Goal: Task Accomplishment & Management: Manage account settings

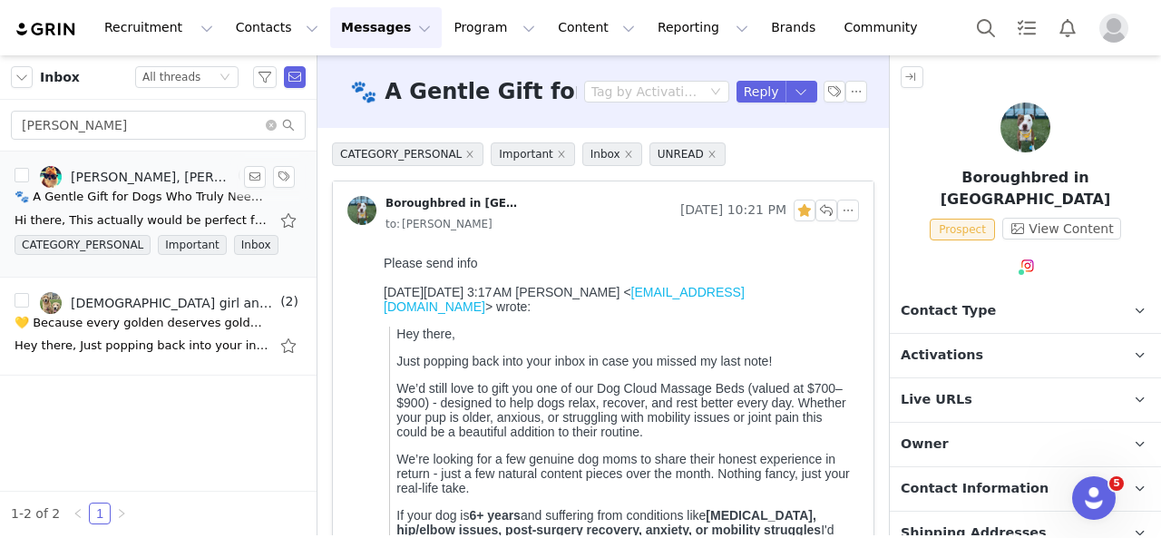
type input "[PERSON_NAME]"
click at [131, 215] on div "Hi there, This actually would be perfect for [PERSON_NAME]! She's 13 and I'm st…" at bounding box center [142, 220] width 254 height 18
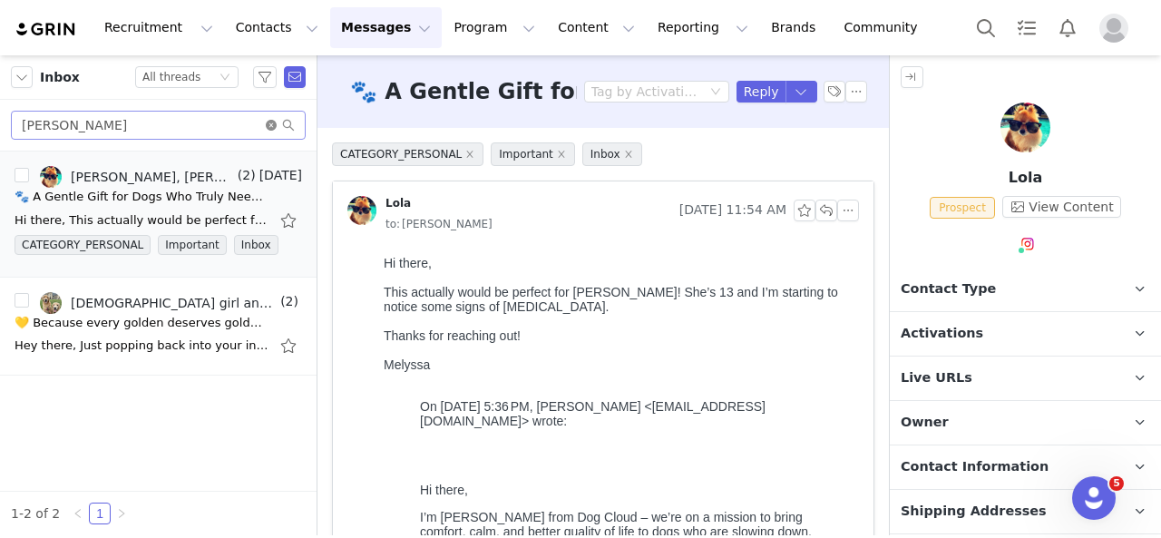
click at [268, 123] on icon "icon: close-circle" at bounding box center [271, 125] width 11 height 11
click at [183, 124] on input "text" at bounding box center [158, 125] width 295 height 29
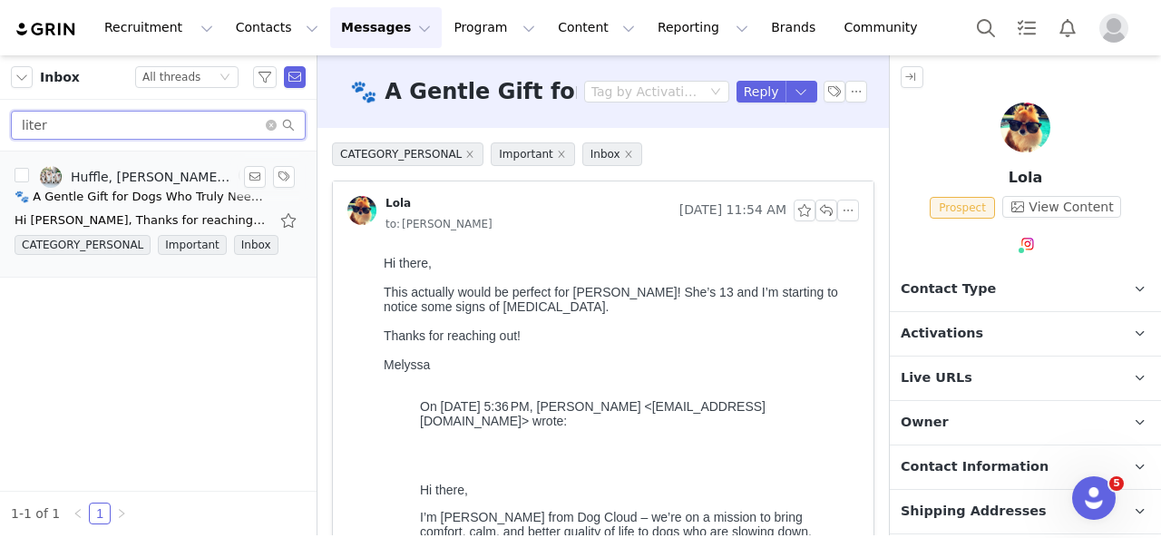
type input "liter"
click at [164, 204] on div "🐾 A Gentle Gift for Dogs Who Truly Need It" at bounding box center [142, 197] width 254 height 18
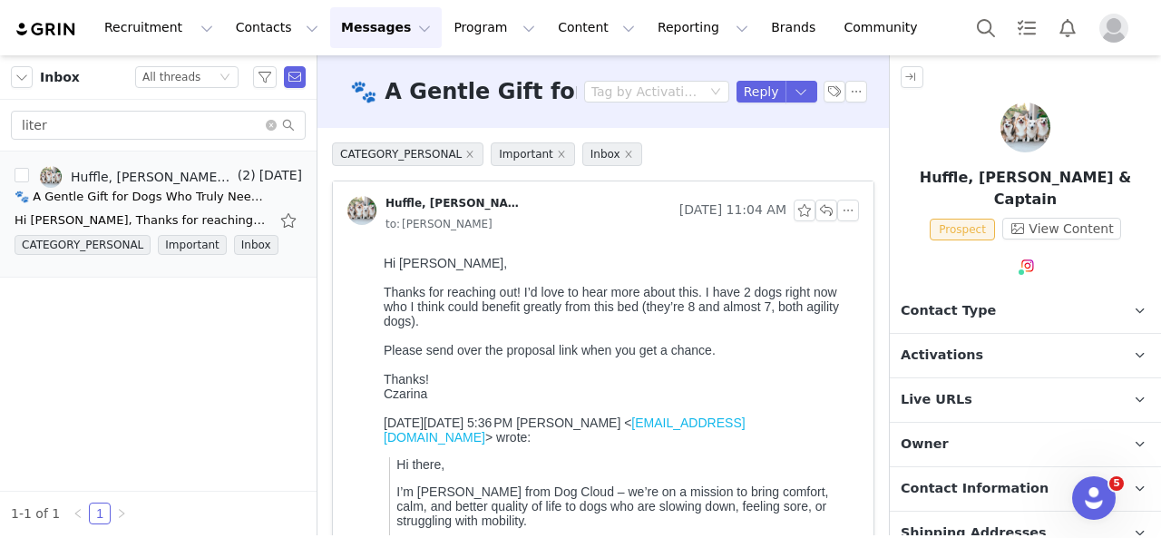
click at [934, 346] on span "Activations" at bounding box center [942, 356] width 83 height 20
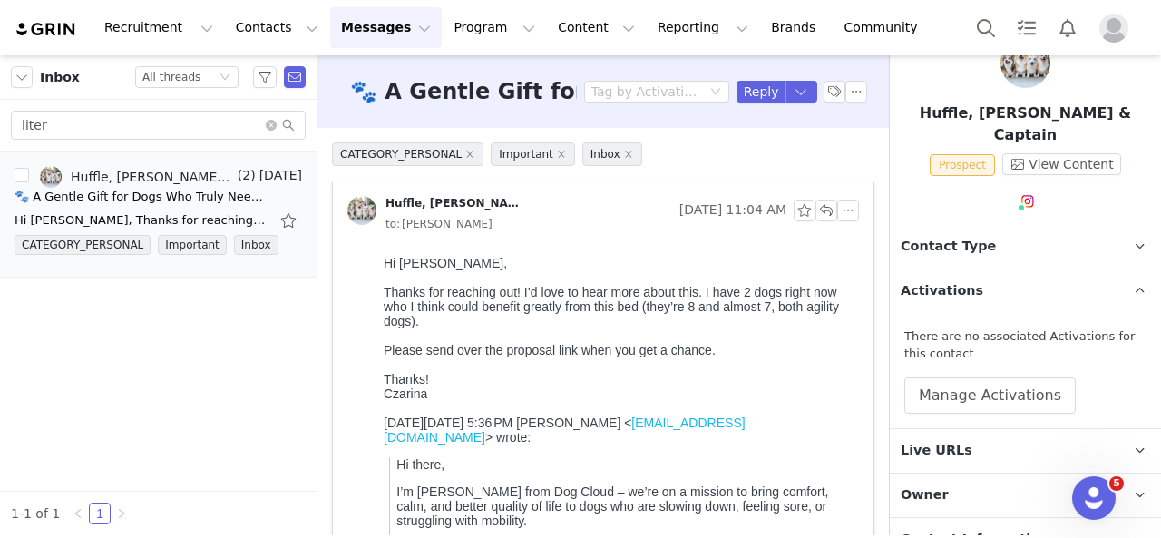
scroll to position [91, 0]
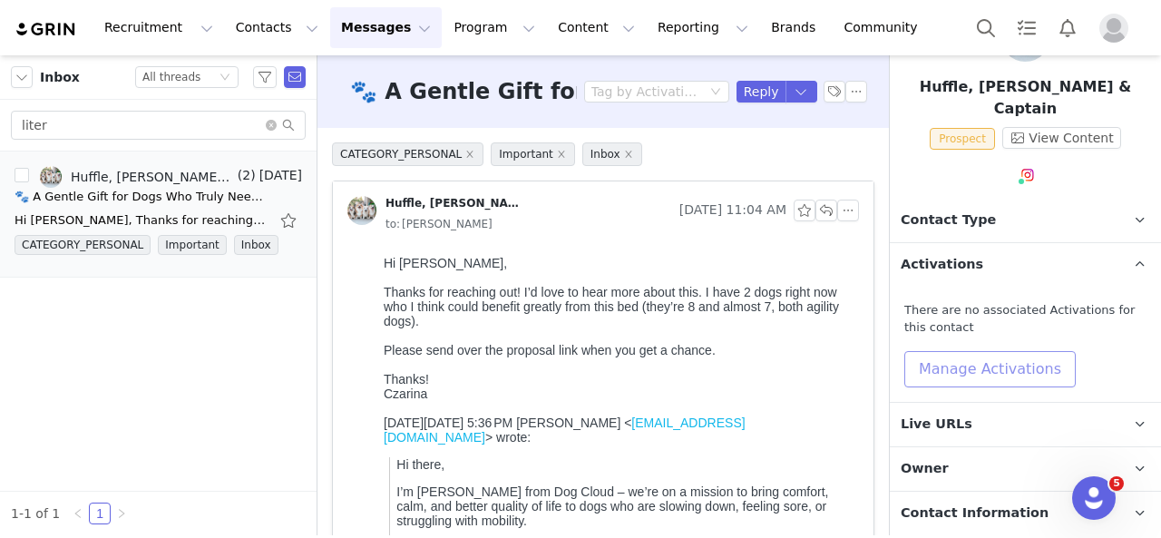
click at [958, 357] on button "Manage Activations" at bounding box center [989, 369] width 171 height 36
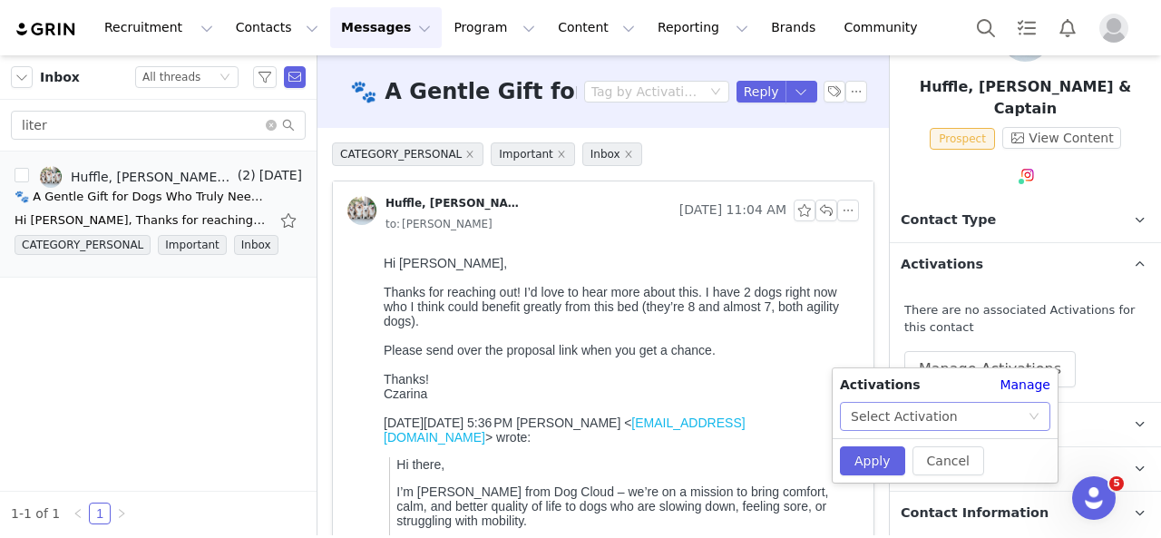
click at [967, 427] on div "Select Activation" at bounding box center [939, 416] width 177 height 27
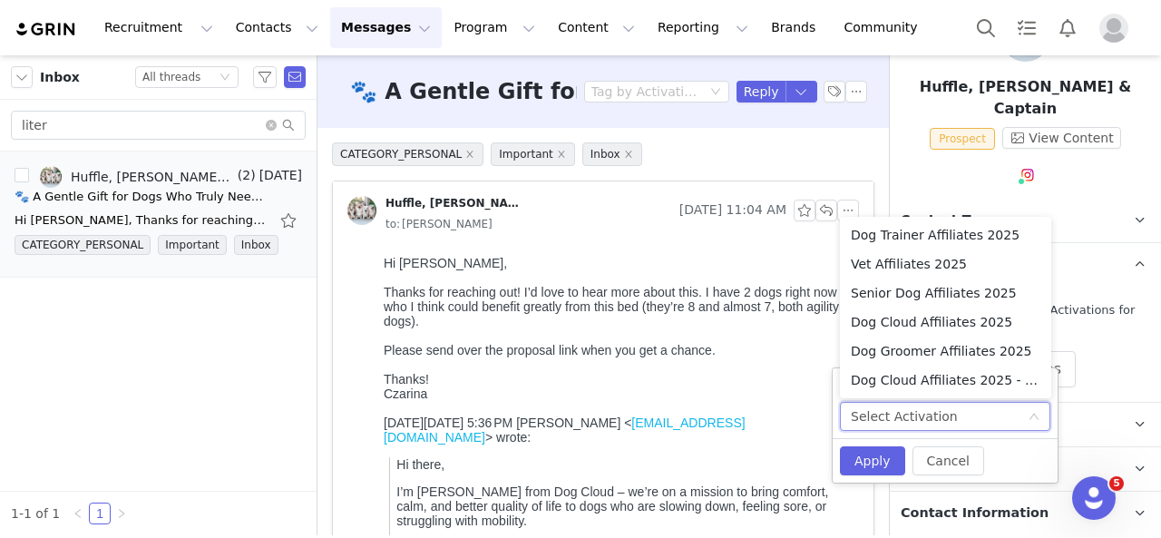
click at [755, 343] on div "Please send over the proposal link when you get a chance." at bounding box center [618, 350] width 468 height 15
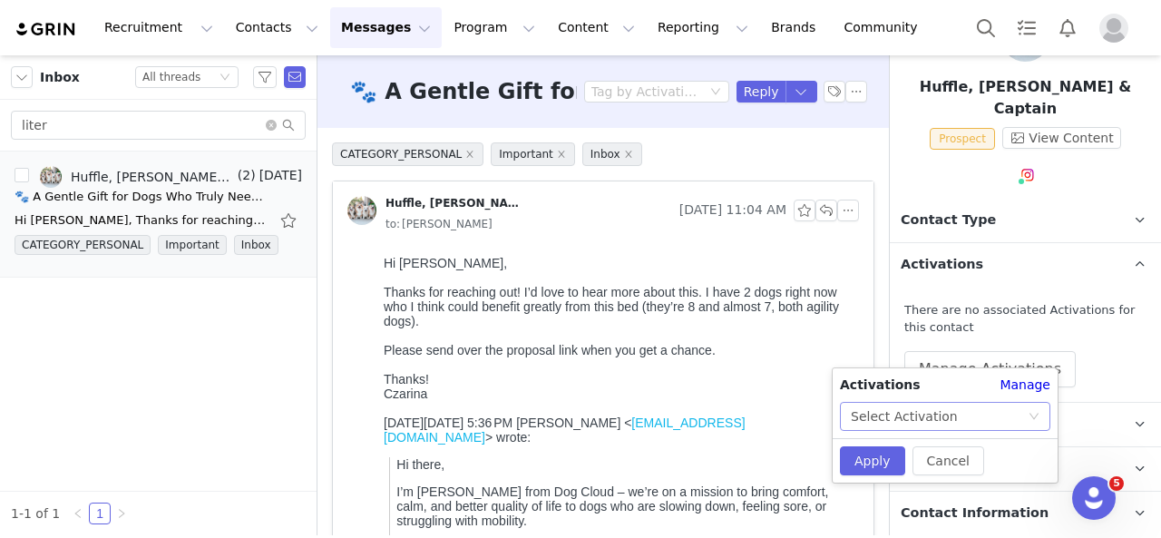
click at [908, 416] on div "Select Activation" at bounding box center [904, 416] width 107 height 27
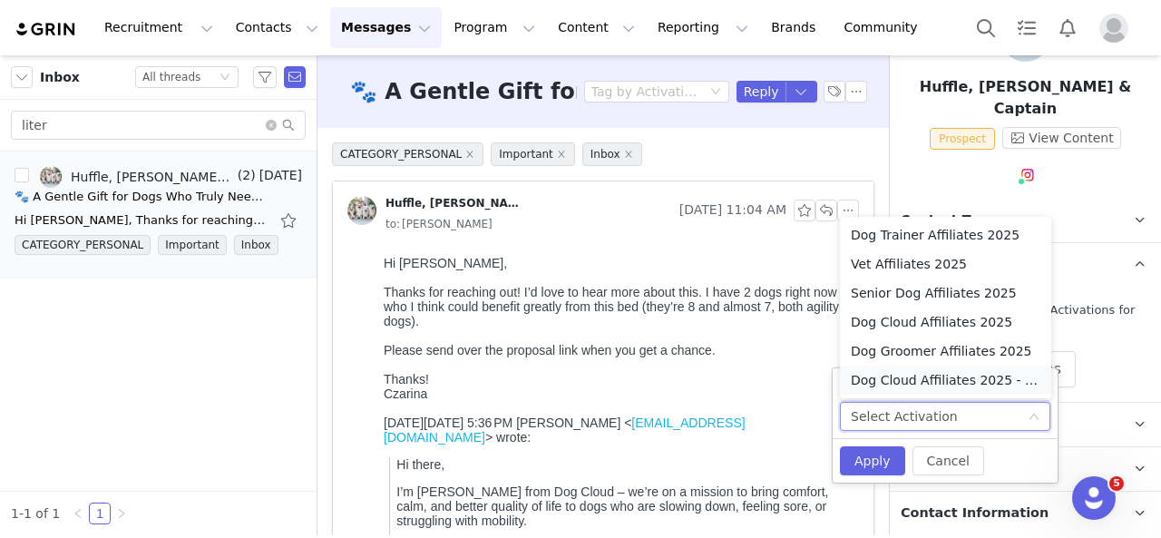
click at [933, 375] on li "Dog Cloud Affiliates 2025 - August" at bounding box center [945, 380] width 211 height 29
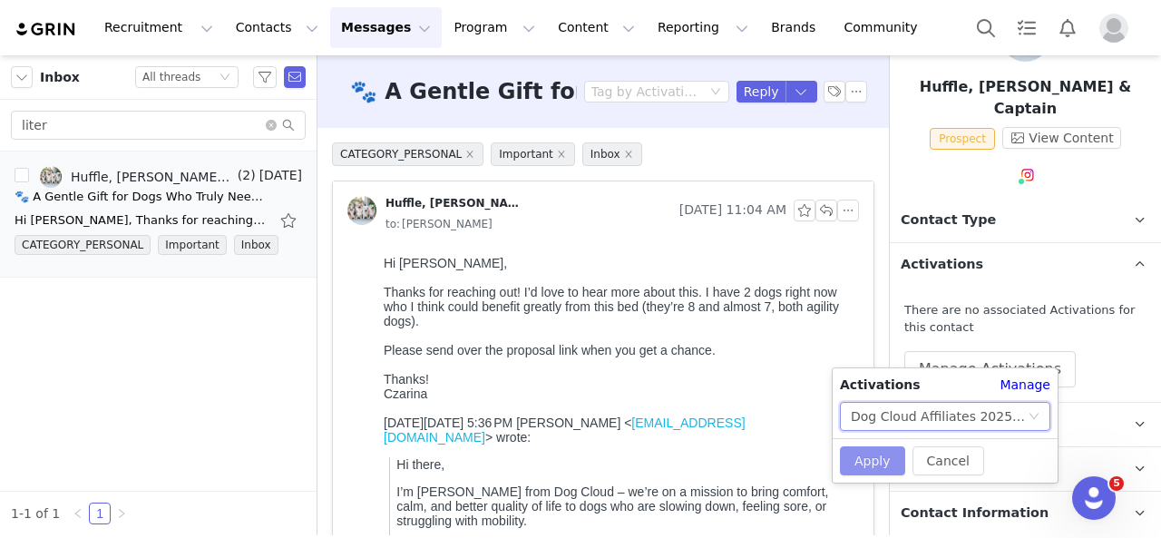
click at [875, 458] on button "Apply" at bounding box center [872, 460] width 65 height 29
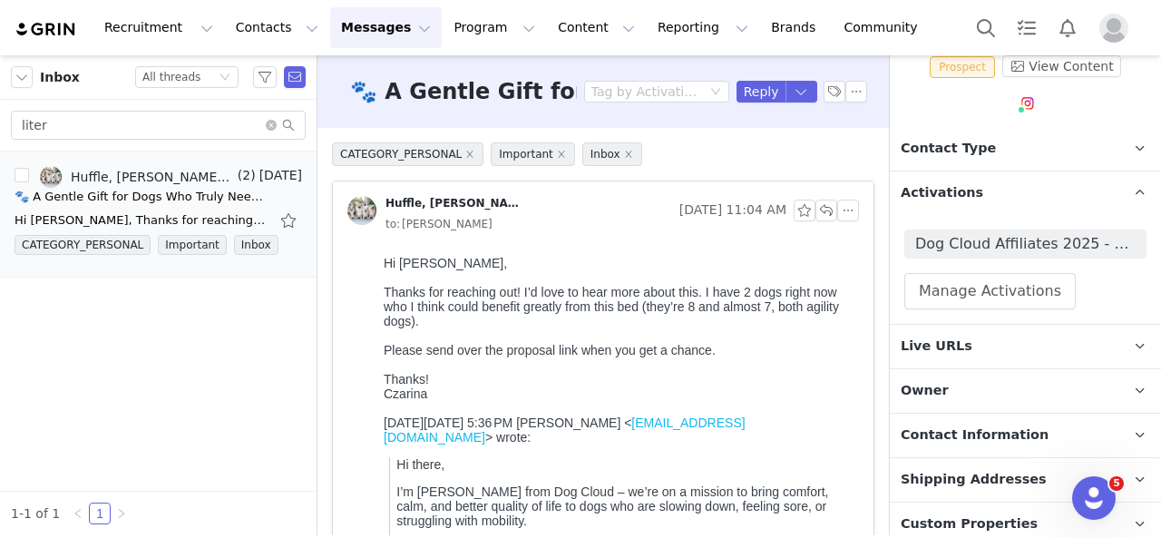
scroll to position [0, 0]
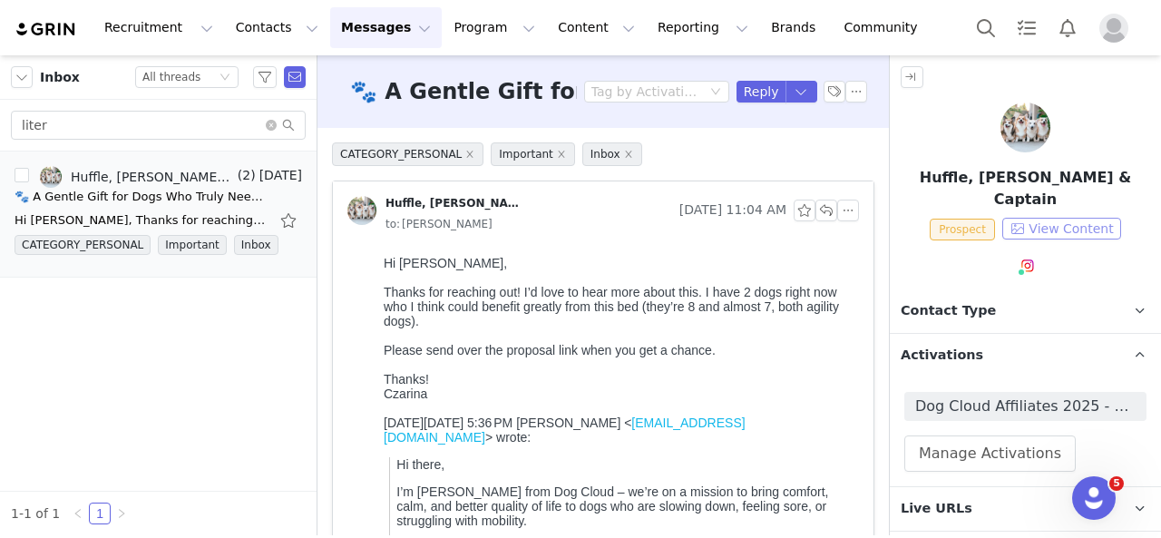
click at [1045, 218] on button "View Content" at bounding box center [1061, 229] width 119 height 22
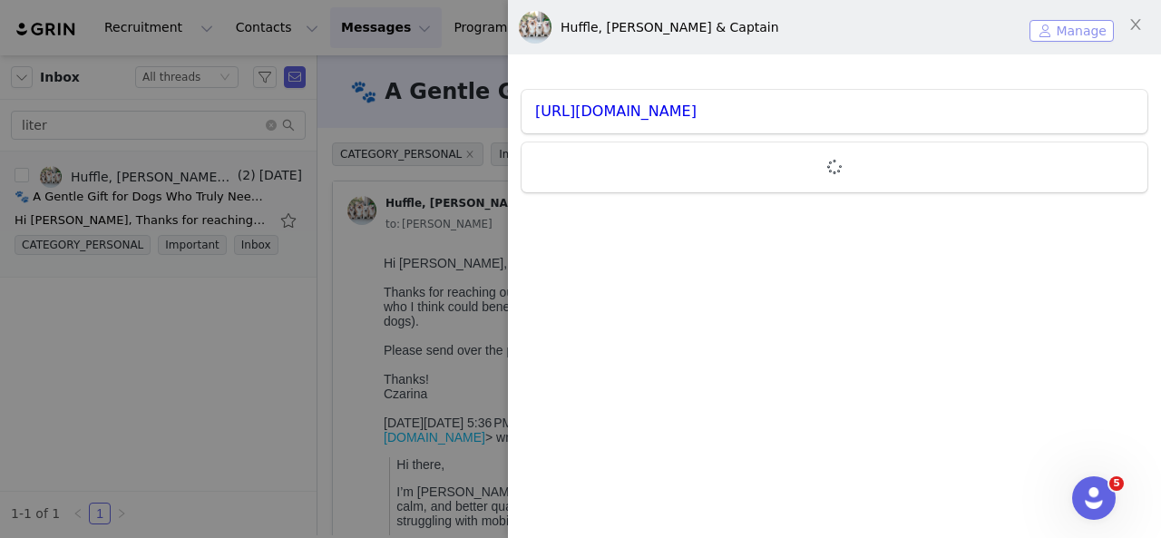
click at [1063, 27] on button "Manage" at bounding box center [1072, 31] width 84 height 22
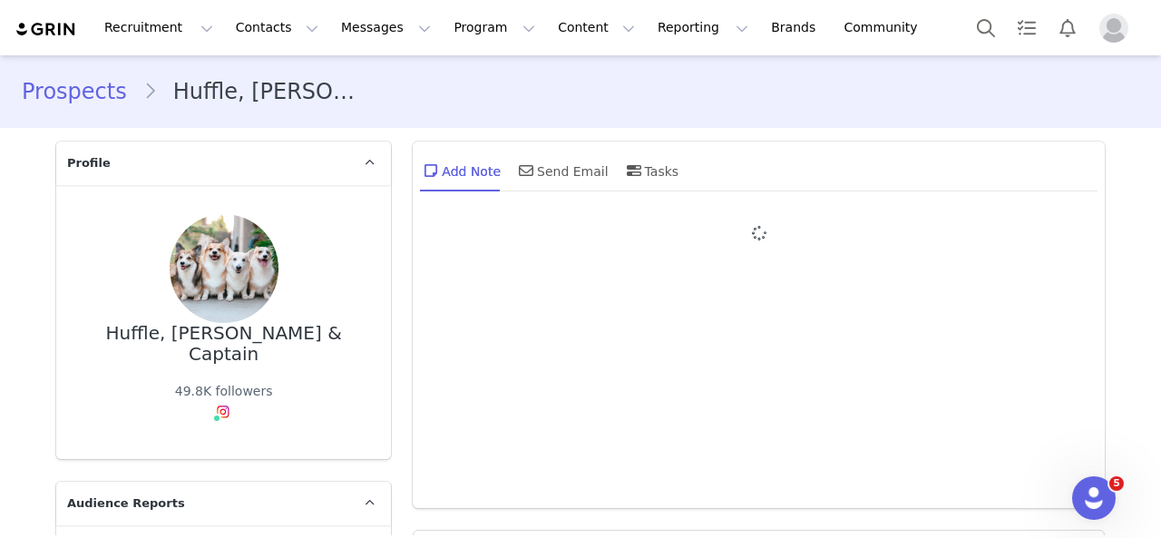
type input "+1 ([GEOGRAPHIC_DATA])"
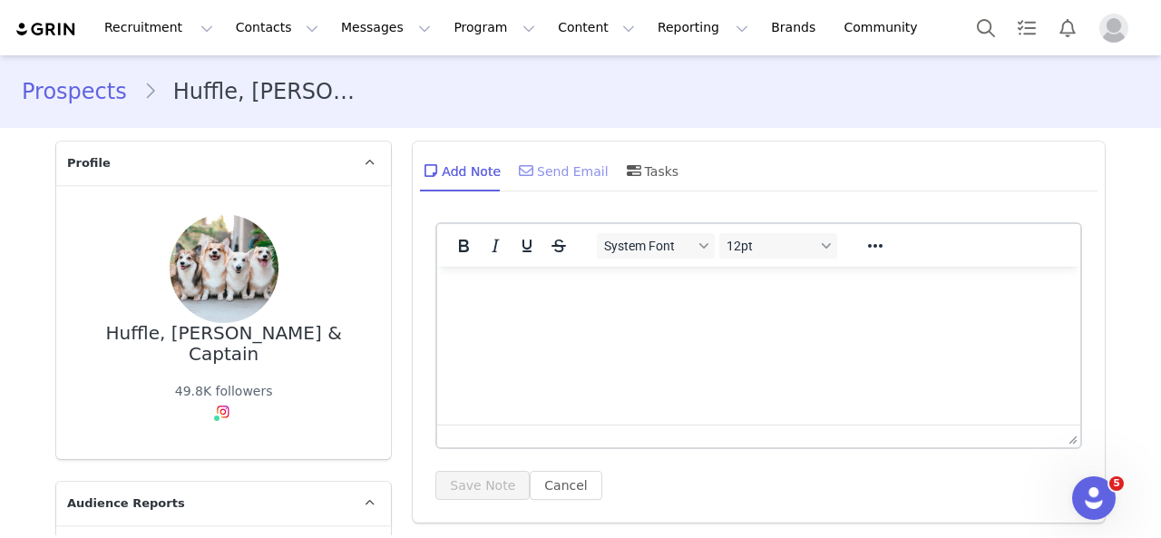
click at [547, 173] on div "Send Email" at bounding box center [561, 171] width 93 height 44
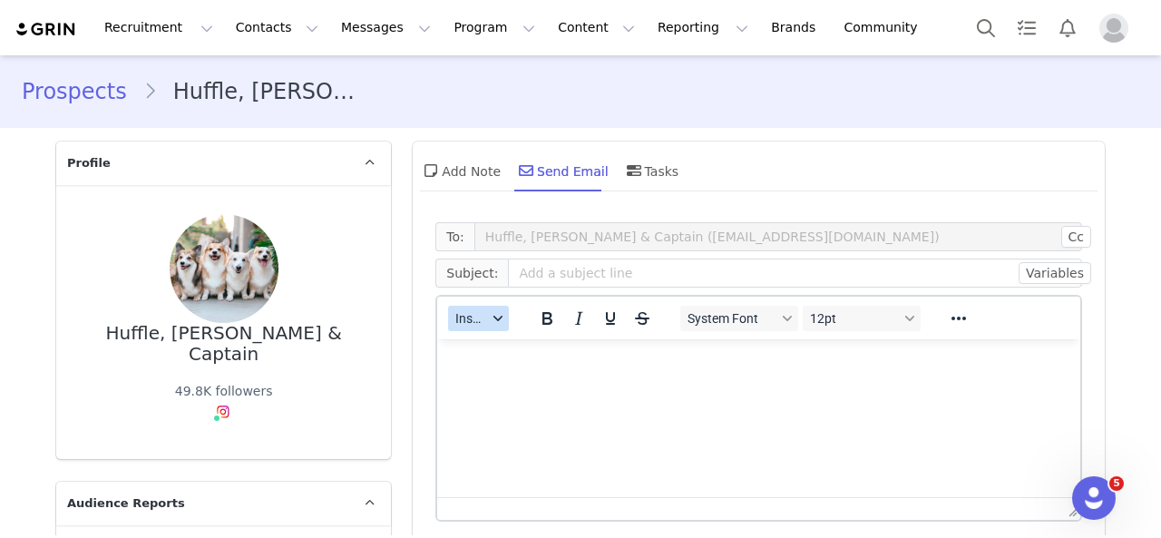
click at [474, 318] on span "Insert" at bounding box center [471, 318] width 32 height 15
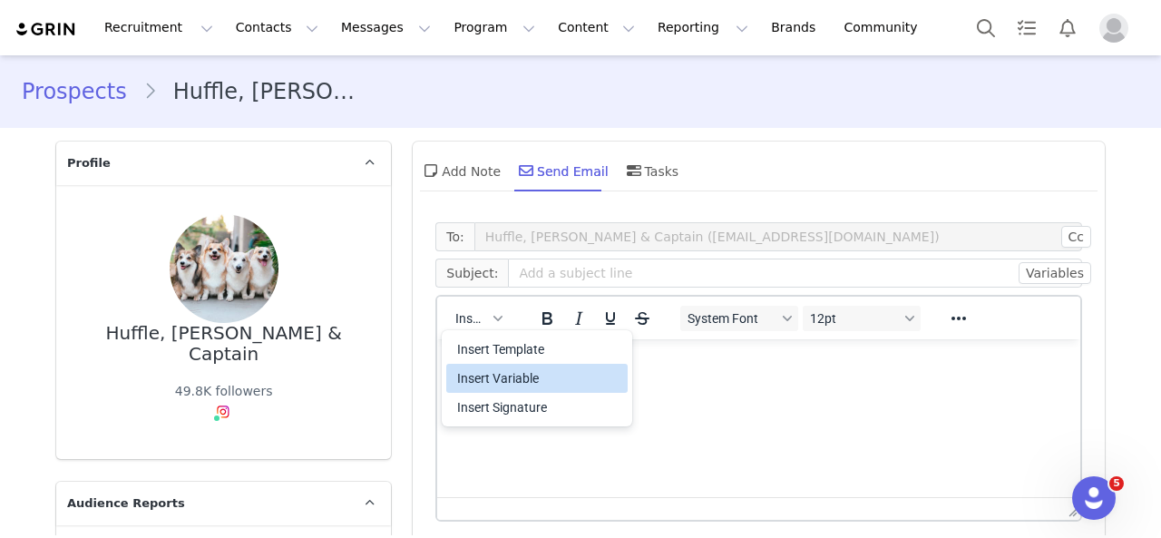
click at [523, 358] on div "Insert Template" at bounding box center [538, 349] width 163 height 22
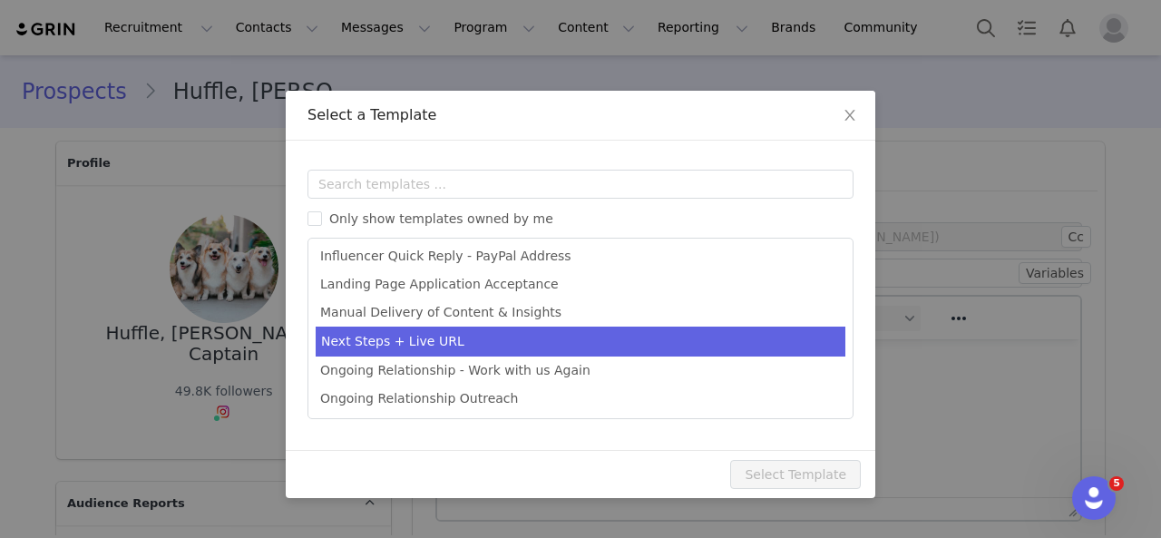
click at [454, 343] on li "Next Steps + Live URL" at bounding box center [581, 342] width 530 height 30
type input "[first_name] x Dog Cloud - Let’s Make a Difference!"
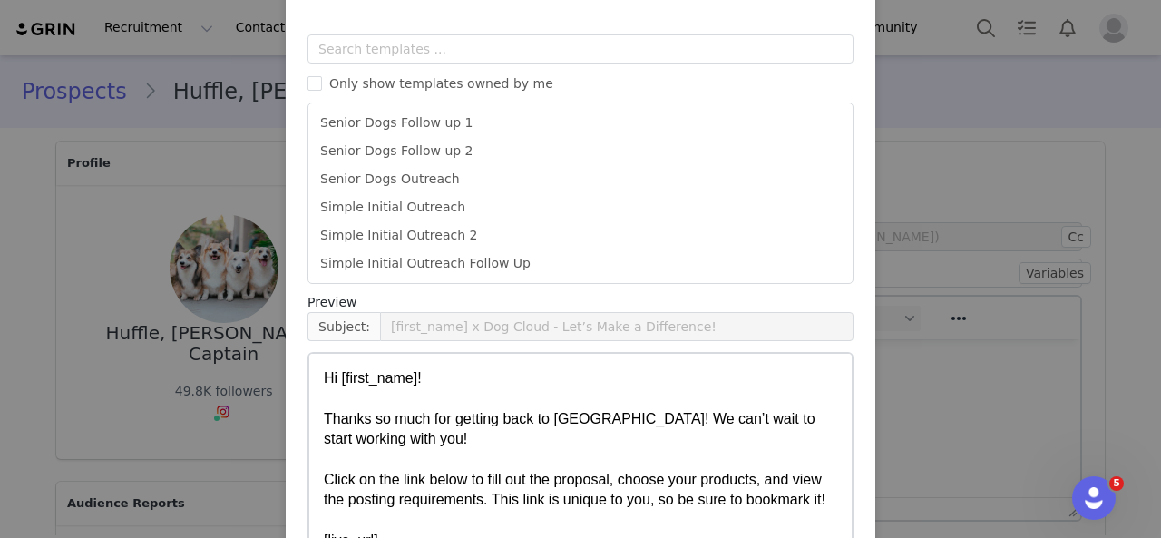
scroll to position [267, 0]
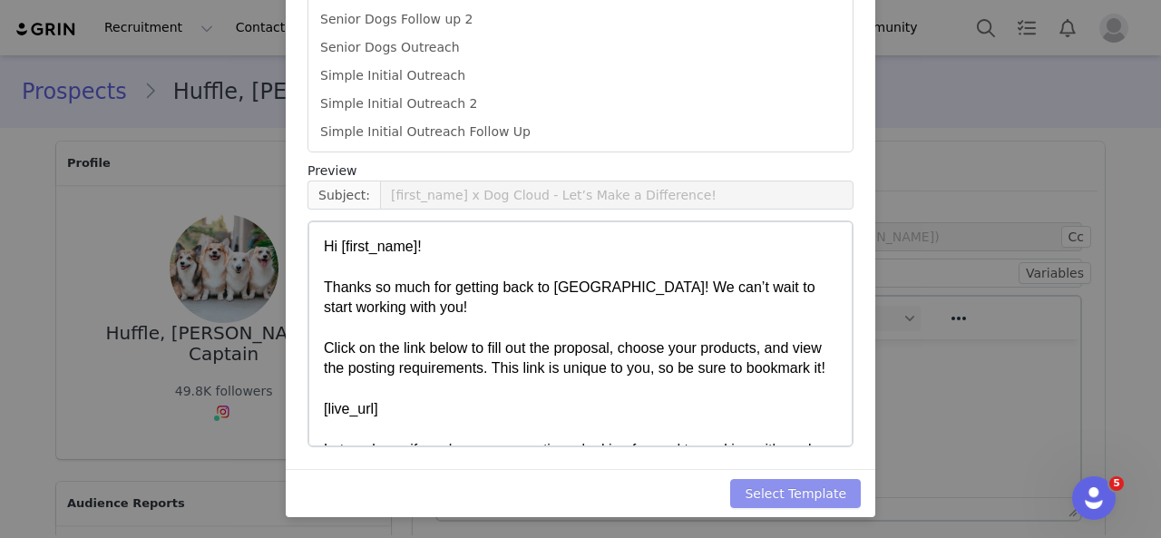
drag, startPoint x: 809, startPoint y: 491, endPoint x: 773, endPoint y: 448, distance: 56.0
click at [807, 491] on button "Select Template" at bounding box center [795, 493] width 131 height 29
type input "[first_name] x Dog Cloud - Let’s Make a Difference!"
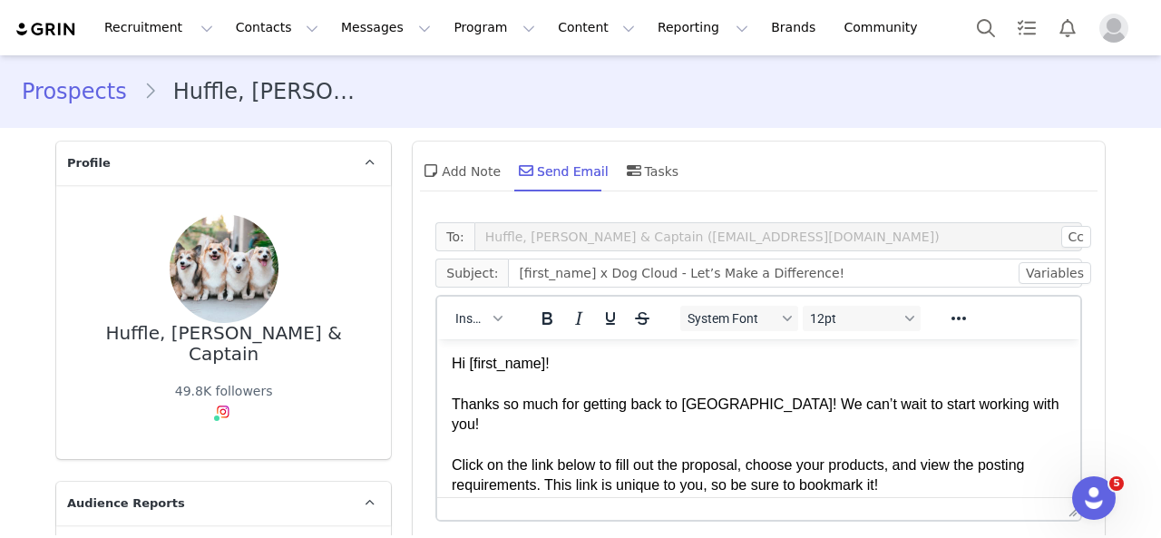
scroll to position [38, 0]
click at [591, 363] on p "Hi [first_name]! Thanks so much for getting back to us! We can’t wait to start …" at bounding box center [759, 465] width 614 height 223
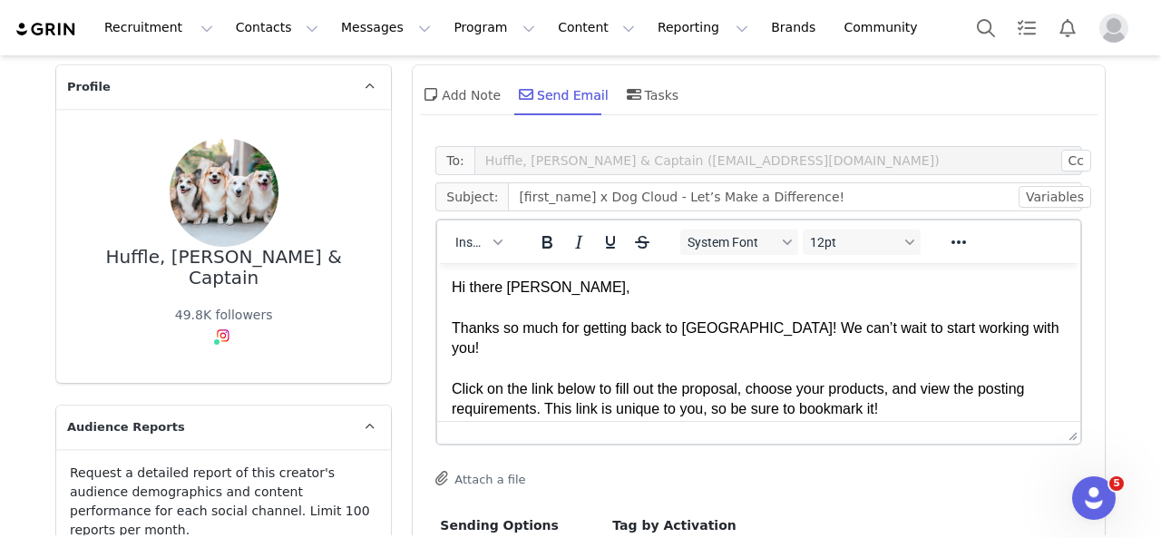
scroll to position [272, 0]
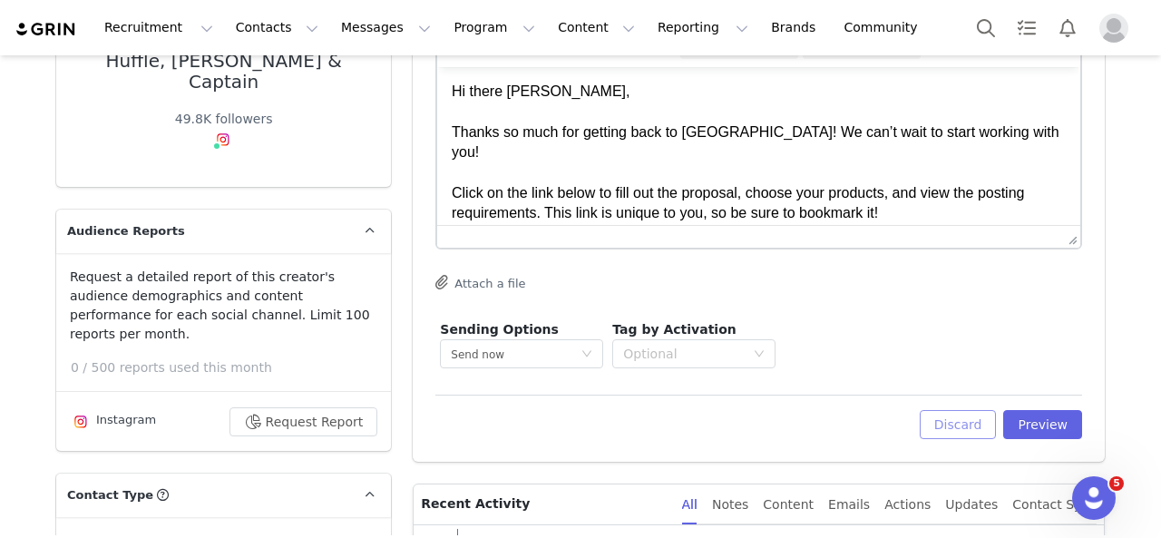
click at [962, 415] on button "Discard" at bounding box center [958, 424] width 77 height 29
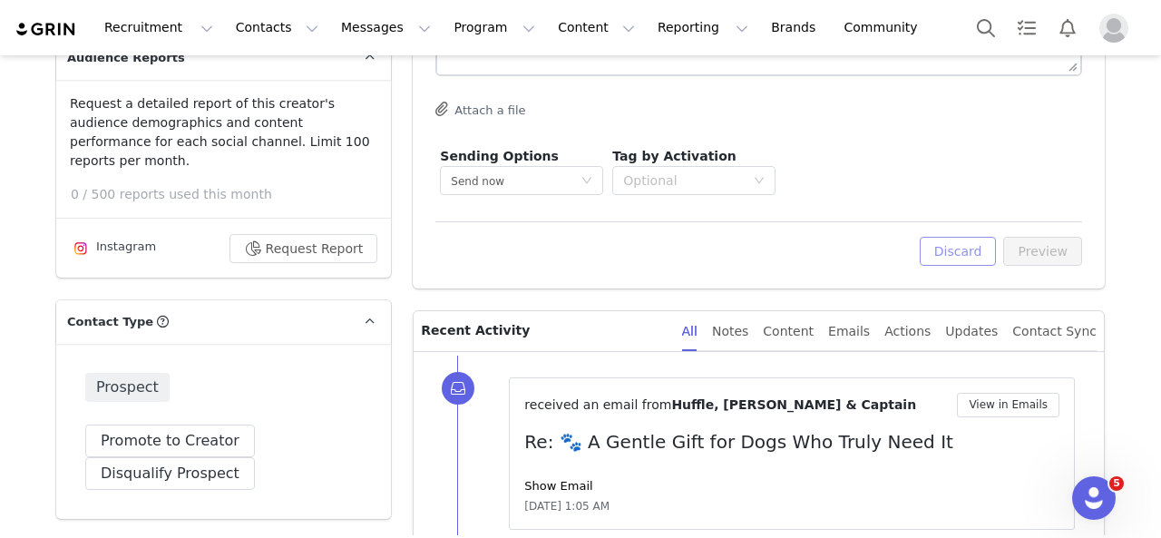
scroll to position [454, 0]
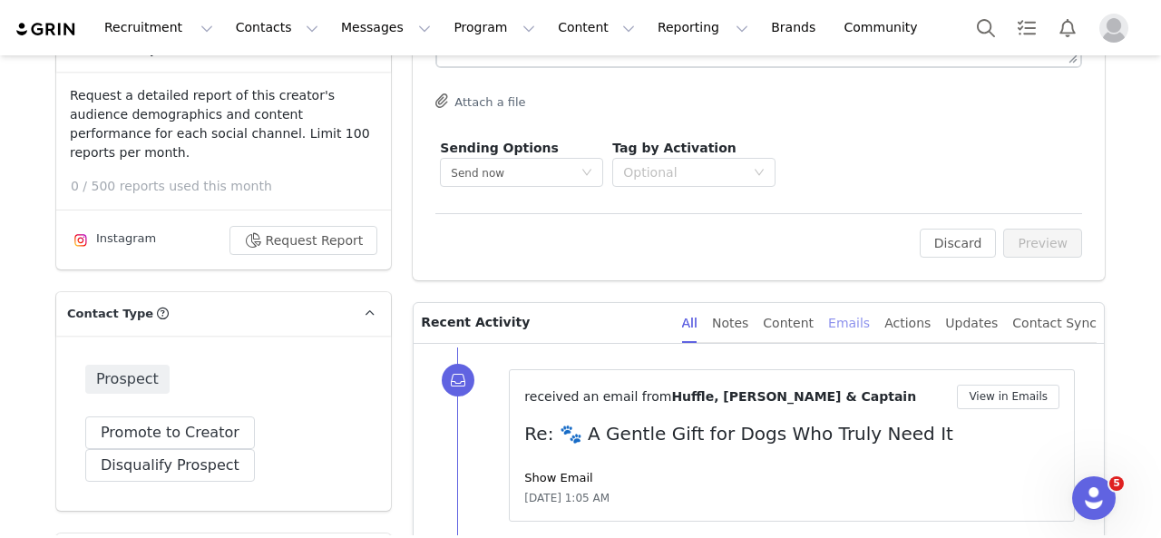
click at [851, 327] on div "Emails" at bounding box center [849, 323] width 42 height 41
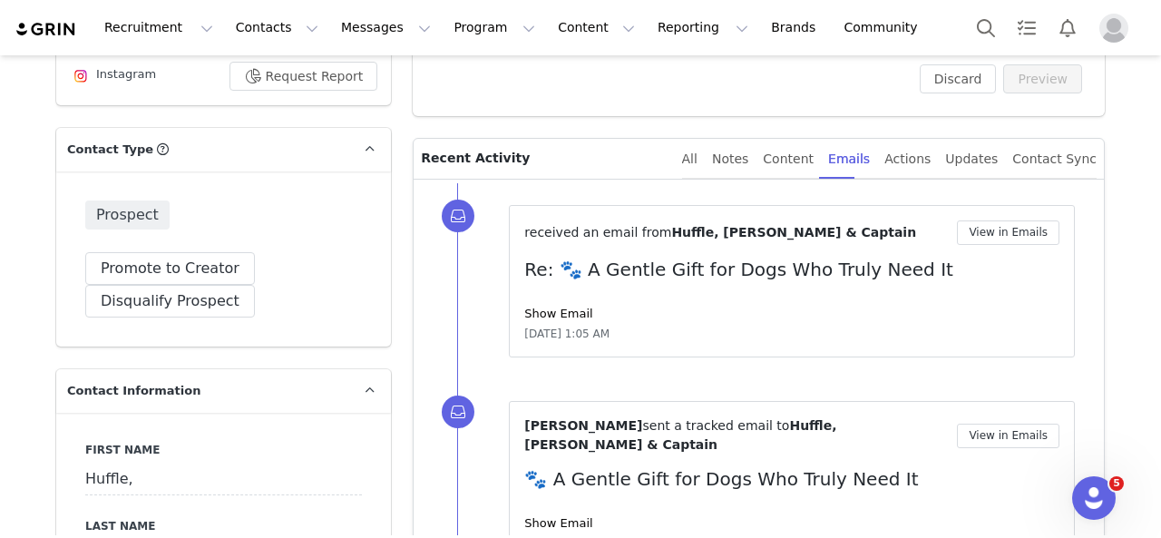
scroll to position [635, 0]
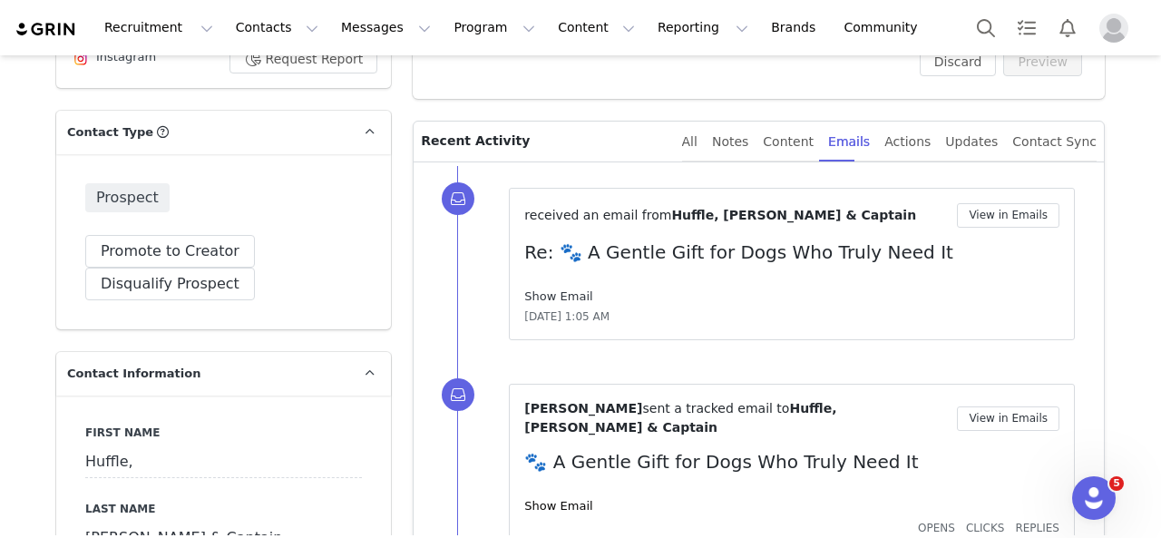
click at [563, 295] on link "Show Email" at bounding box center [558, 296] width 68 height 14
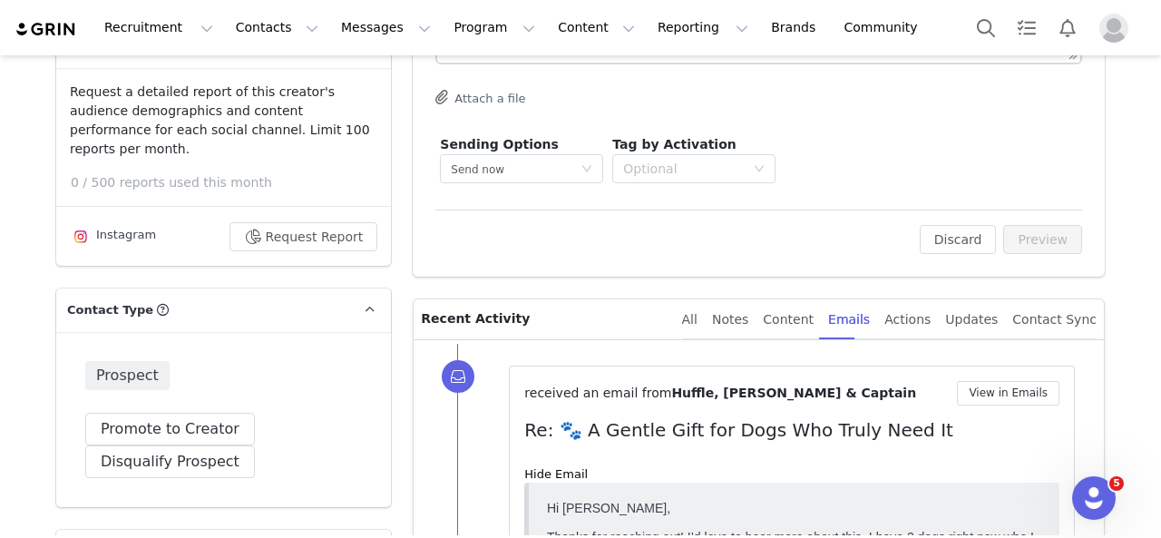
scroll to position [454, 0]
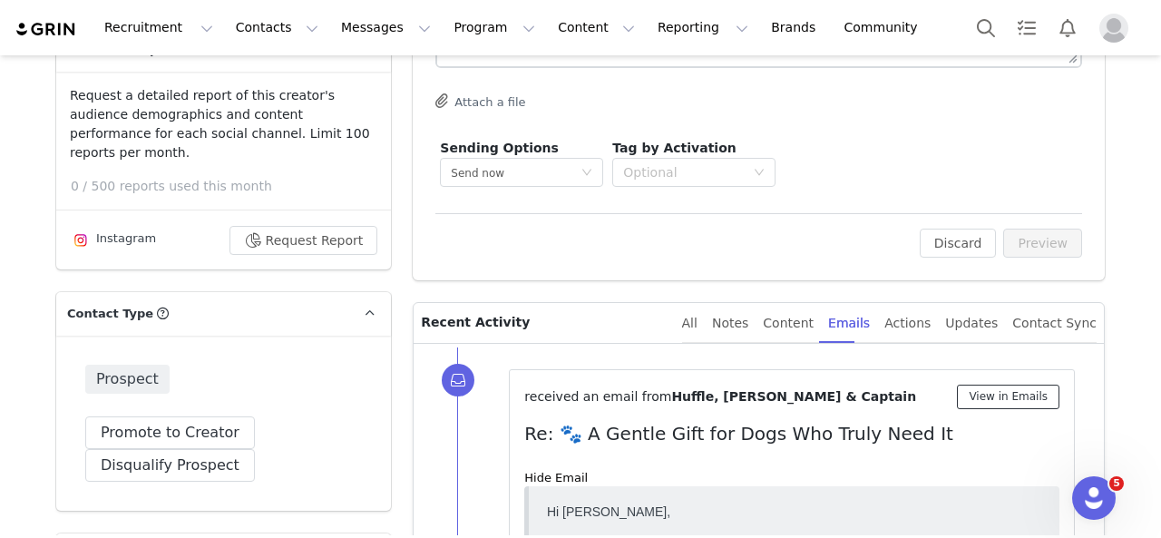
click at [1012, 394] on button "View in Emails" at bounding box center [1008, 397] width 103 height 24
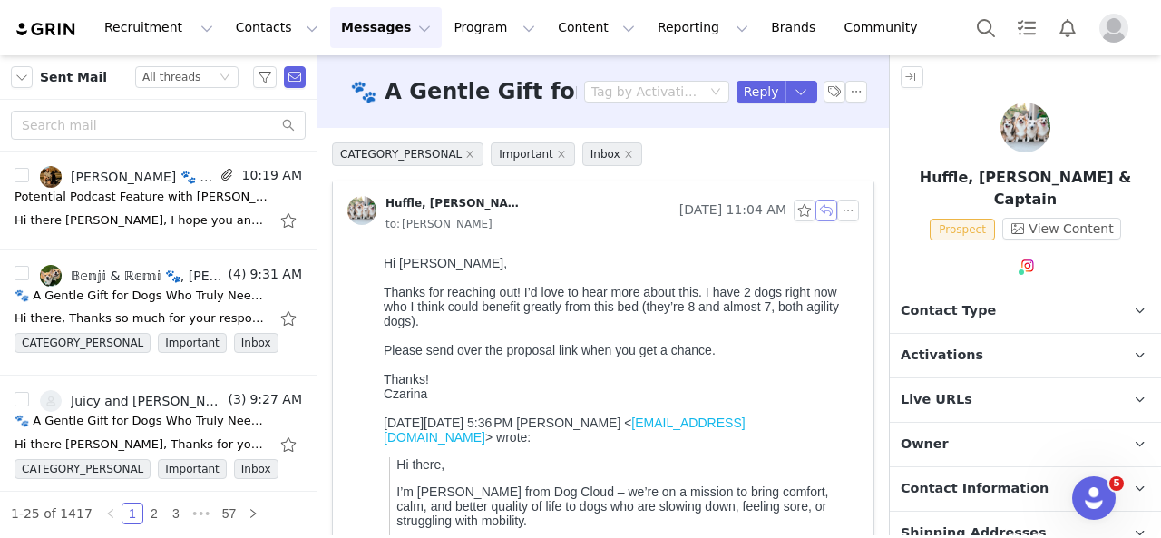
click at [816, 207] on button "button" at bounding box center [827, 211] width 22 height 22
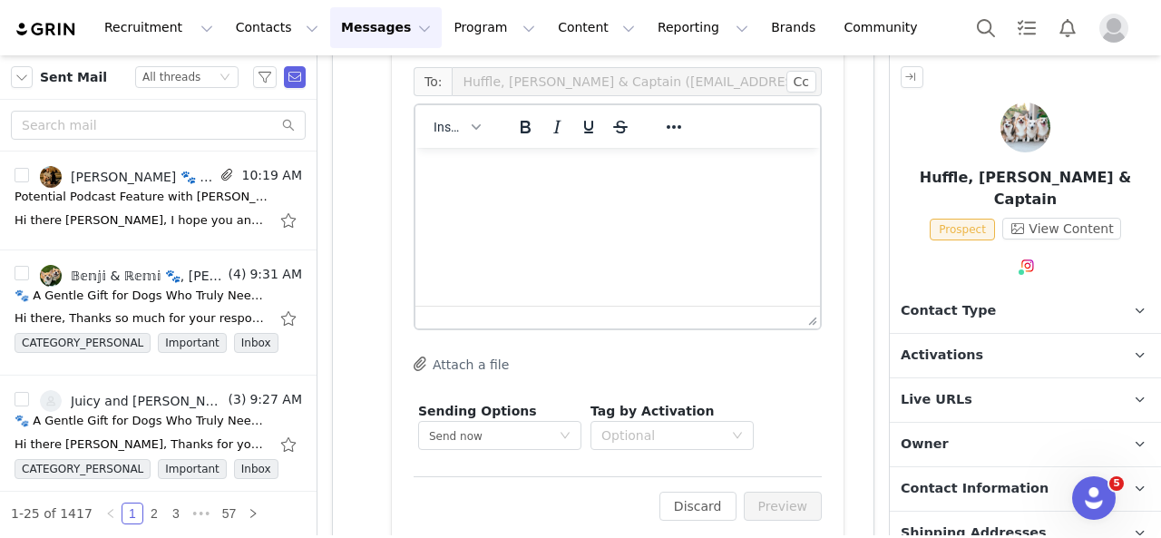
click at [557, 197] on html at bounding box center [617, 172] width 405 height 49
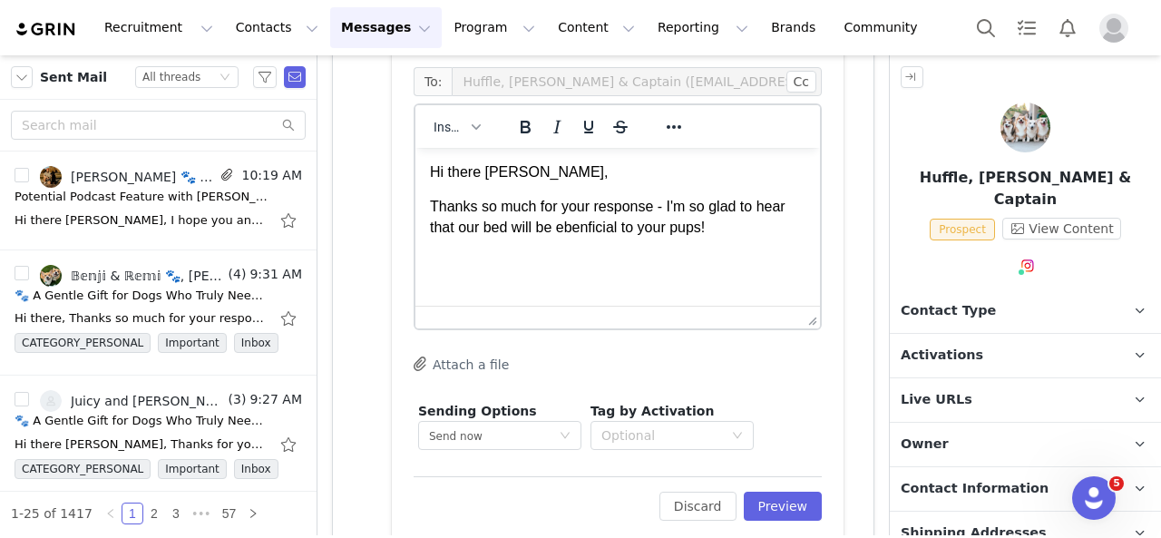
drag, startPoint x: 573, startPoint y: 221, endPoint x: 572, endPoint y: 232, distance: 11.0
click at [630, 227] on p "Thanks so much for your response - I'm so glad to hear that our bed will be ben…" at bounding box center [618, 217] width 376 height 41
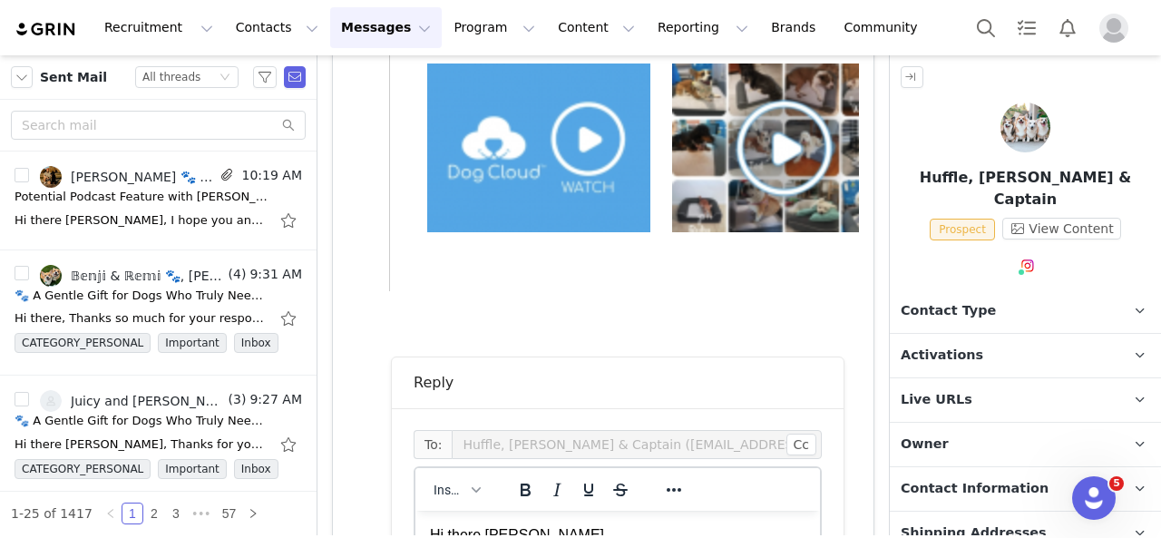
scroll to position [1593, 0]
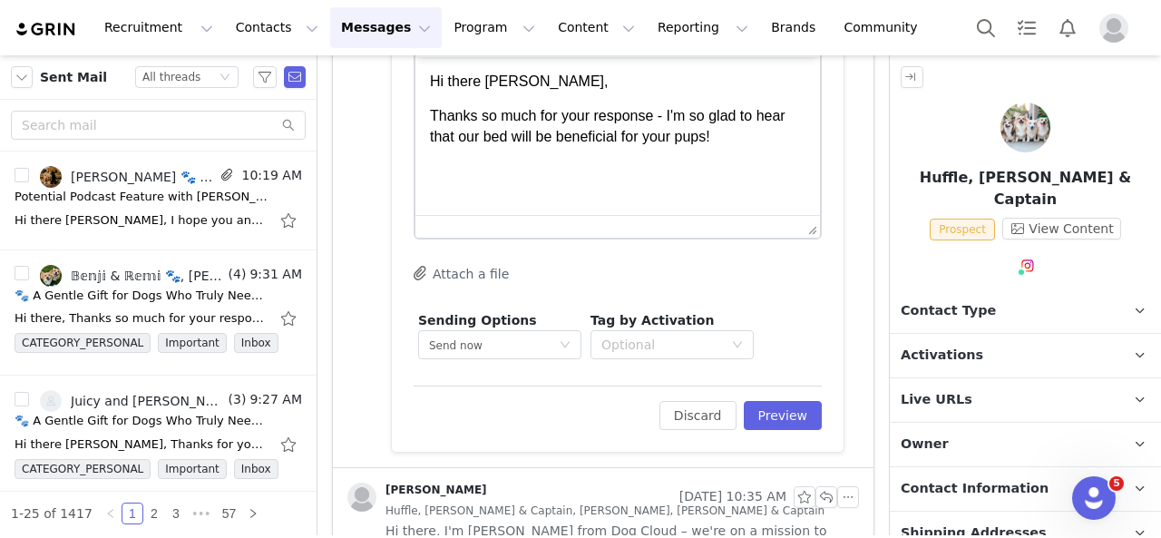
click at [759, 143] on p "Thanks so much for your response - I'm so glad to hear that our bed will be ben…" at bounding box center [618, 126] width 376 height 41
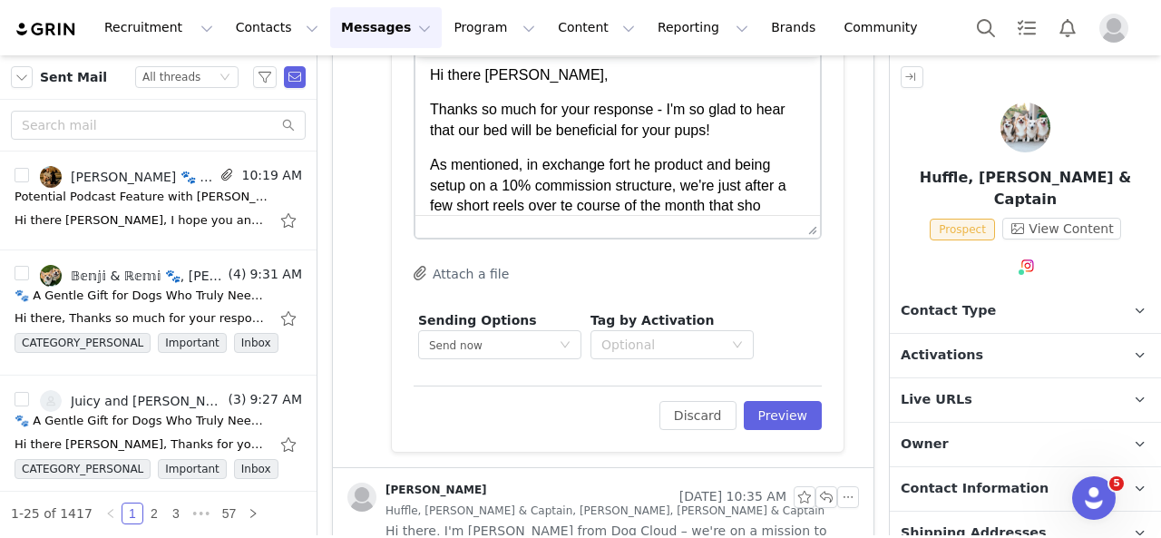
scroll to position [27, 0]
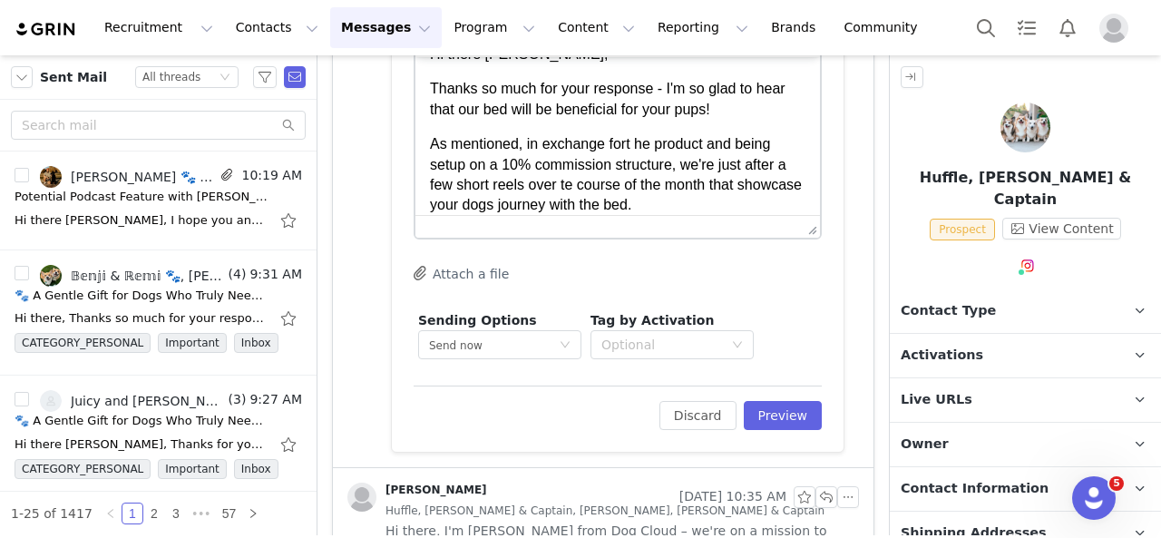
click at [576, 181] on p "As mentioned, in exchange fort he product and being setup on a 10% commission s…" at bounding box center [618, 175] width 376 height 82
click at [746, 207] on p "As mentioned, in exchange fort he product and being setup on a 10% commission s…" at bounding box center [618, 175] width 376 height 82
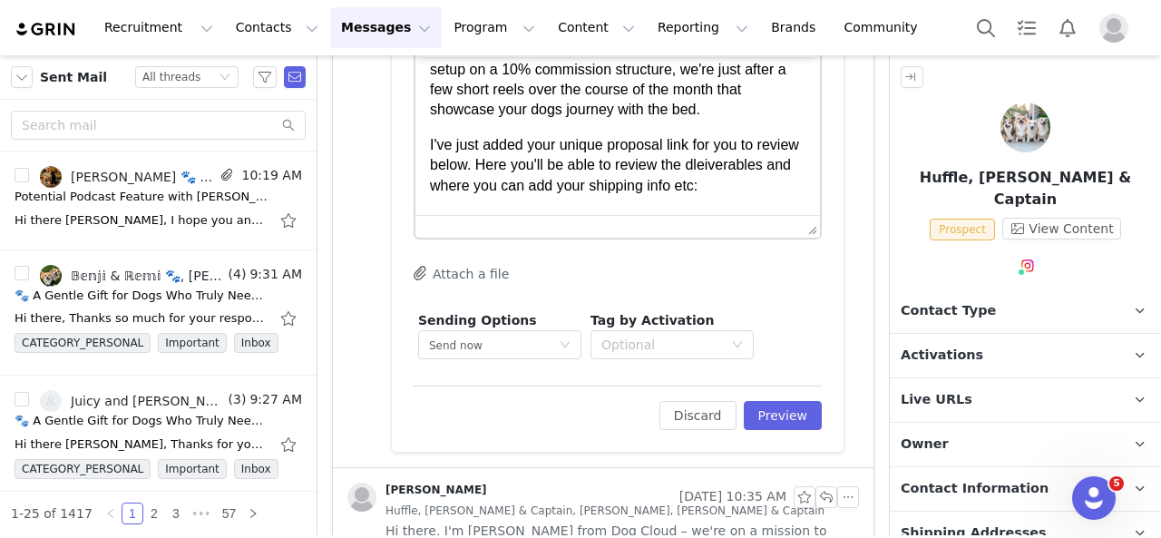
scroll to position [158, 0]
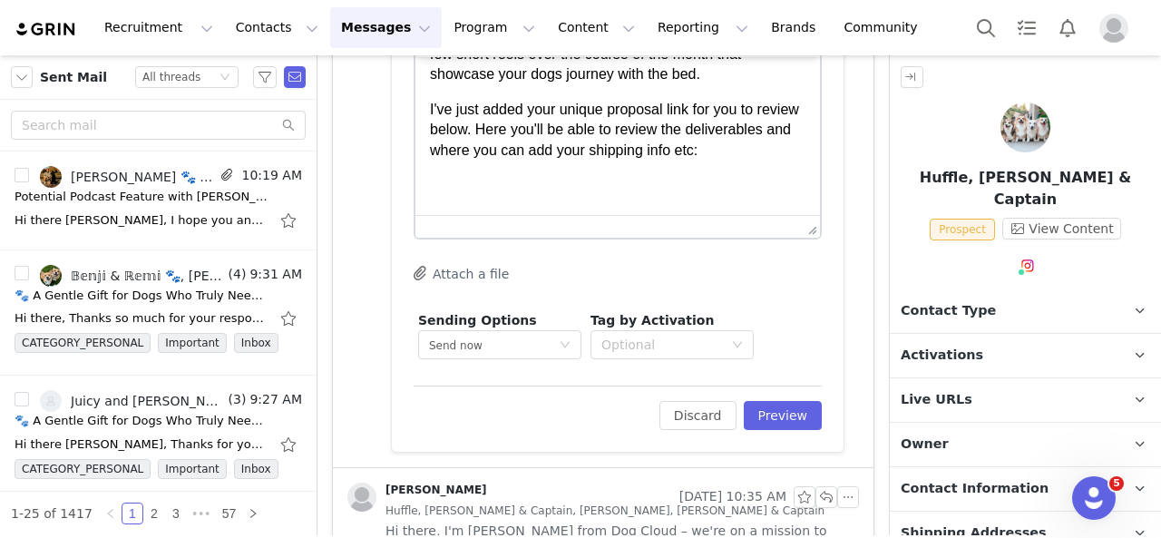
click at [473, 195] on p "Rich Text Area. Press ALT-0 for help." at bounding box center [618, 185] width 376 height 20
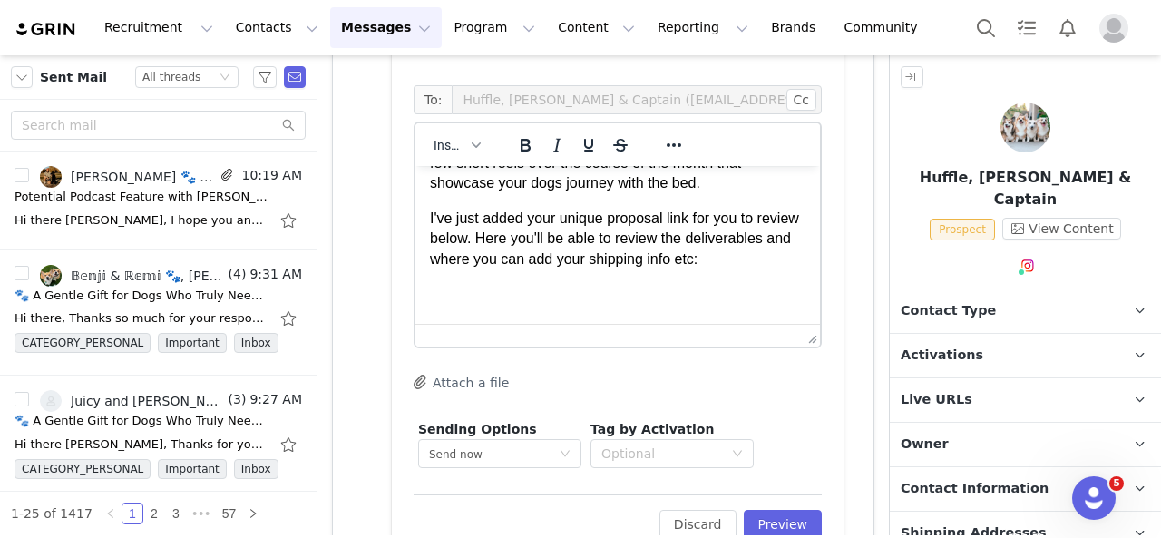
scroll to position [1502, 0]
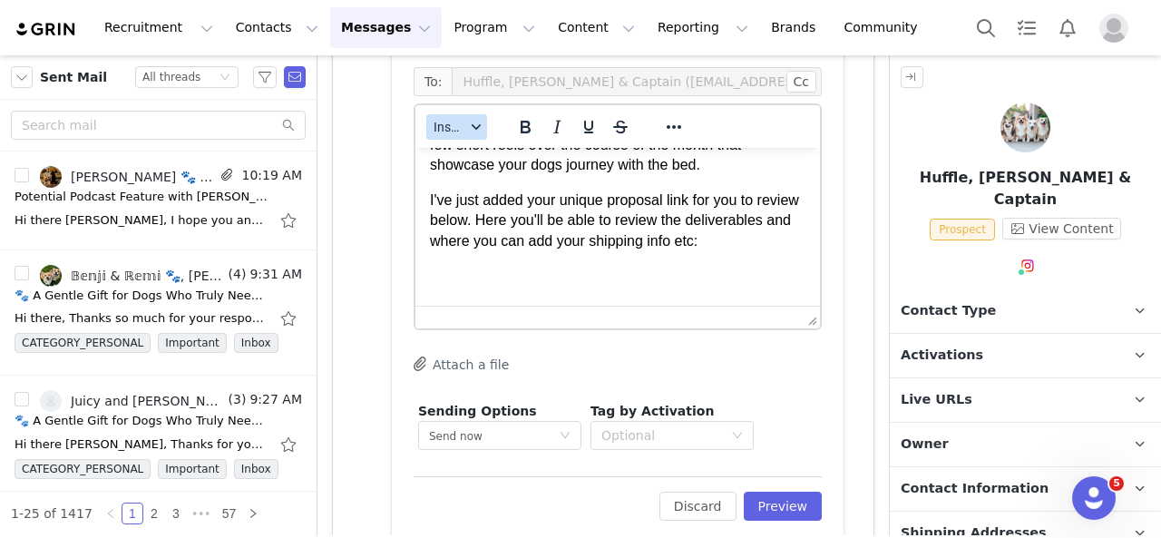
click at [464, 134] on button "Insert" at bounding box center [456, 126] width 61 height 25
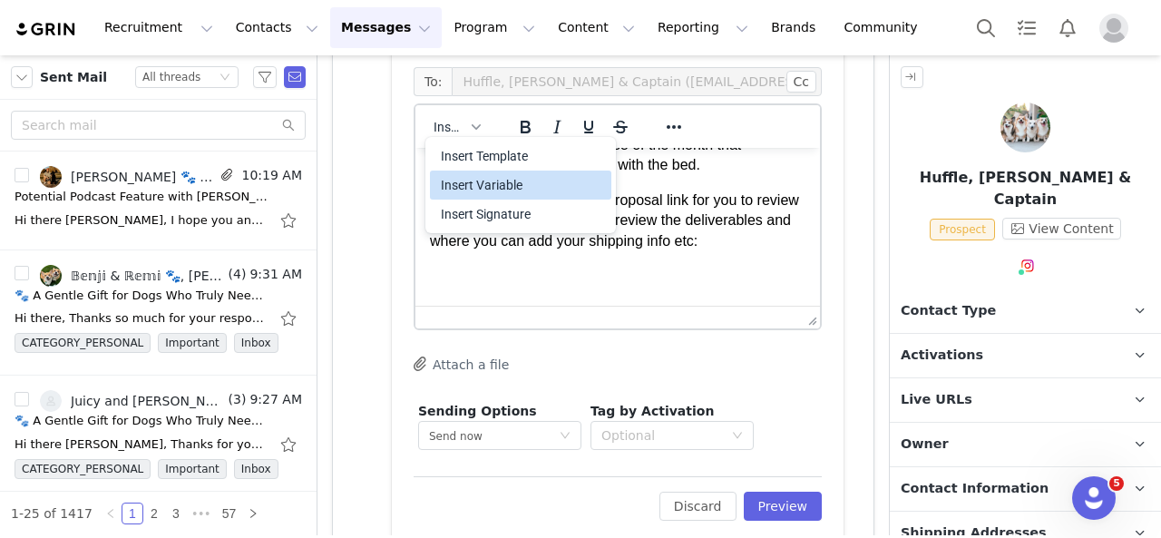
click at [510, 196] on div "Insert Variable" at bounding box center [520, 185] width 181 height 29
select select
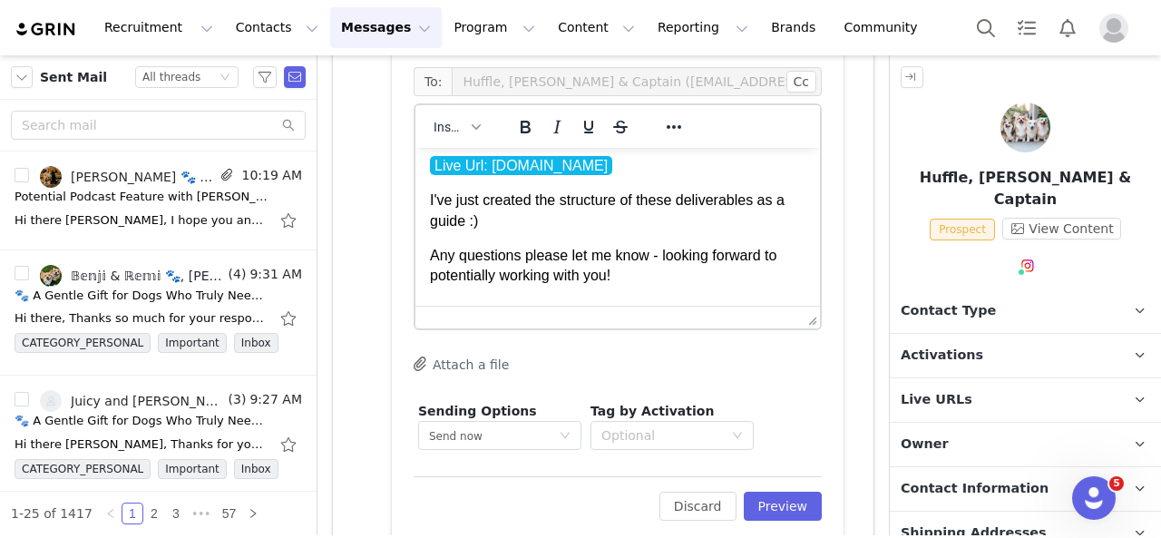
scroll to position [303, 0]
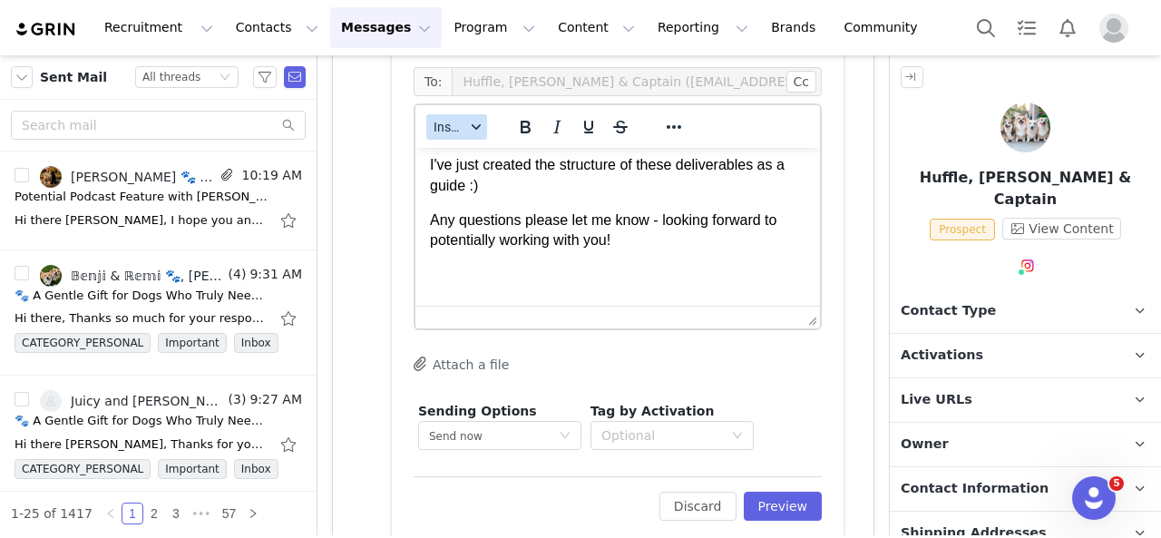
click at [462, 124] on span "Insert" at bounding box center [450, 127] width 32 height 15
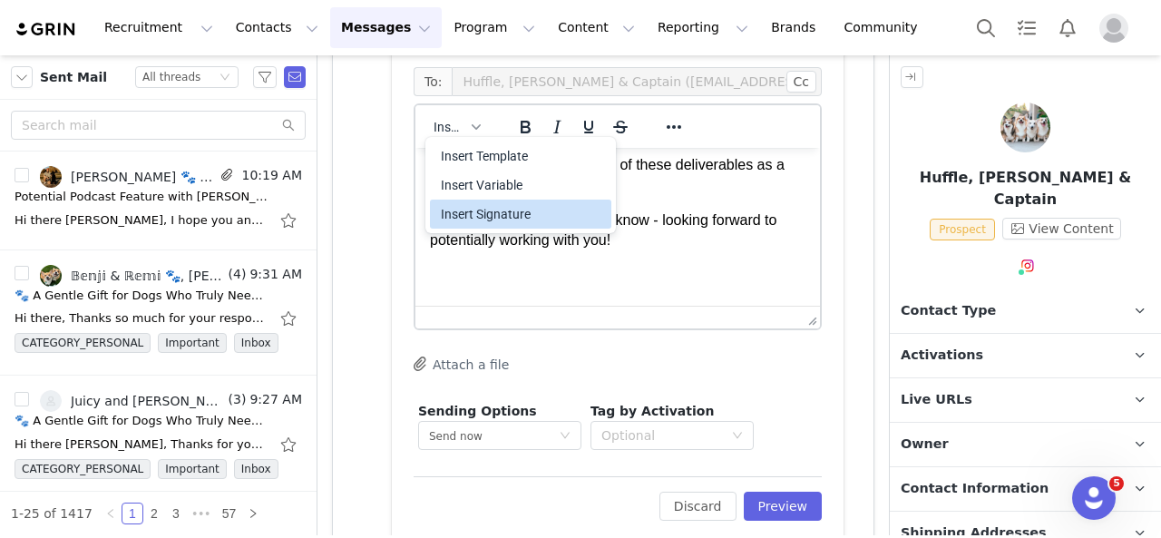
click at [512, 201] on div "Insert Signature" at bounding box center [520, 214] width 181 height 29
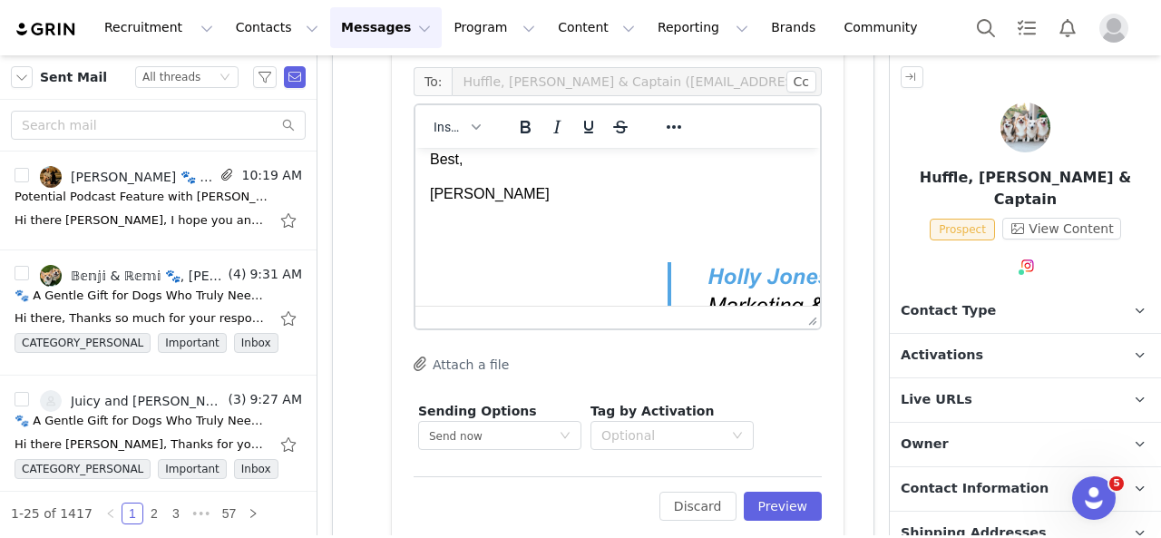
scroll to position [399, 0]
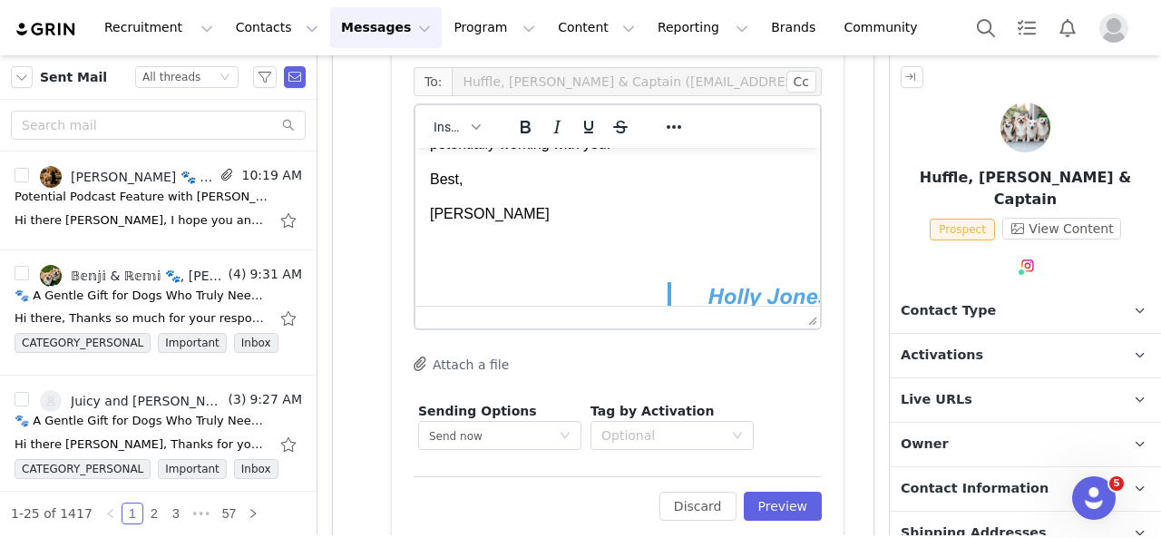
click at [492, 224] on p "[PERSON_NAME]" at bounding box center [618, 214] width 376 height 20
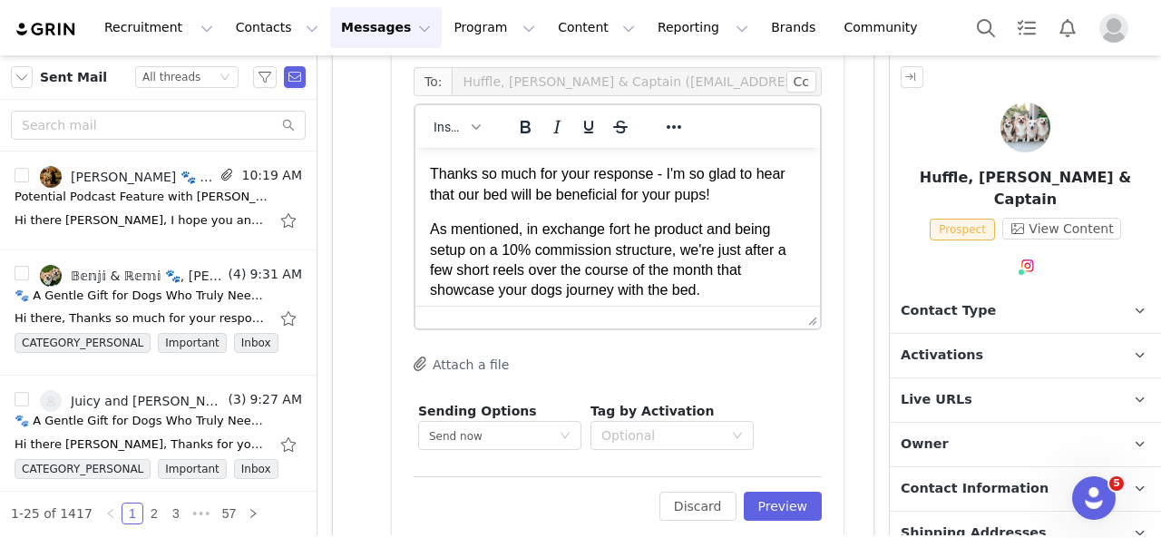
scroll to position [0, 0]
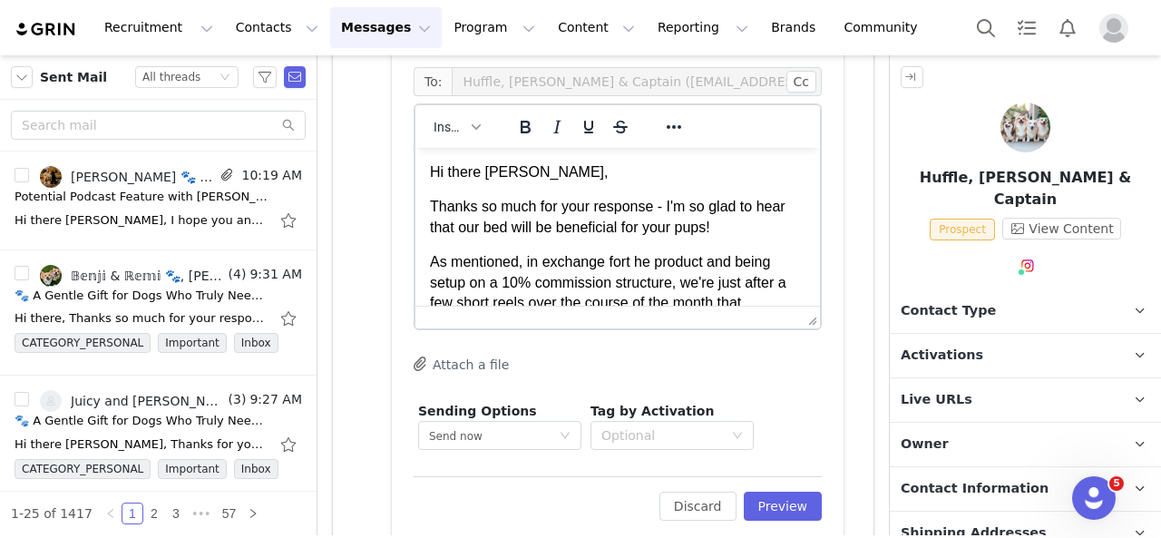
click at [635, 261] on p "As mentioned, in exchange fort he product and being setup on a 10% commission s…" at bounding box center [618, 293] width 376 height 82
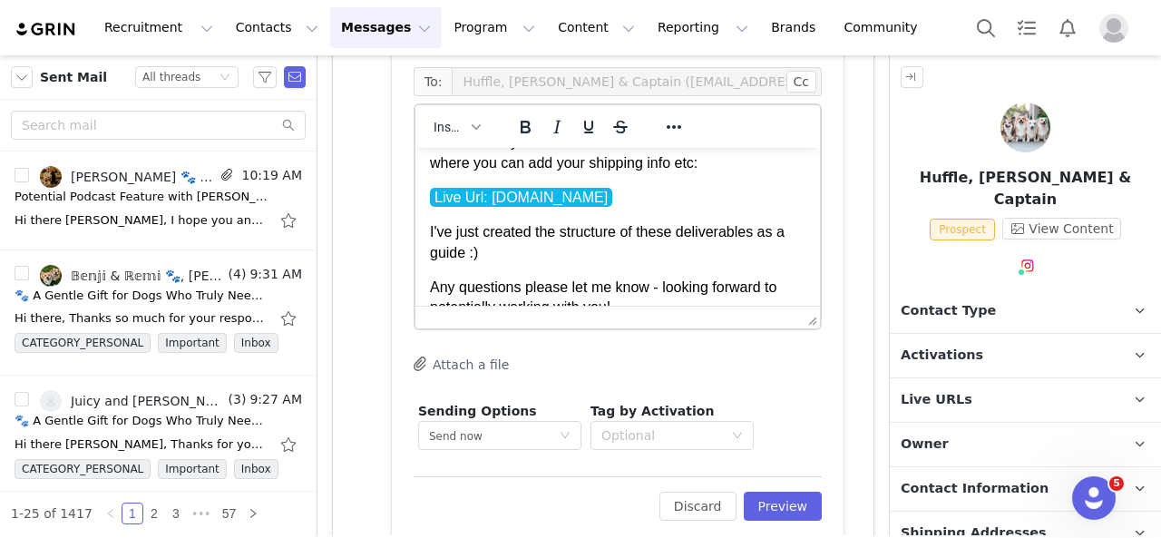
scroll to position [272, 0]
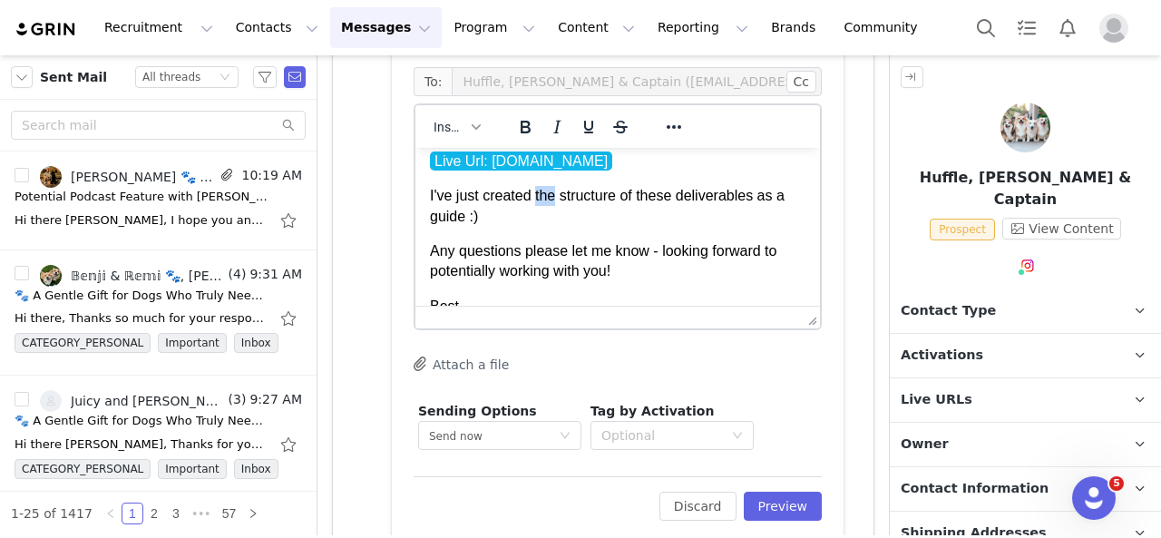
drag, startPoint x: 553, startPoint y: 218, endPoint x: 536, endPoint y: 220, distance: 17.3
click at [536, 220] on p "I've just created the structure of these deliverables as a guide :)" at bounding box center [618, 206] width 376 height 41
click at [672, 220] on p "I've just created the structure of these deliverables as a guide :)" at bounding box center [618, 206] width 376 height 41
drag, startPoint x: 554, startPoint y: 216, endPoint x: 533, endPoint y: 220, distance: 21.2
click at [533, 220] on p "I've just created the structure of these deliverables as a guide :)" at bounding box center [618, 206] width 376 height 41
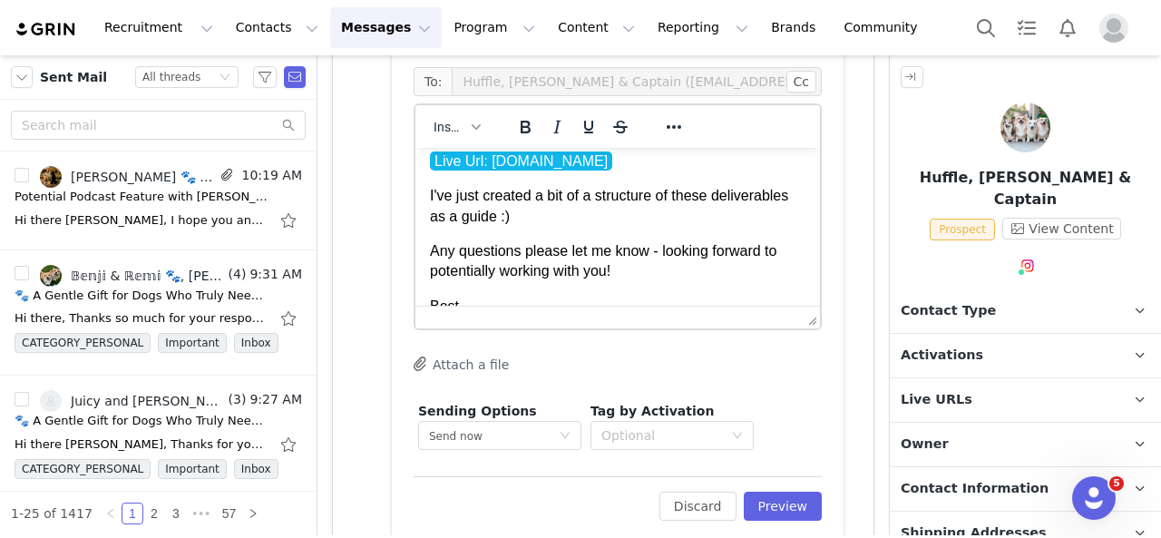
click at [671, 218] on p "I've just created a bit of a structure of these deliverables as a guide :)" at bounding box center [618, 206] width 376 height 41
click at [655, 217] on p "I've just created a bit of a structure of these deliverables as a guide :)" at bounding box center [618, 206] width 376 height 41
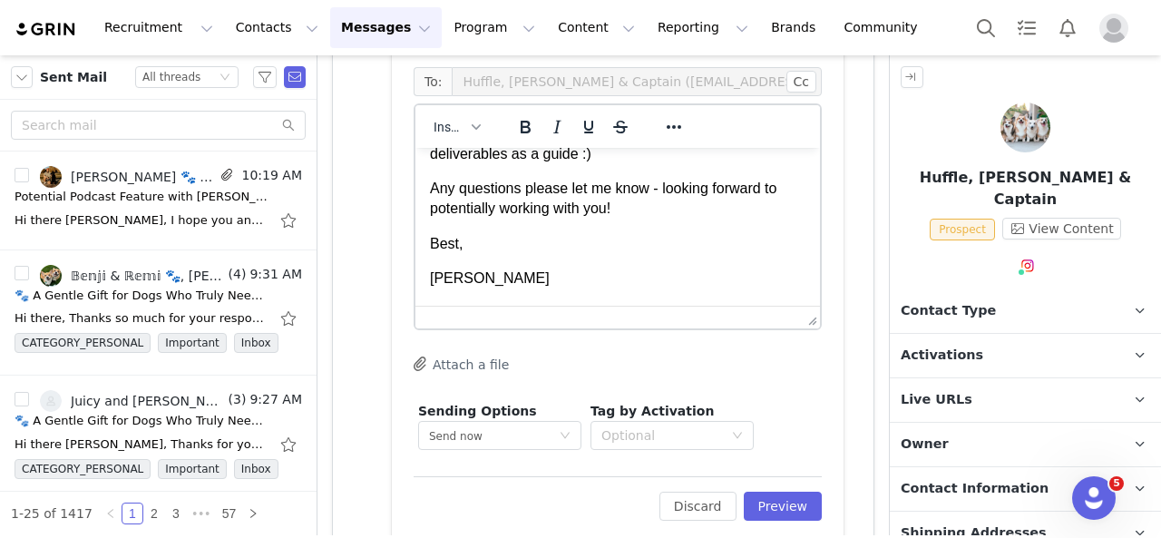
scroll to position [363, 0]
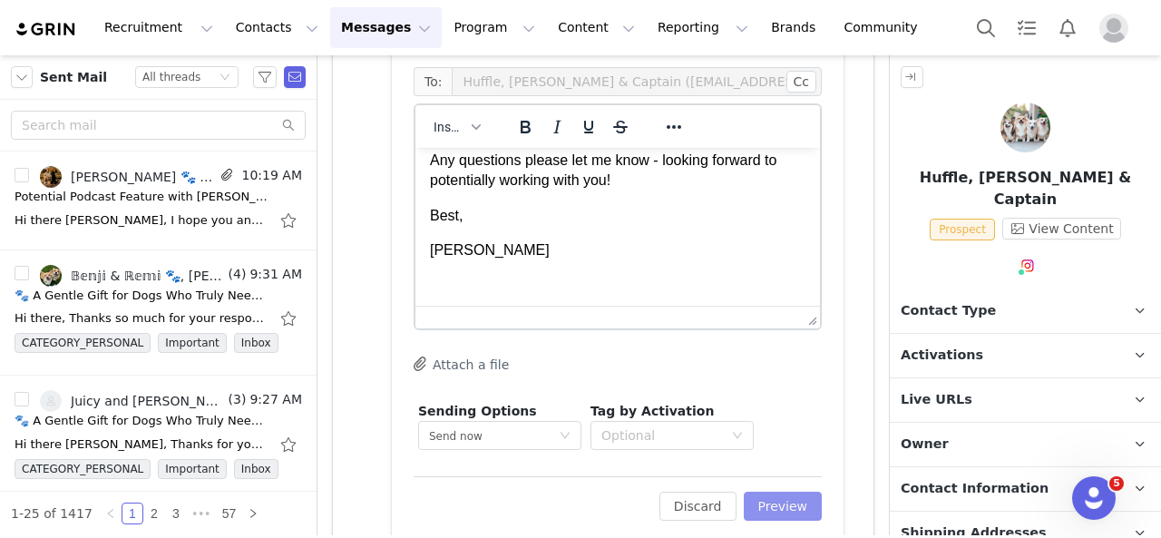
click at [782, 502] on button "Preview" at bounding box center [783, 506] width 79 height 29
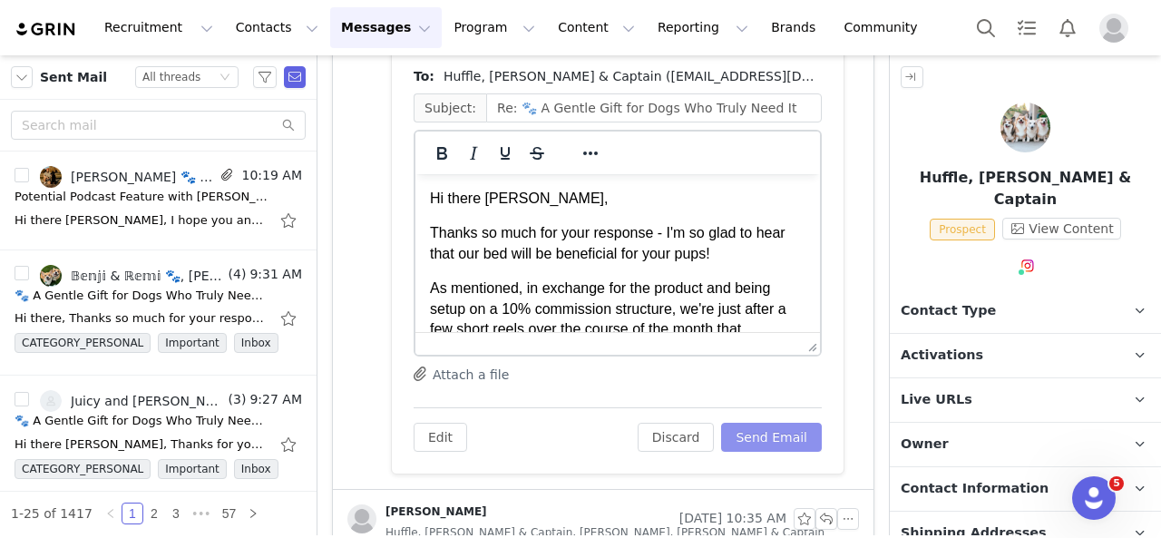
scroll to position [0, 0]
drag, startPoint x: 760, startPoint y: 429, endPoint x: 745, endPoint y: 411, distance: 23.8
click at [760, 429] on button "Send Email" at bounding box center [771, 437] width 101 height 29
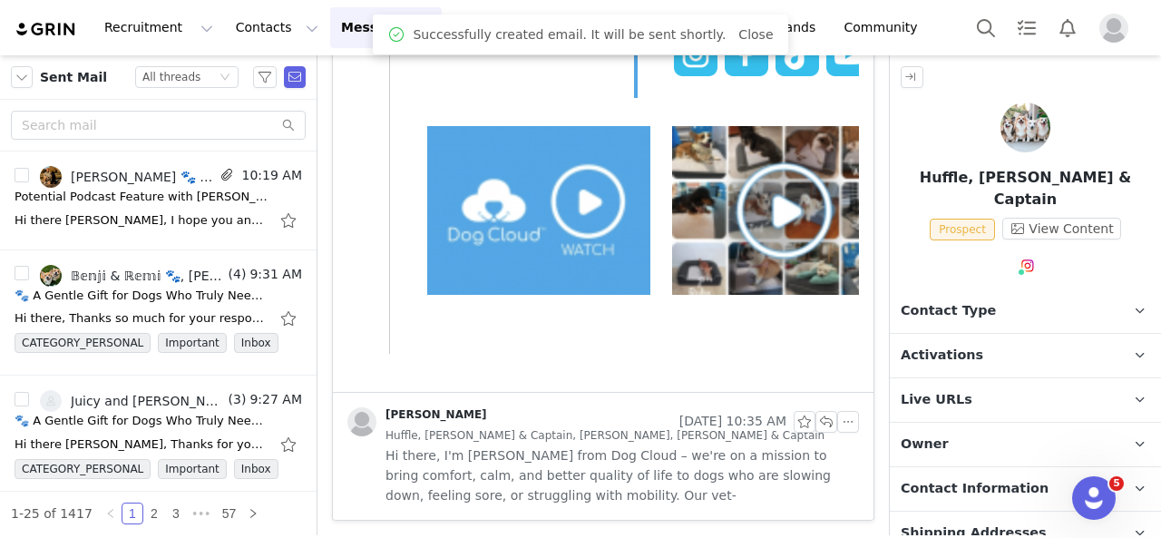
scroll to position [1075, 0]
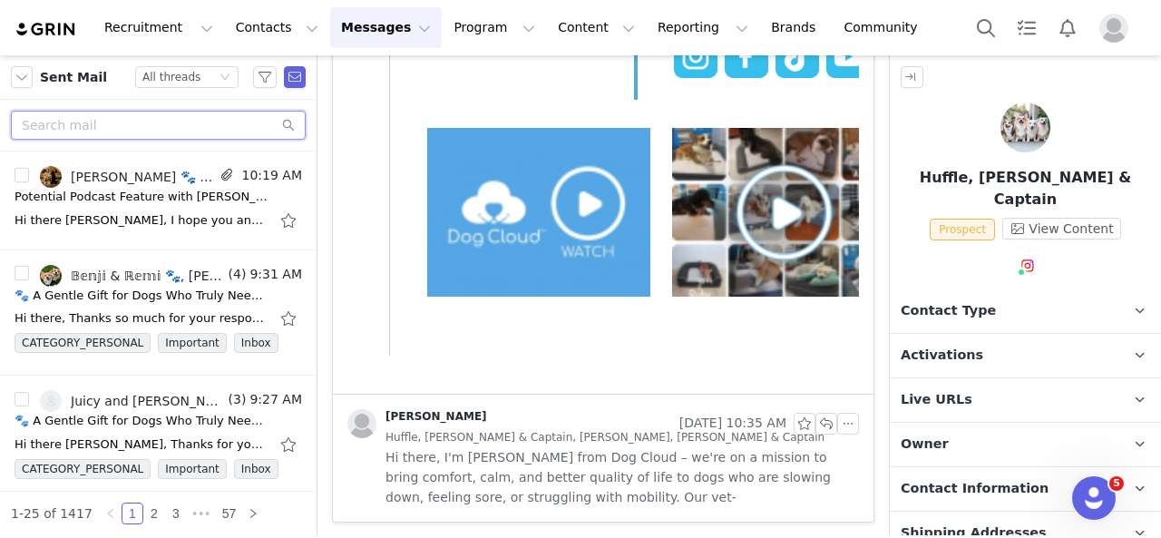
click at [194, 117] on input "text" at bounding box center [158, 125] width 295 height 29
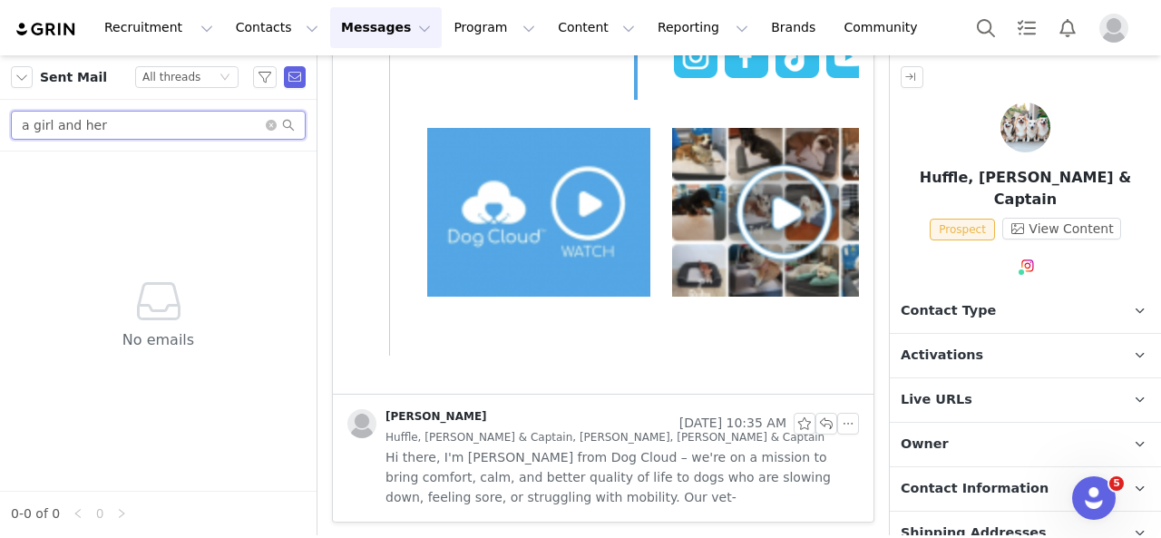
click at [135, 129] on input "a girl and her" at bounding box center [158, 125] width 295 height 29
click at [132, 127] on input "a girl and her" at bounding box center [158, 125] width 295 height 29
click at [133, 127] on input "a girl and her" at bounding box center [158, 125] width 295 height 29
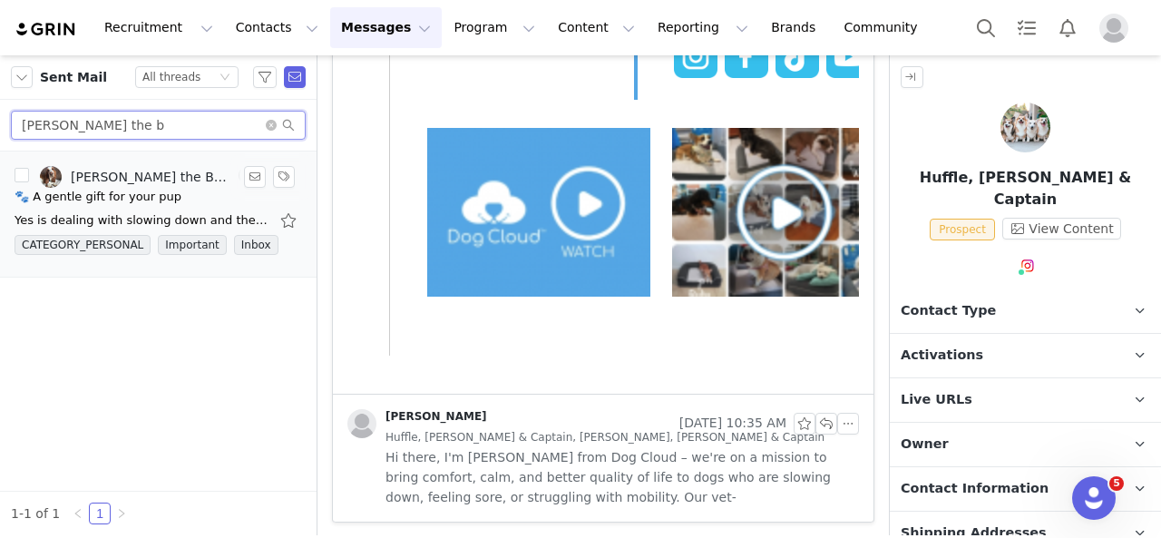
type input "[PERSON_NAME] the b"
click at [143, 200] on div "🐾 A gentle gift for your pup" at bounding box center [98, 197] width 167 height 18
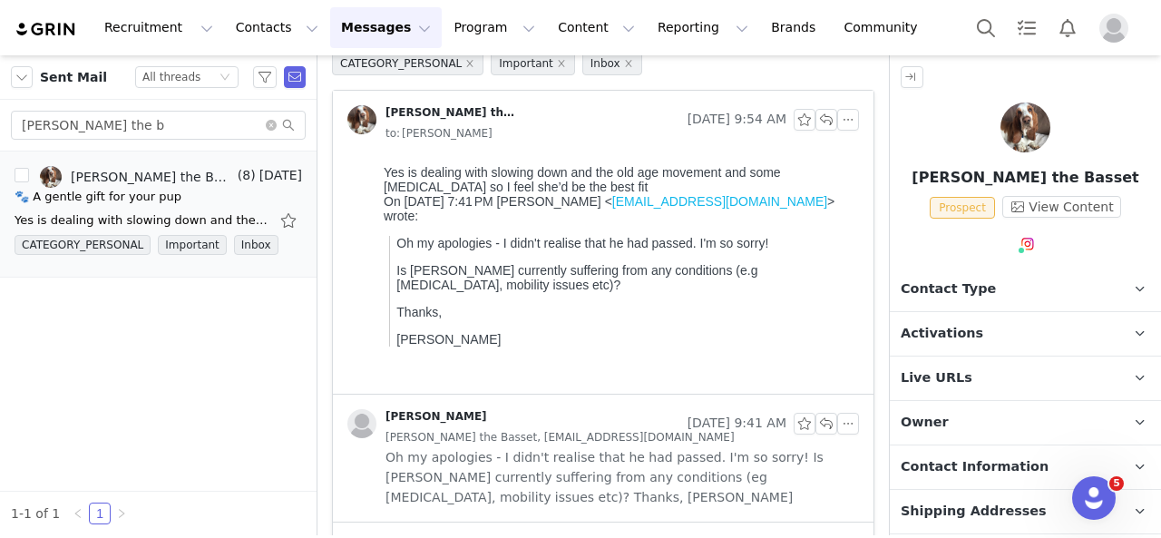
scroll to position [0, 0]
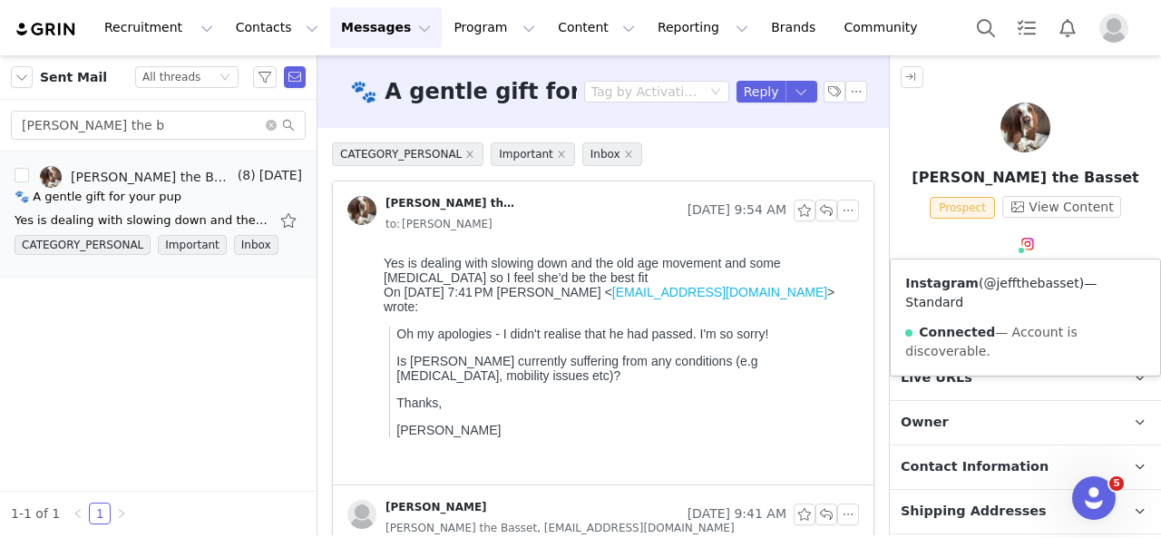
click at [1021, 280] on link "@jeffthebasset" at bounding box center [1030, 283] width 95 height 15
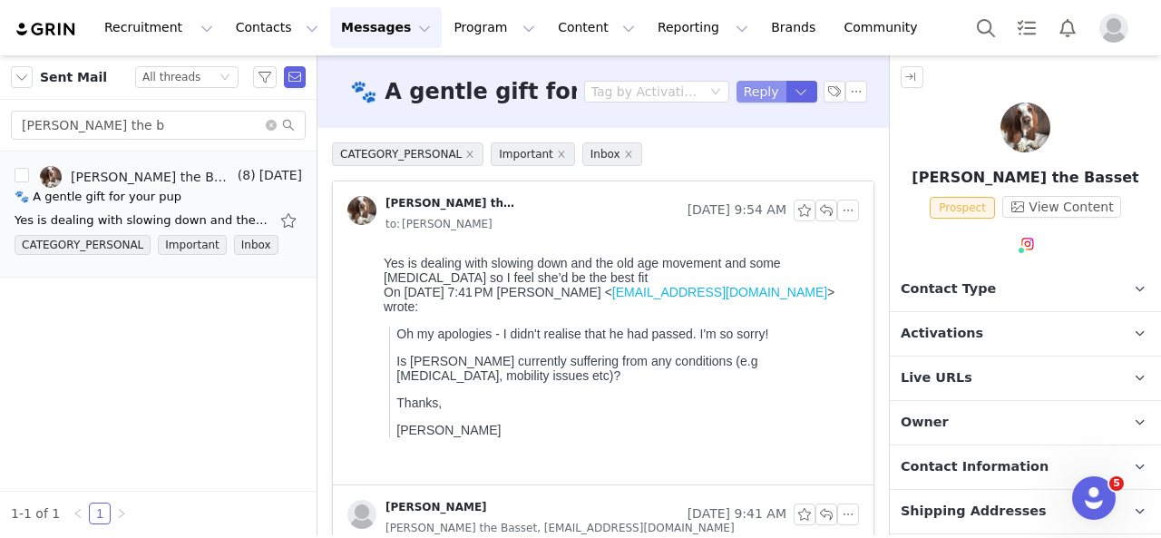
click at [744, 91] on button "Reply" at bounding box center [762, 92] width 50 height 22
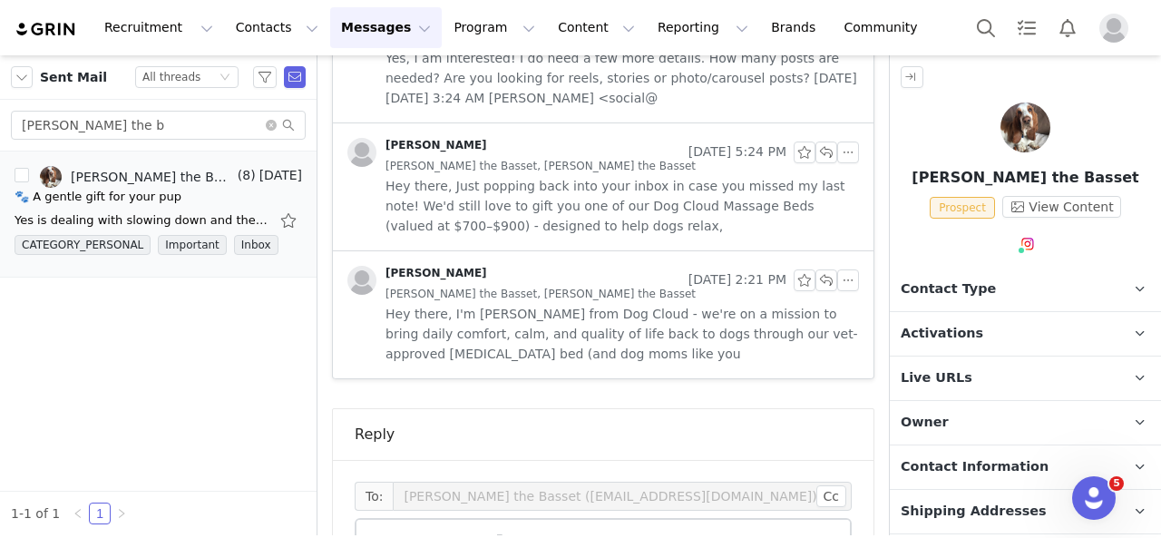
scroll to position [1413, 0]
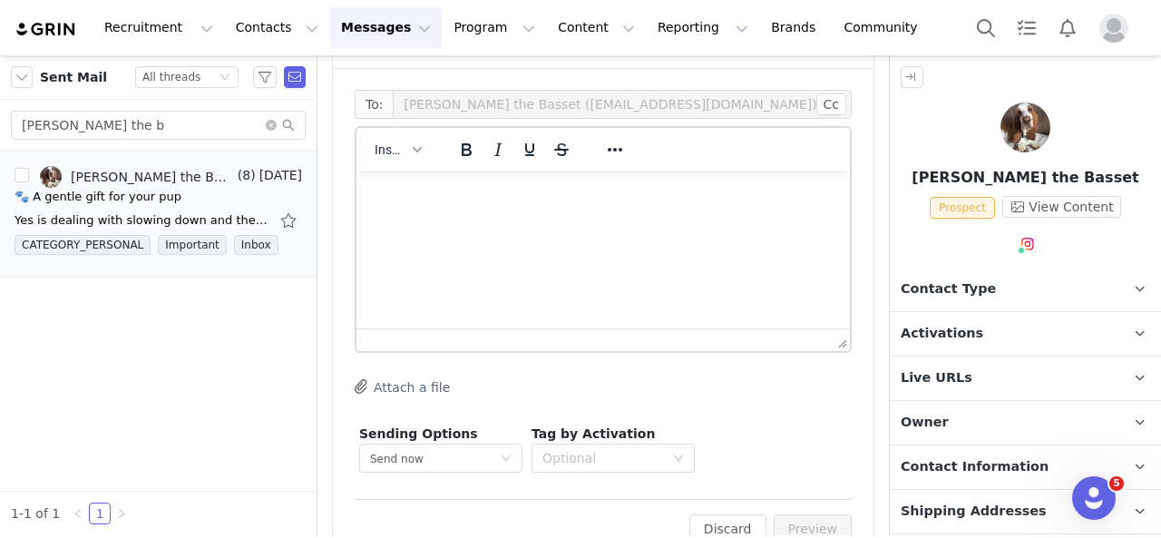
click at [601, 220] on html at bounding box center [604, 195] width 494 height 49
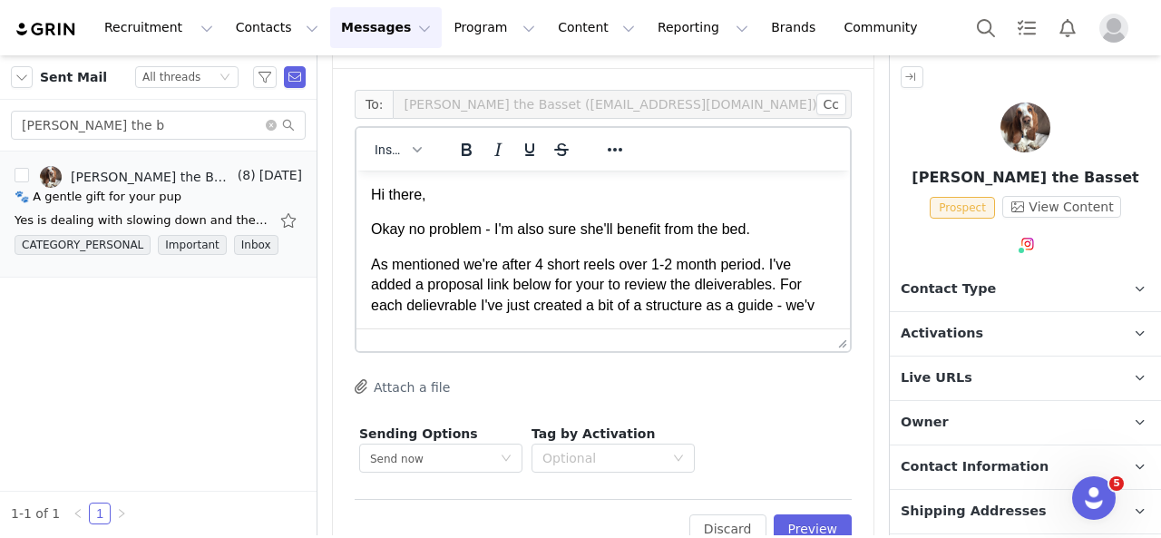
scroll to position [6, 0]
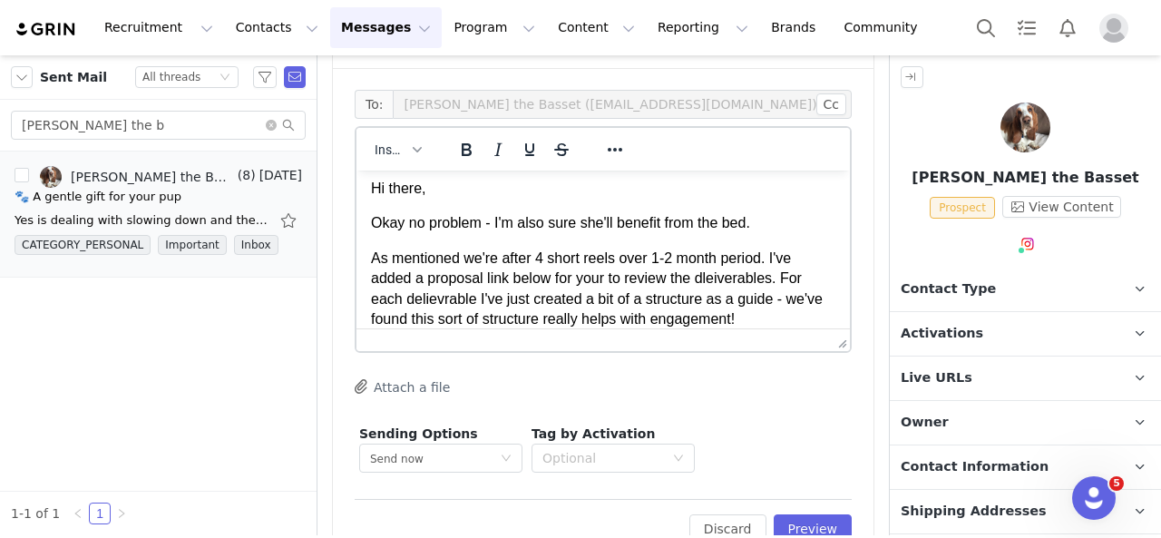
click at [780, 279] on p "As mentioned we're after 4 short reels over 1-2 month period. I've added a prop…" at bounding box center [603, 290] width 464 height 82
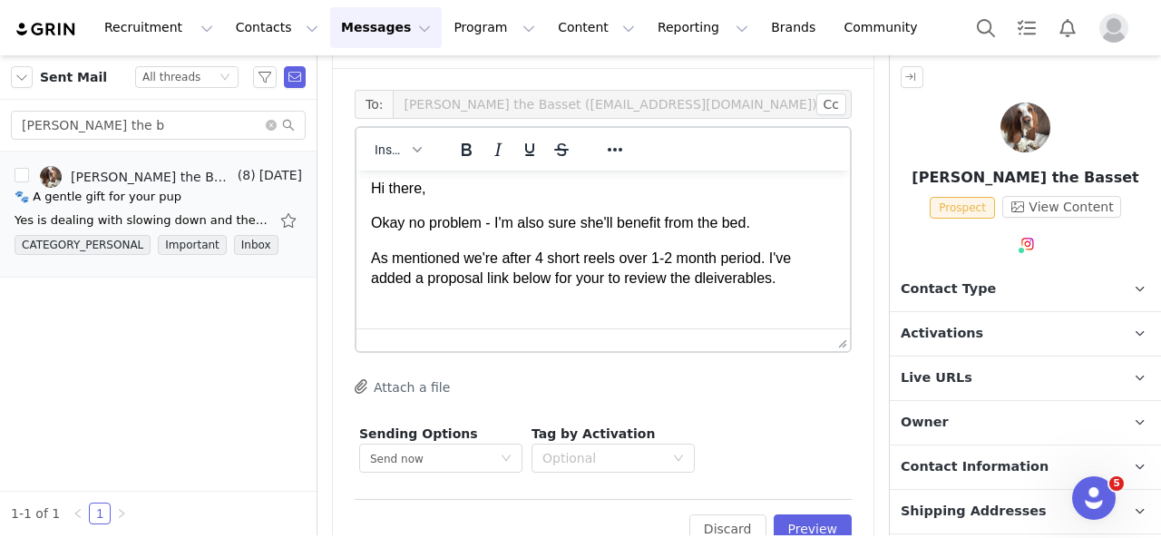
scroll to position [36, 0]
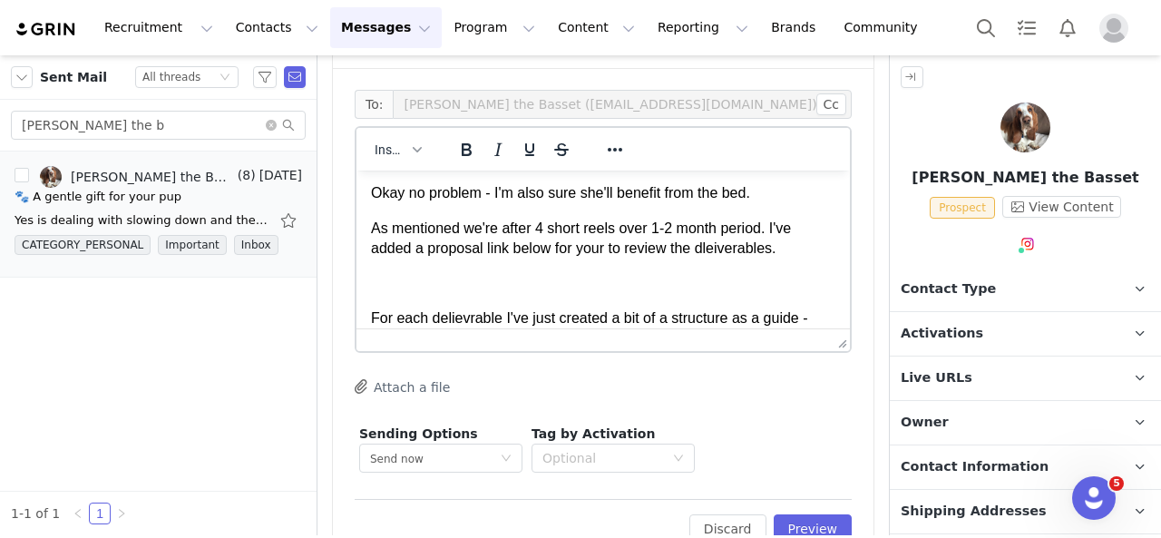
click at [784, 249] on p "As mentioned we're after 4 short reels over 1-2 month period. I've added a prop…" at bounding box center [603, 239] width 464 height 41
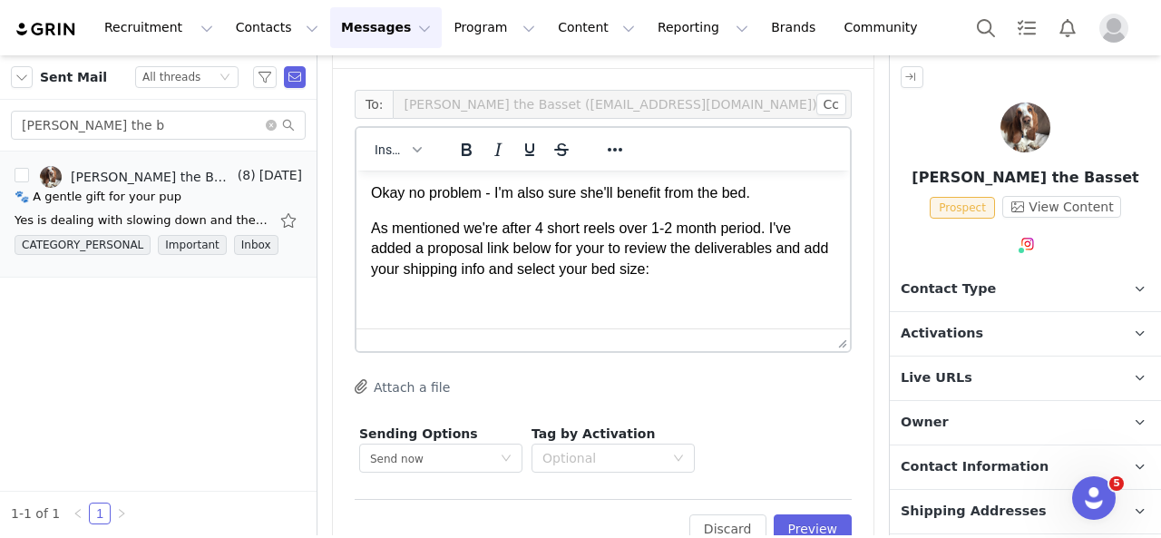
click at [650, 228] on p "As mentioned we're after 4 short reels over 1-2 month period. I've added a prop…" at bounding box center [603, 249] width 464 height 61
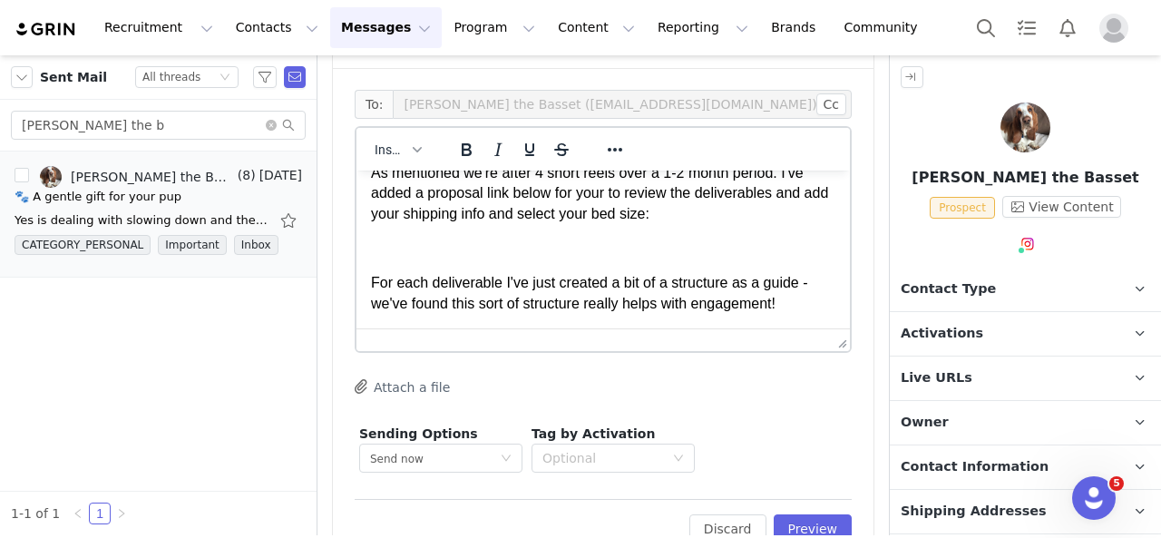
scroll to position [1433, 0]
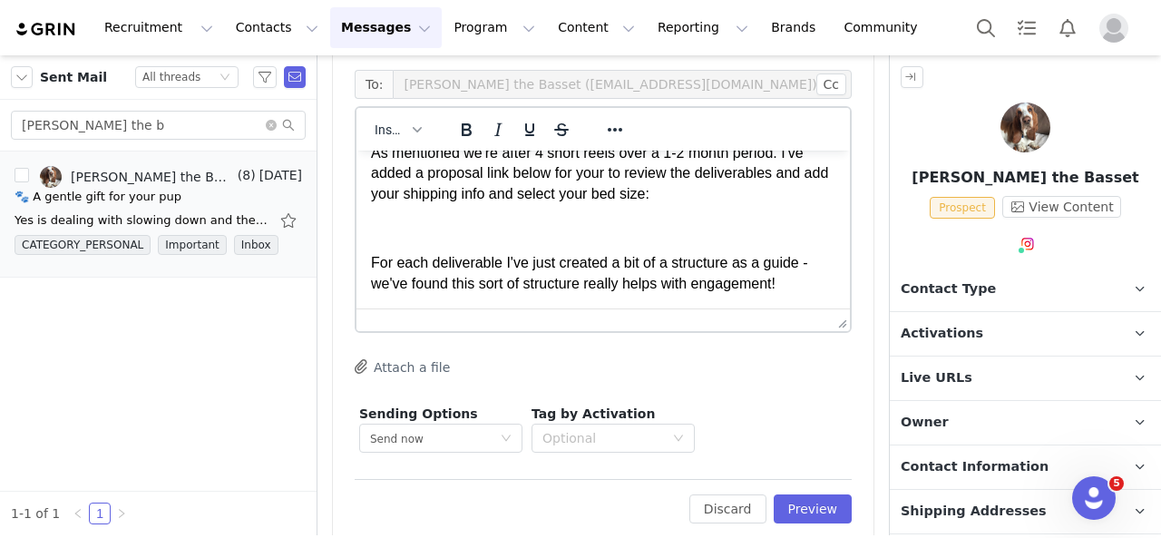
click at [798, 283] on p "For each deliverable I've just created a bit of a structure as a guide - we've …" at bounding box center [603, 273] width 464 height 41
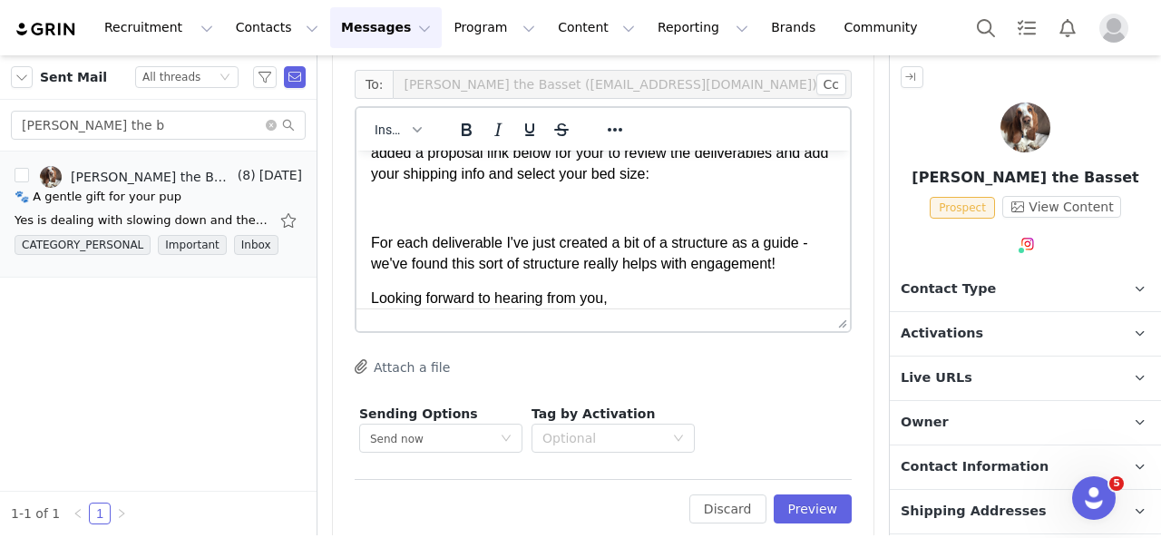
scroll to position [147, 0]
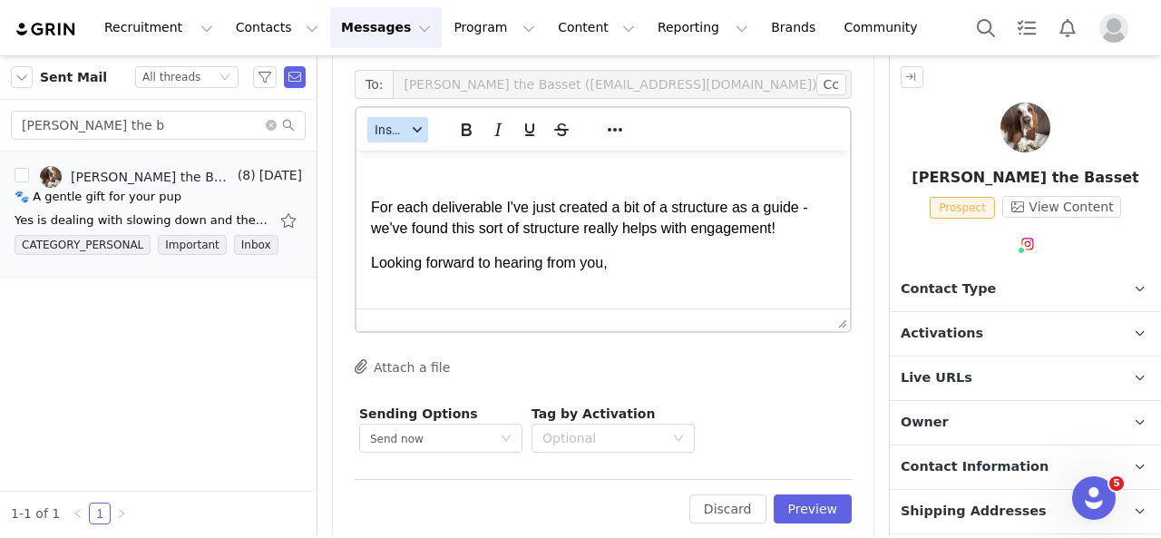
click at [394, 122] on span "Insert" at bounding box center [391, 129] width 32 height 15
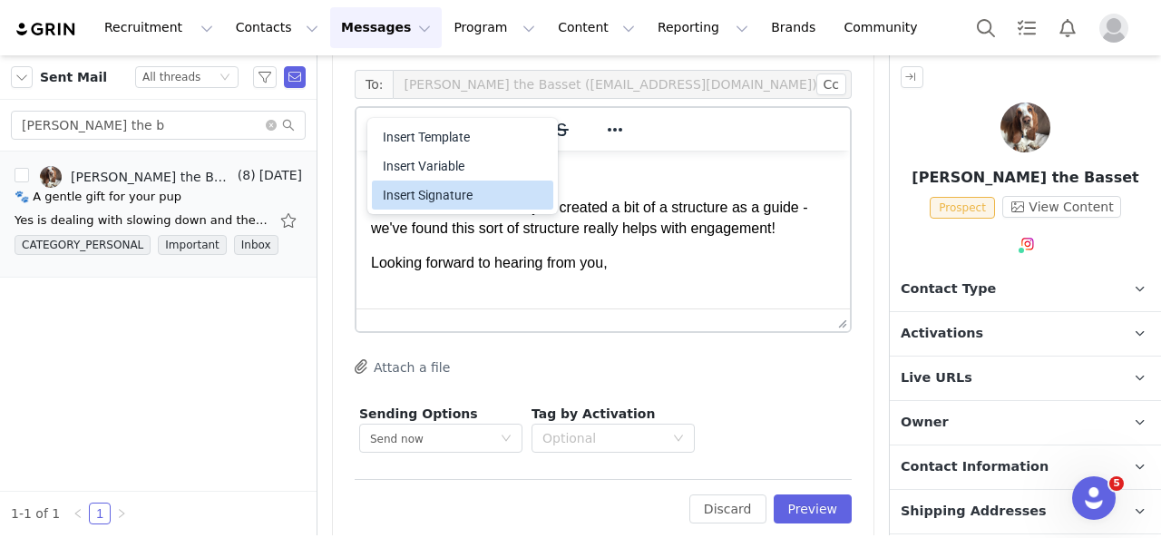
click at [417, 186] on div "Insert Signature" at bounding box center [464, 195] width 163 height 22
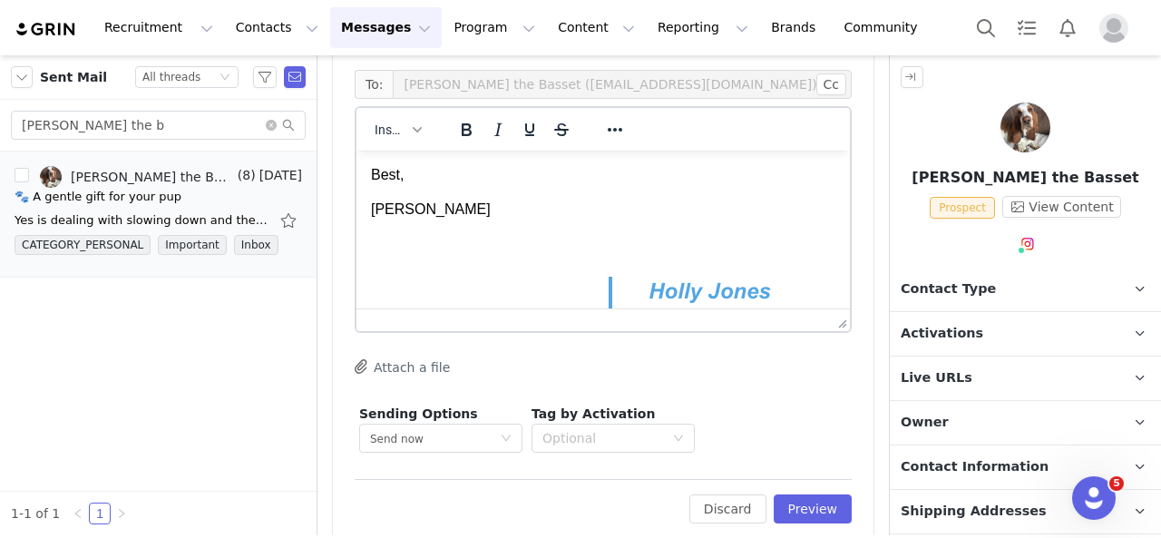
scroll to position [243, 0]
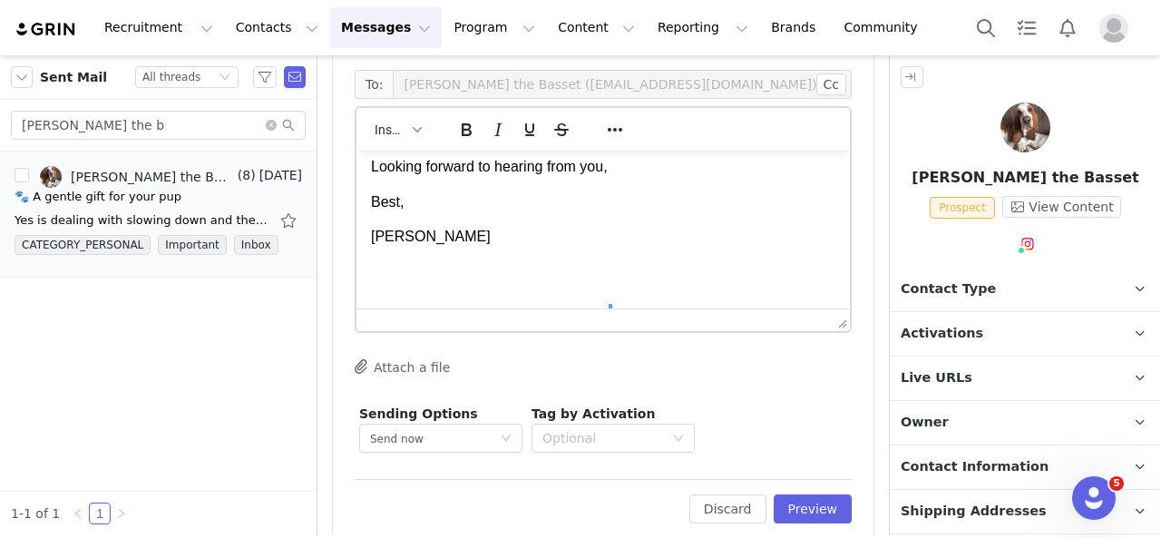
click at [421, 234] on p "[PERSON_NAME]" at bounding box center [603, 237] width 464 height 20
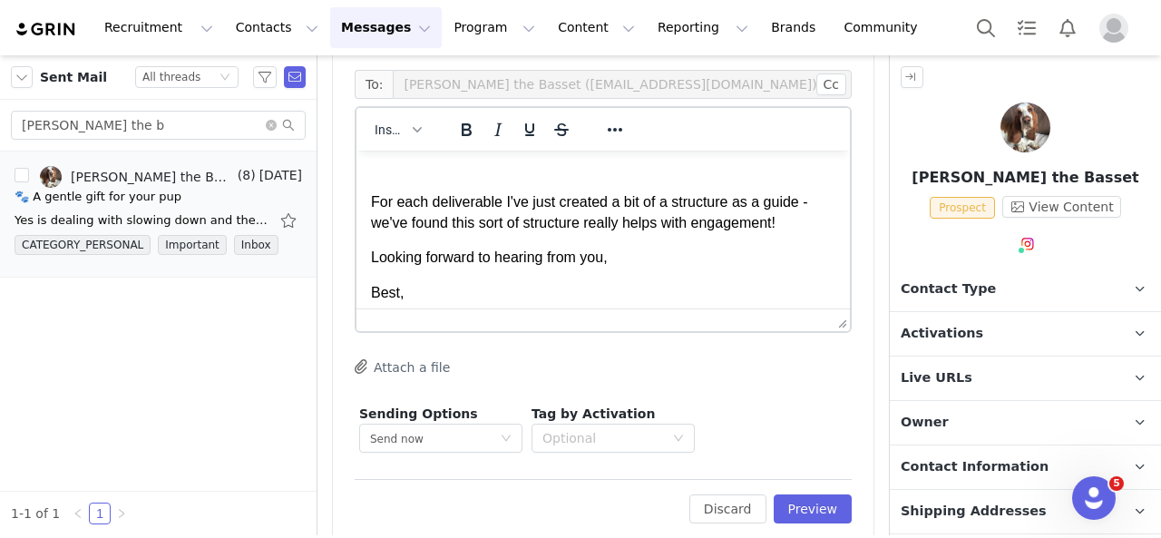
scroll to position [62, 0]
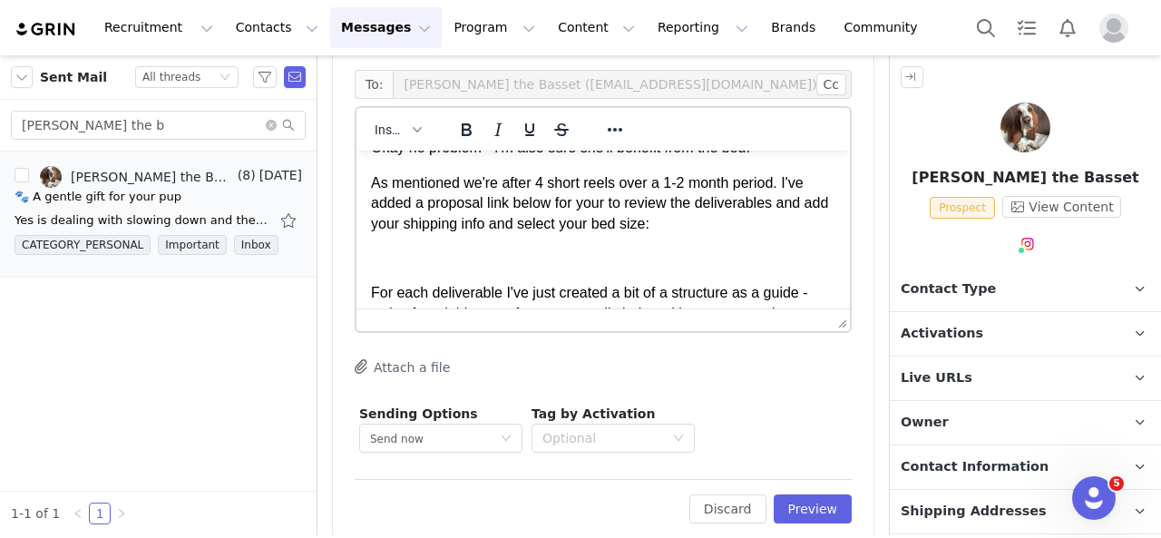
click at [613, 250] on p "Rich Text Area. Press ALT-0 for help." at bounding box center [603, 259] width 464 height 20
click at [980, 330] on p "Activations" at bounding box center [1004, 334] width 228 height 44
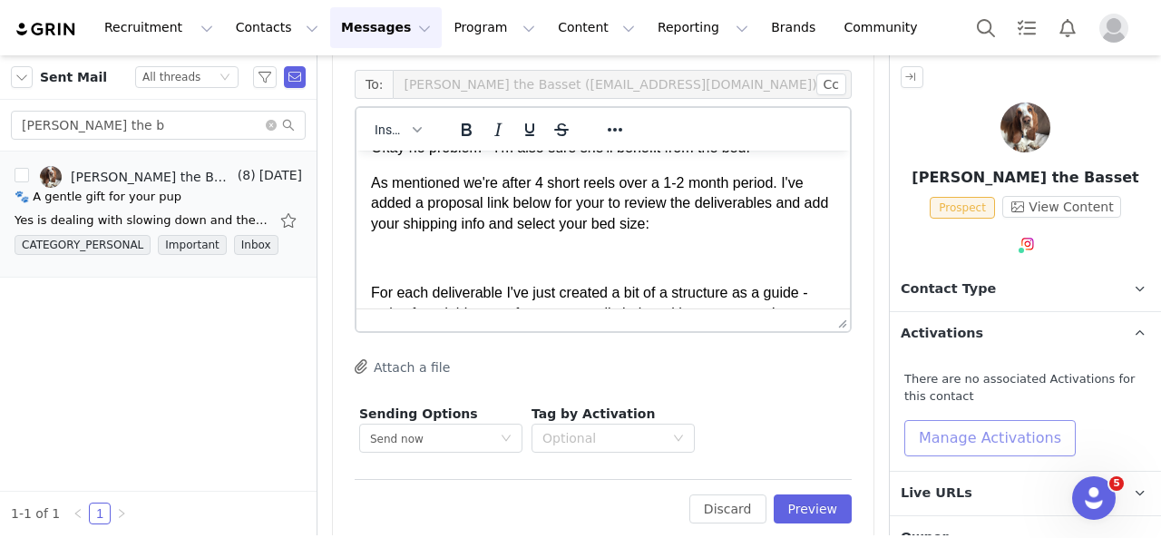
click at [1012, 440] on button "Manage Activations" at bounding box center [989, 438] width 171 height 36
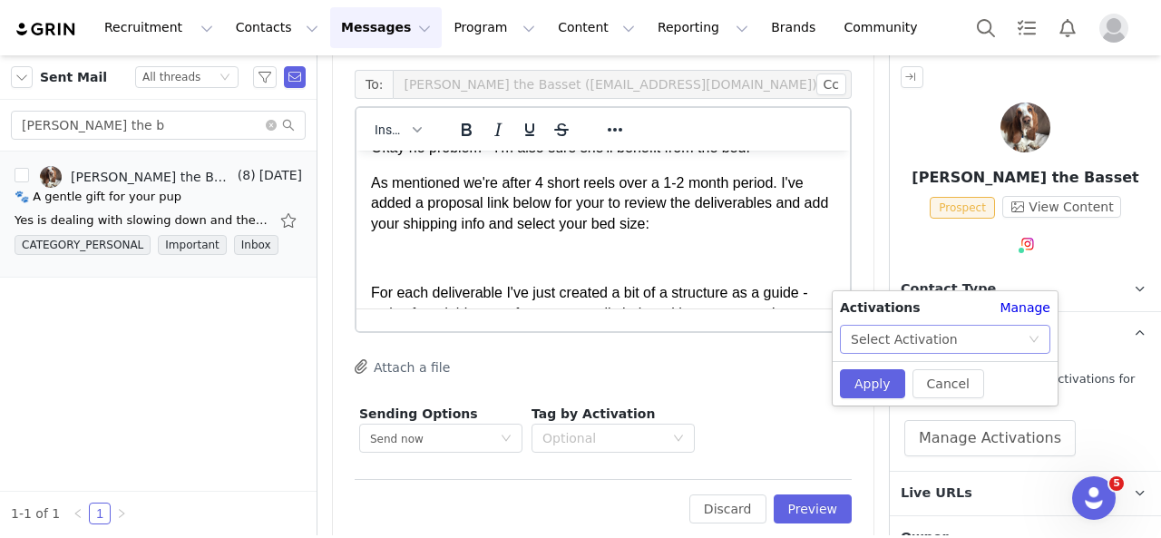
click at [960, 349] on div "Select Activation" at bounding box center [939, 339] width 177 height 27
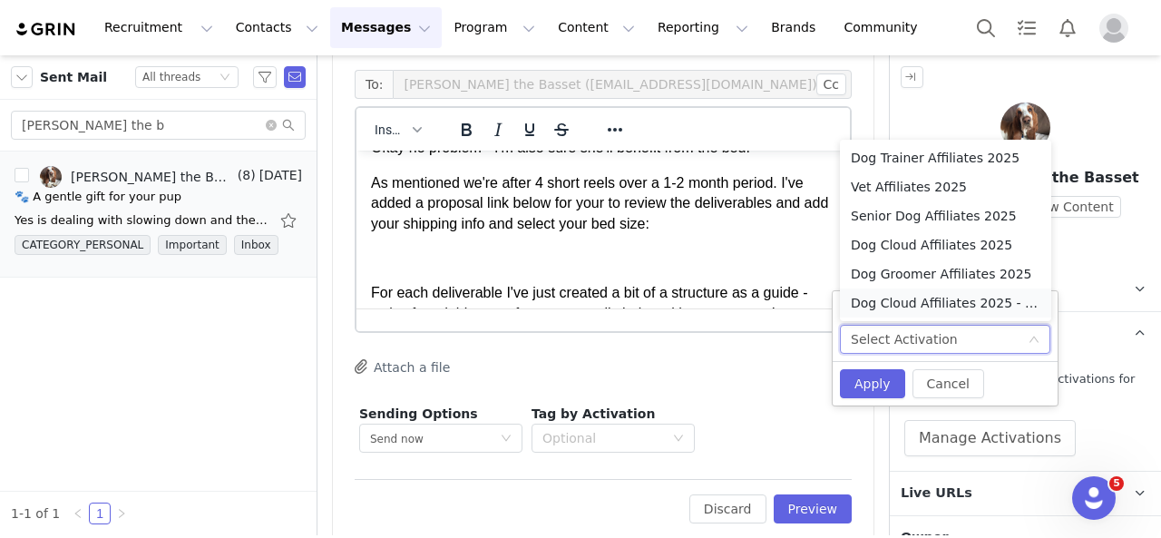
click at [982, 308] on li "Dog Cloud Affiliates 2025 - August" at bounding box center [945, 302] width 211 height 29
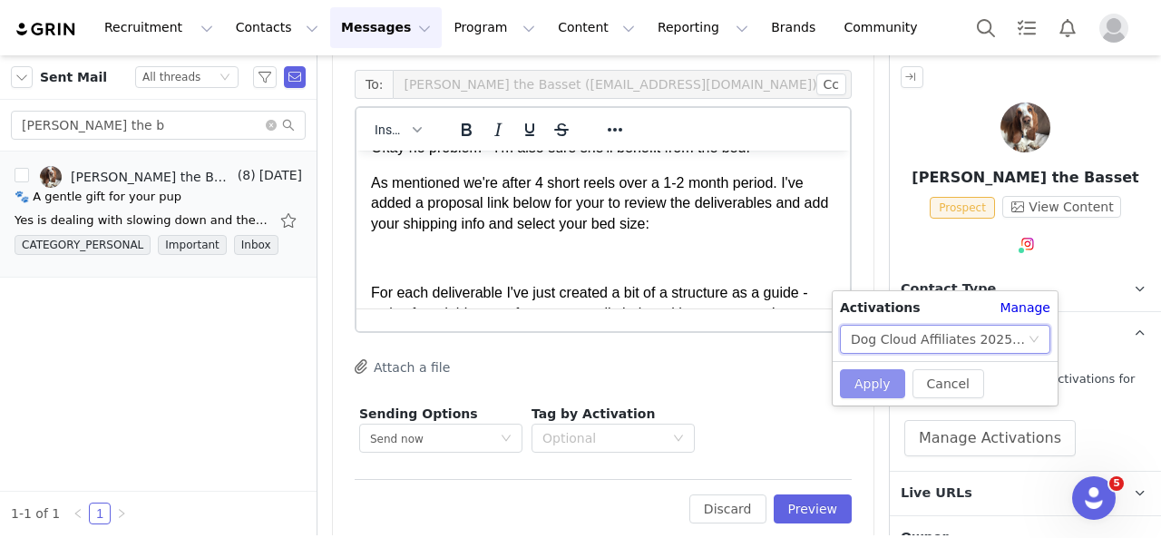
click at [885, 380] on button "Apply" at bounding box center [872, 383] width 65 height 29
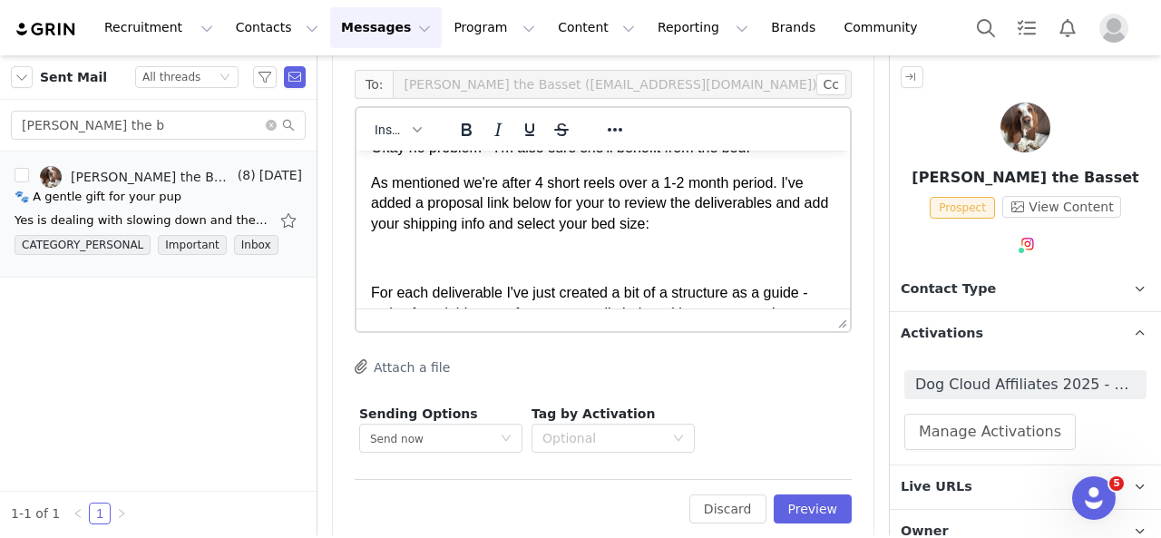
click at [491, 257] on p "Rich Text Area. Press ALT-0 for help." at bounding box center [603, 259] width 464 height 20
click at [413, 117] on button "Insert" at bounding box center [397, 129] width 61 height 25
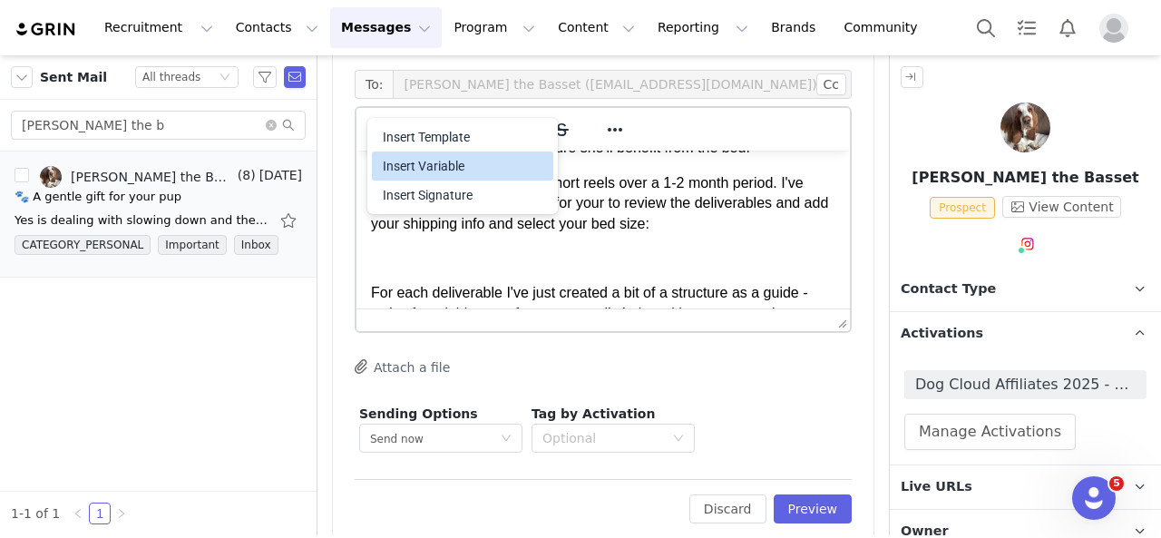
click at [468, 167] on div "Insert Variable" at bounding box center [464, 166] width 163 height 22
select select
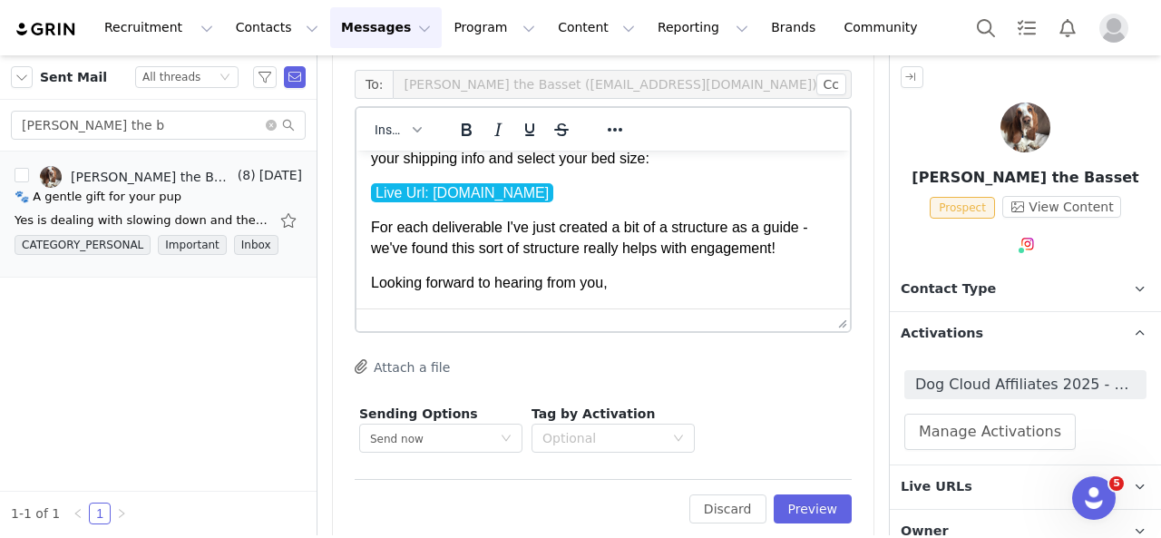
scroll to position [152, 0]
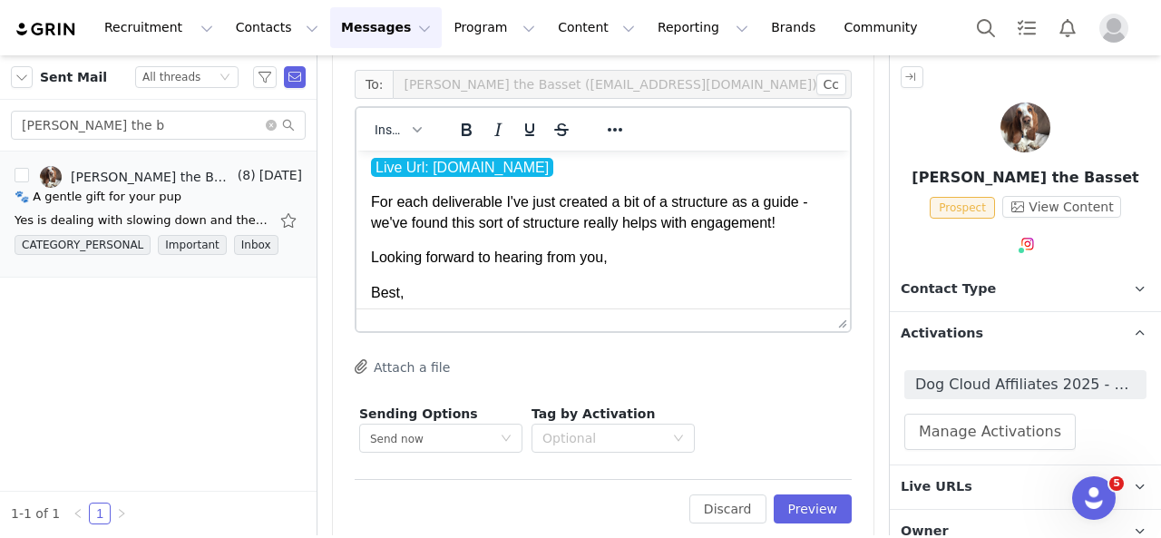
click at [763, 203] on p "For each deliverable I've just created a bit of a structure as a guide - we've …" at bounding box center [603, 212] width 464 height 41
click at [457, 119] on icon "Bold" at bounding box center [466, 130] width 22 height 22
click at [742, 248] on p "Looking forward to hearing from you," at bounding box center [603, 258] width 464 height 20
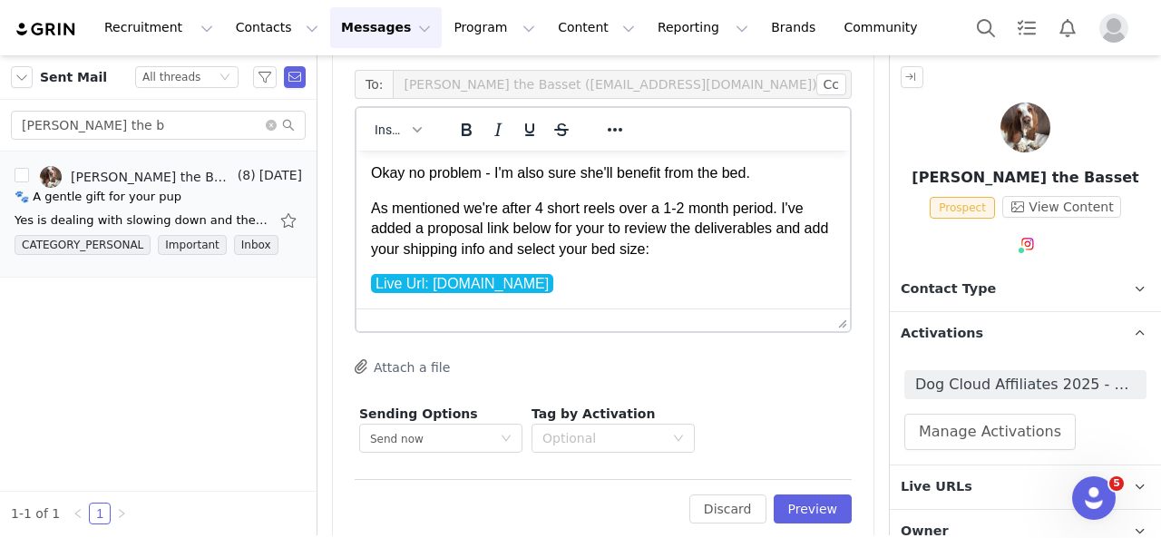
scroll to position [91, 0]
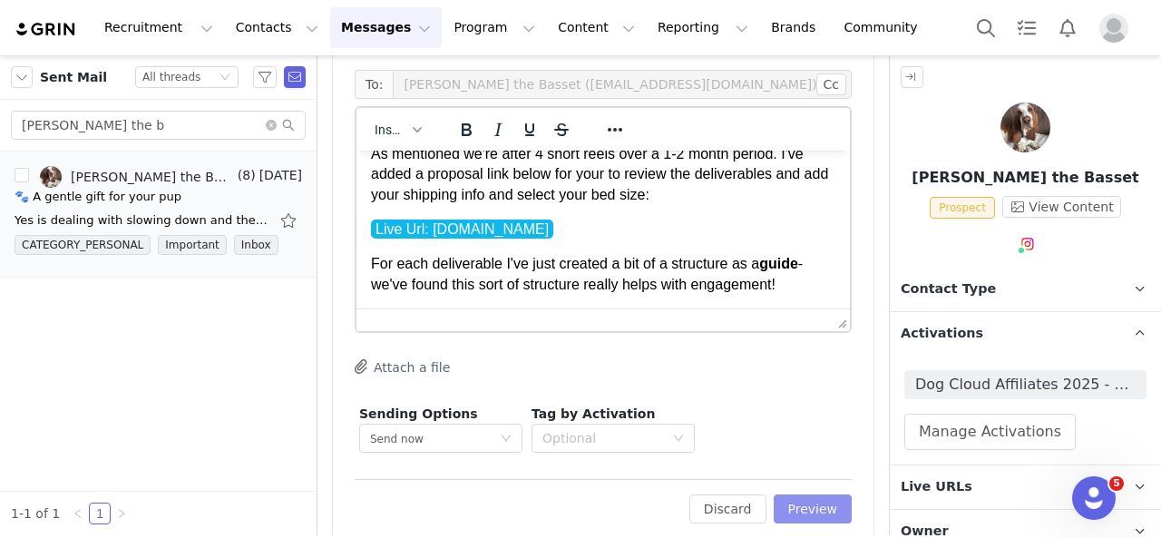
click at [797, 494] on button "Preview" at bounding box center [813, 508] width 79 height 29
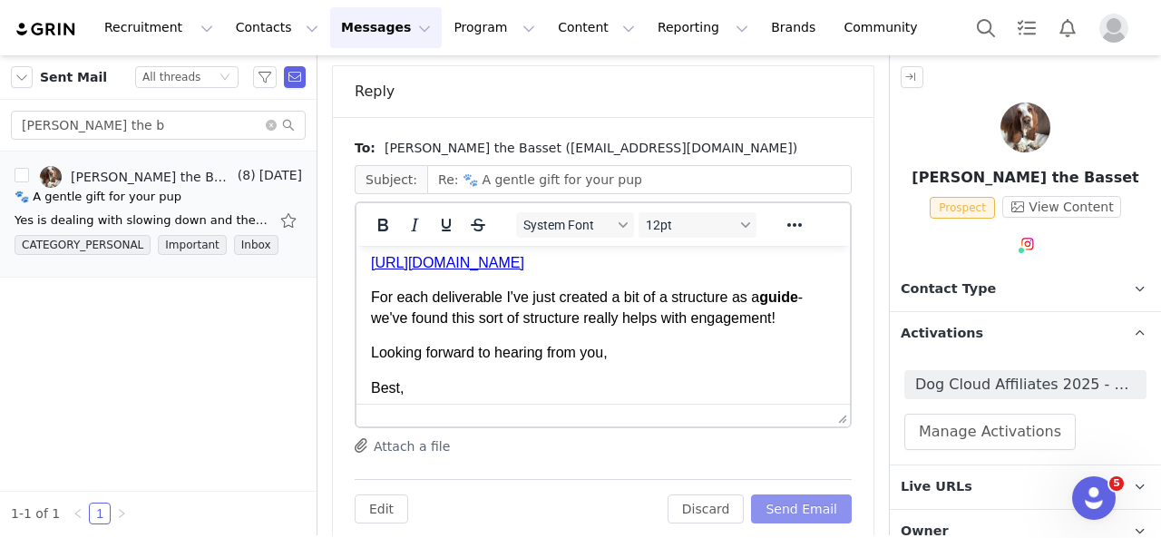
scroll to position [181, 0]
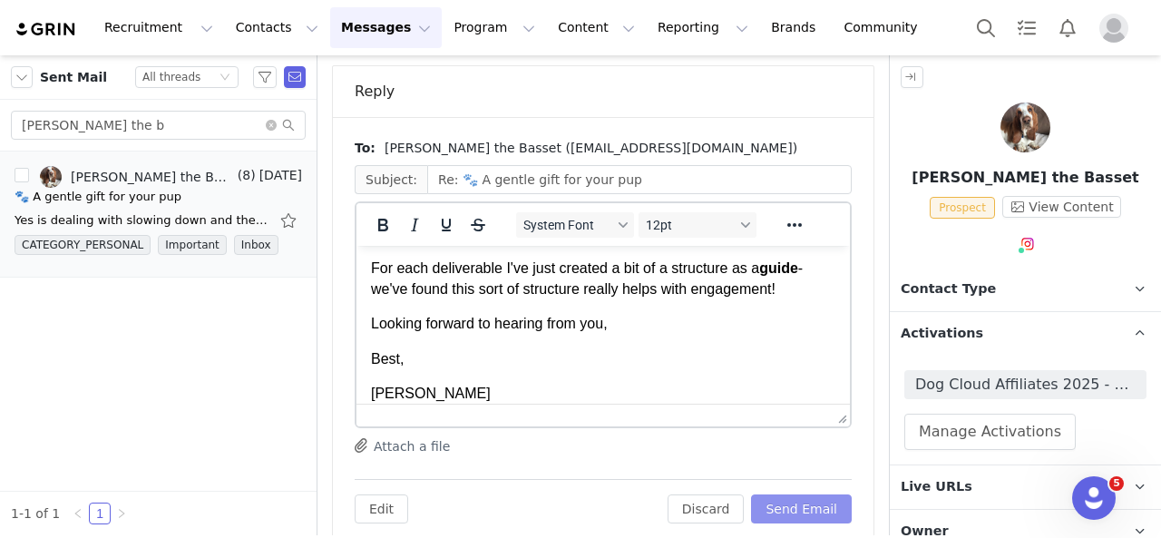
click at [800, 494] on button "Send Email" at bounding box center [801, 508] width 101 height 29
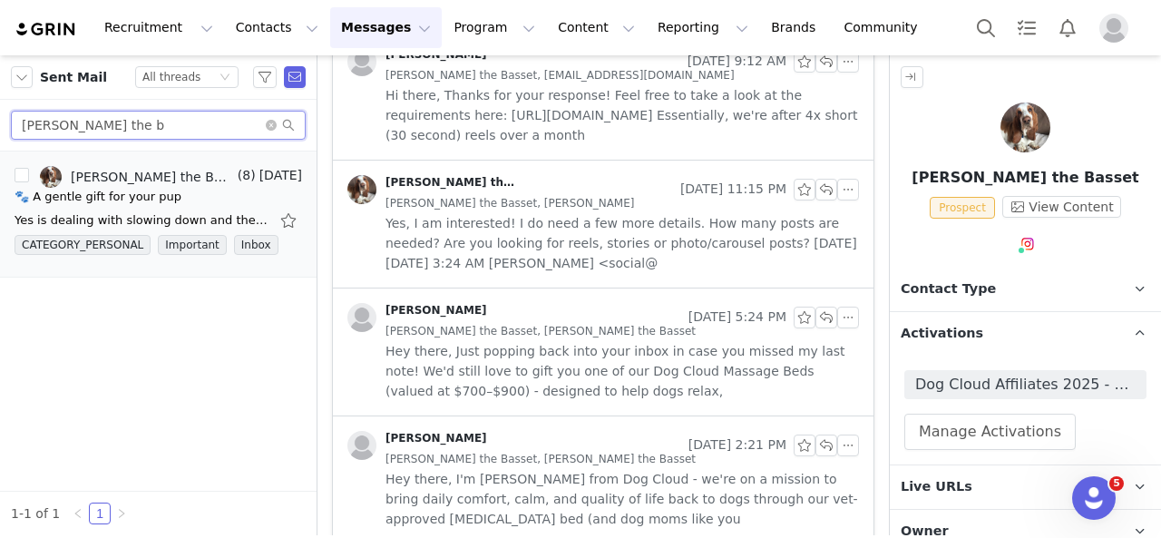
click at [120, 121] on input "[PERSON_NAME] the b" at bounding box center [158, 125] width 295 height 29
click at [119, 121] on input "[PERSON_NAME] the b" at bounding box center [158, 125] width 295 height 29
click at [119, 118] on input "[PERSON_NAME] the b" at bounding box center [158, 125] width 295 height 29
click at [162, 111] on input "[PERSON_NAME] the b" at bounding box center [158, 125] width 295 height 29
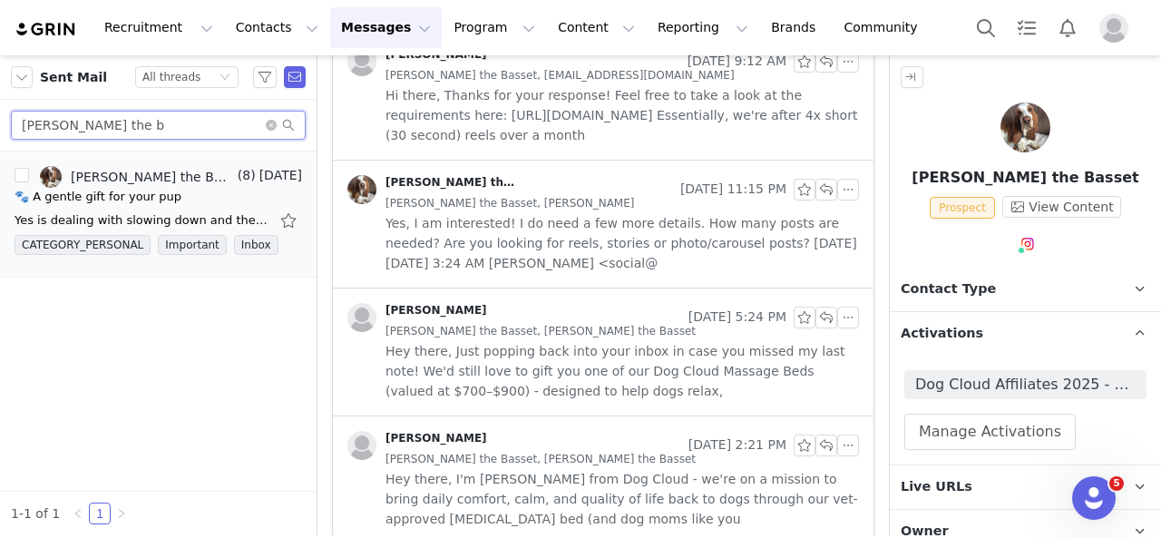
click at [162, 111] on input "[PERSON_NAME] the b" at bounding box center [158, 125] width 295 height 29
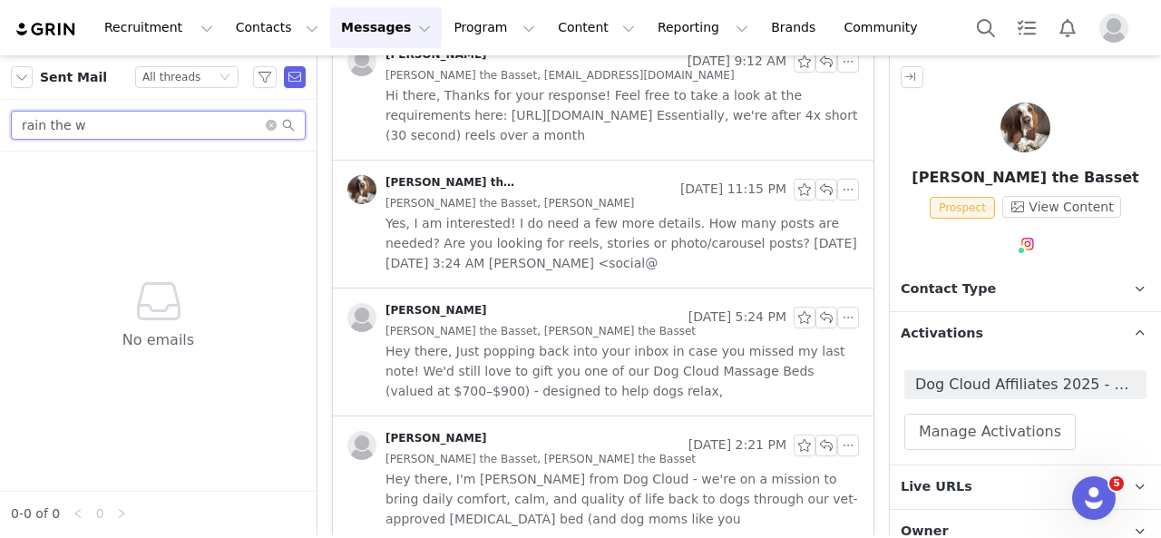
drag, startPoint x: 125, startPoint y: 119, endPoint x: 43, endPoint y: 123, distance: 82.7
click at [43, 123] on input "rain the w" at bounding box center [158, 125] width 295 height 29
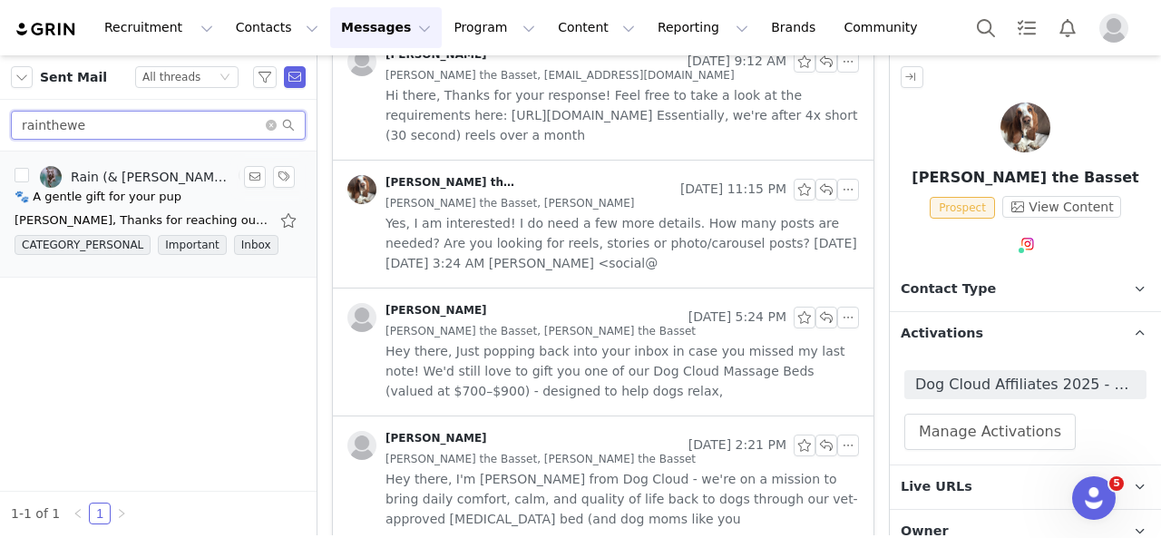
type input "rainthewe"
click at [109, 215] on div "[PERSON_NAME], Thanks for reaching out. Your product looks amazing and somethin…" at bounding box center [142, 220] width 254 height 18
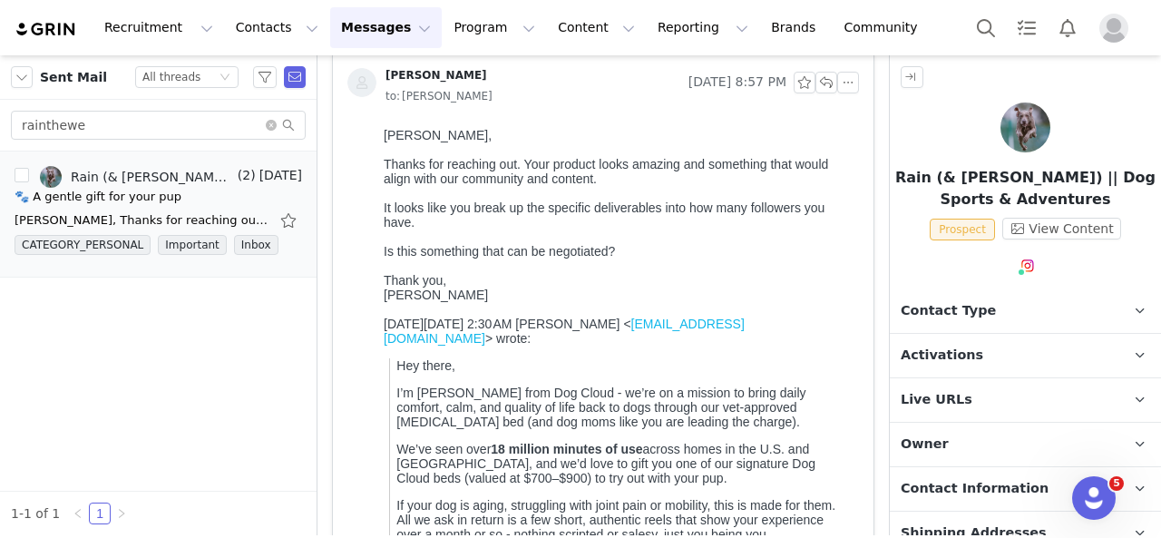
scroll to position [0, 0]
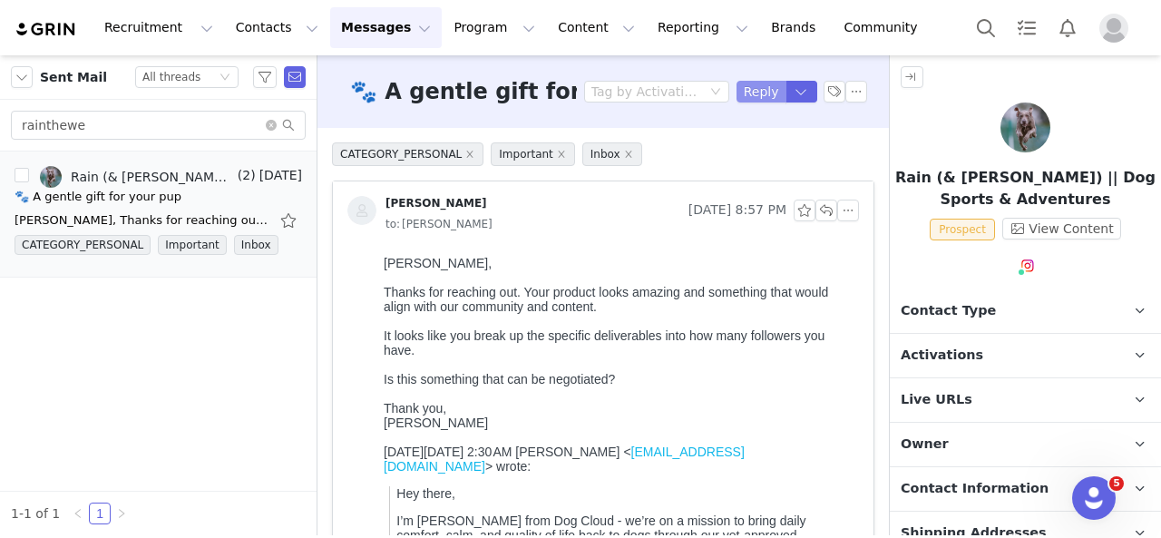
click at [739, 95] on button "Reply" at bounding box center [762, 92] width 50 height 22
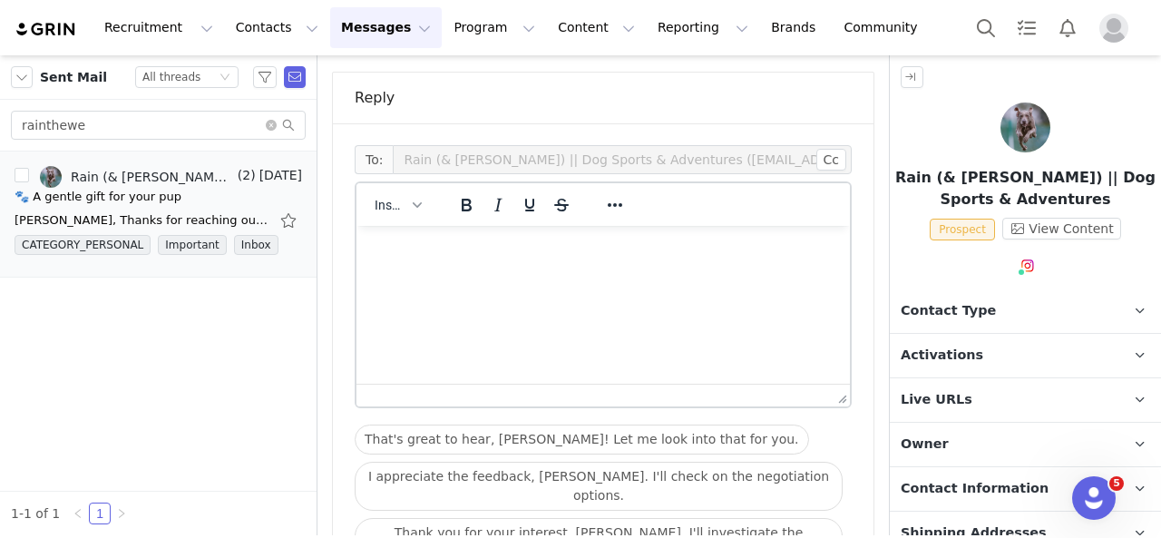
scroll to position [1639, 0]
click at [671, 277] on html at bounding box center [604, 252] width 494 height 49
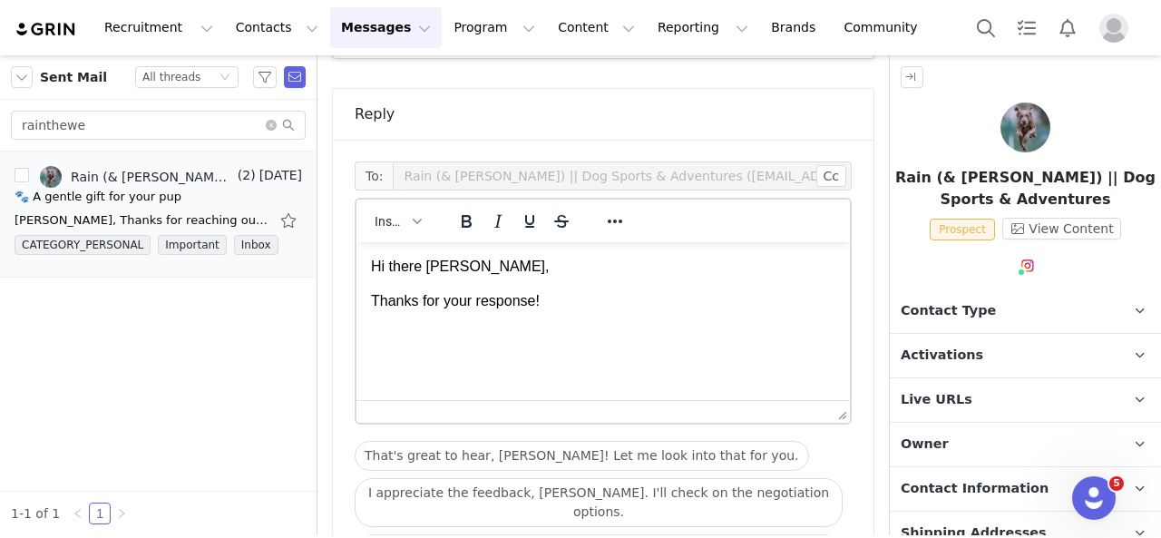
scroll to position [1633, 0]
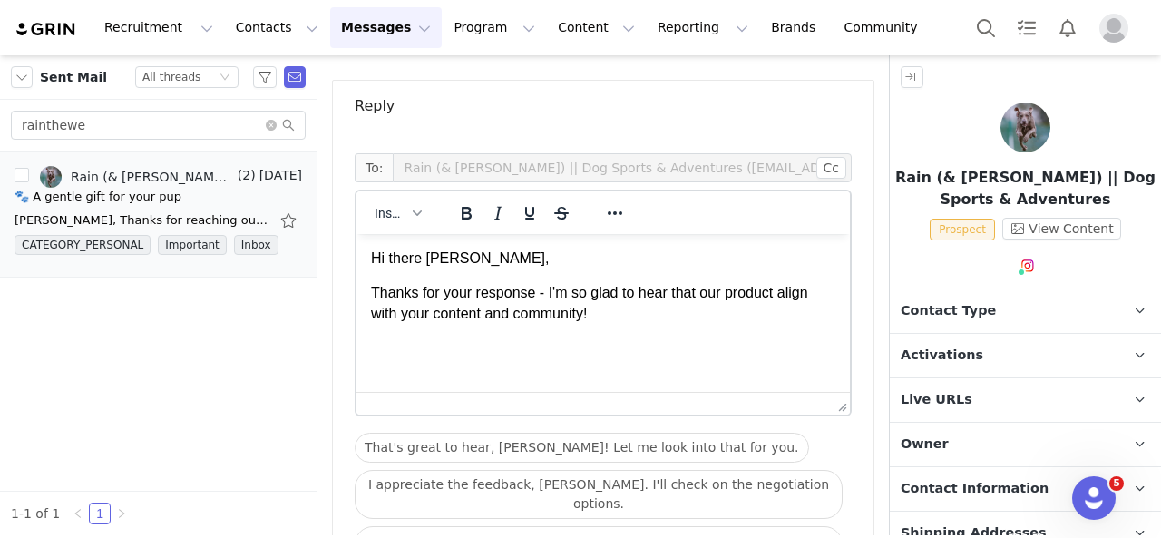
click at [808, 288] on p "Thanks for your response - I'm so glad to hear that our product align with your…" at bounding box center [603, 303] width 464 height 41
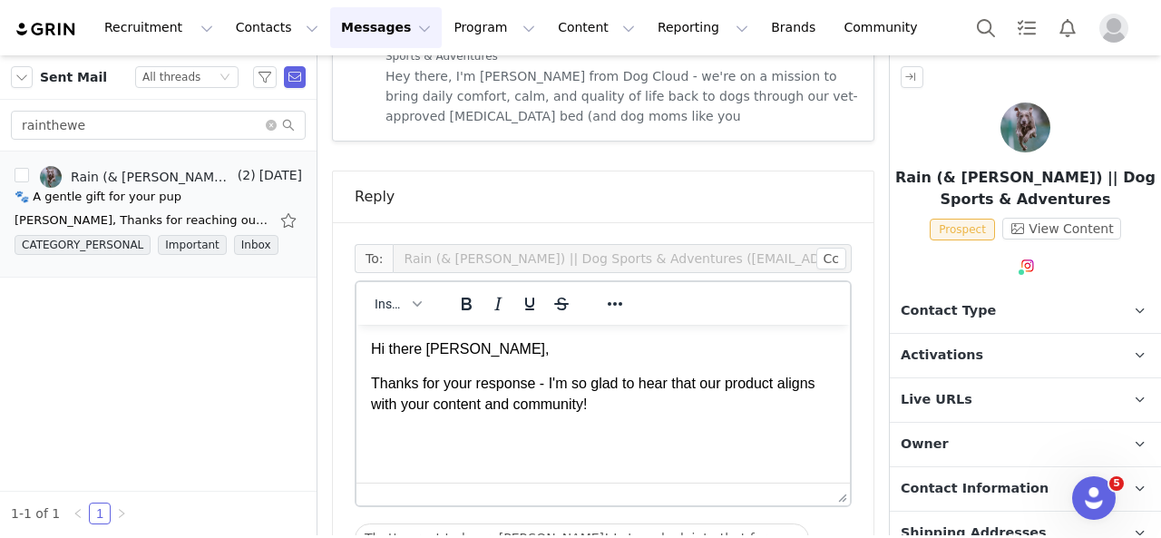
scroll to position [1724, 0]
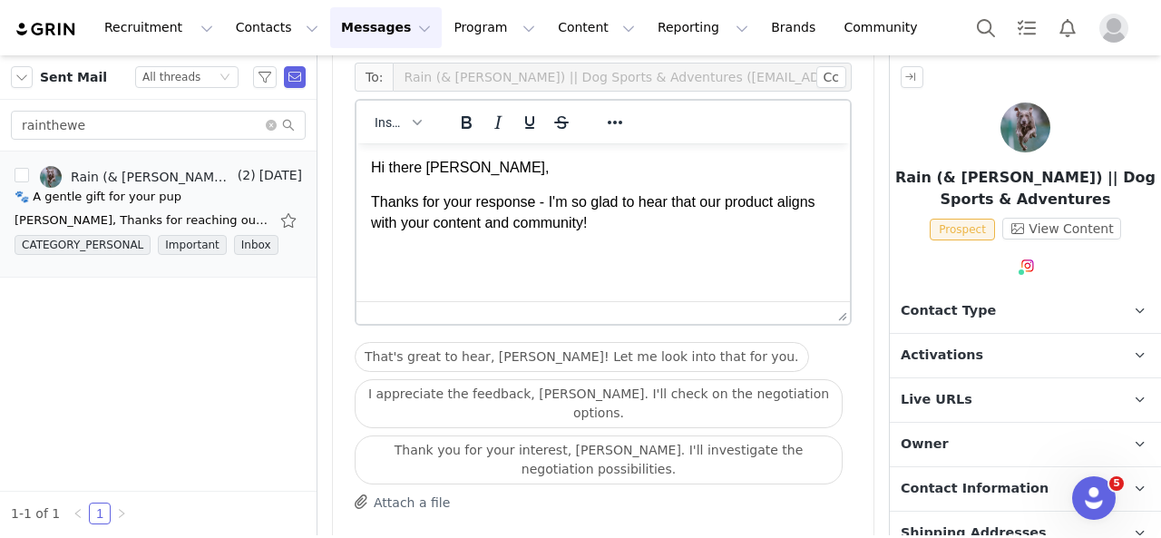
click at [710, 227] on p "Thanks for your response - I'm so glad to hear that our product aligns with you…" at bounding box center [603, 212] width 464 height 41
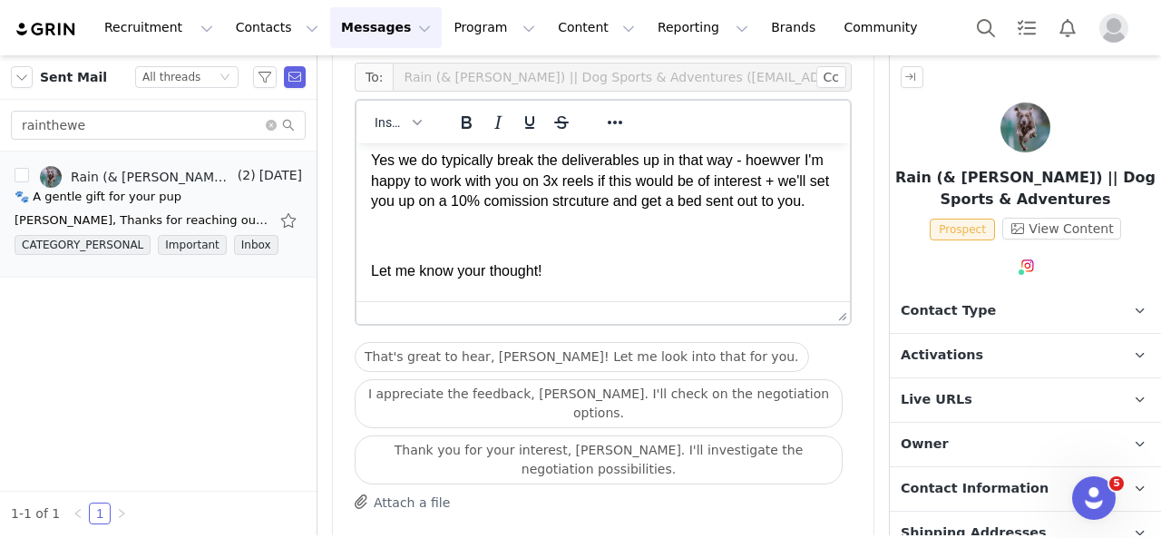
scroll to position [132, 0]
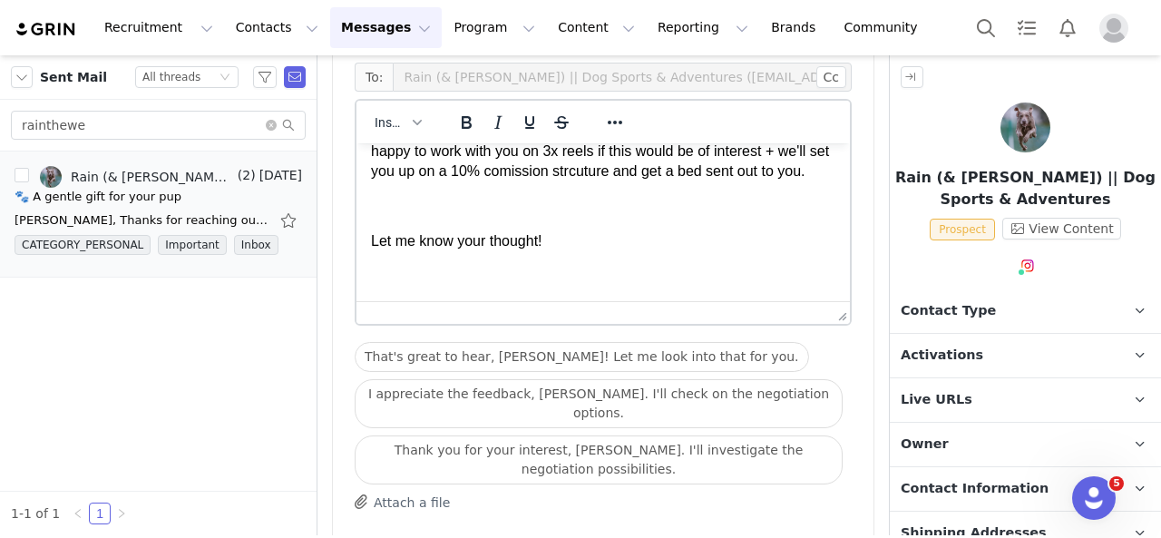
click at [405, 216] on p "Rich Text Area. Press ALT-0 for help." at bounding box center [603, 206] width 464 height 20
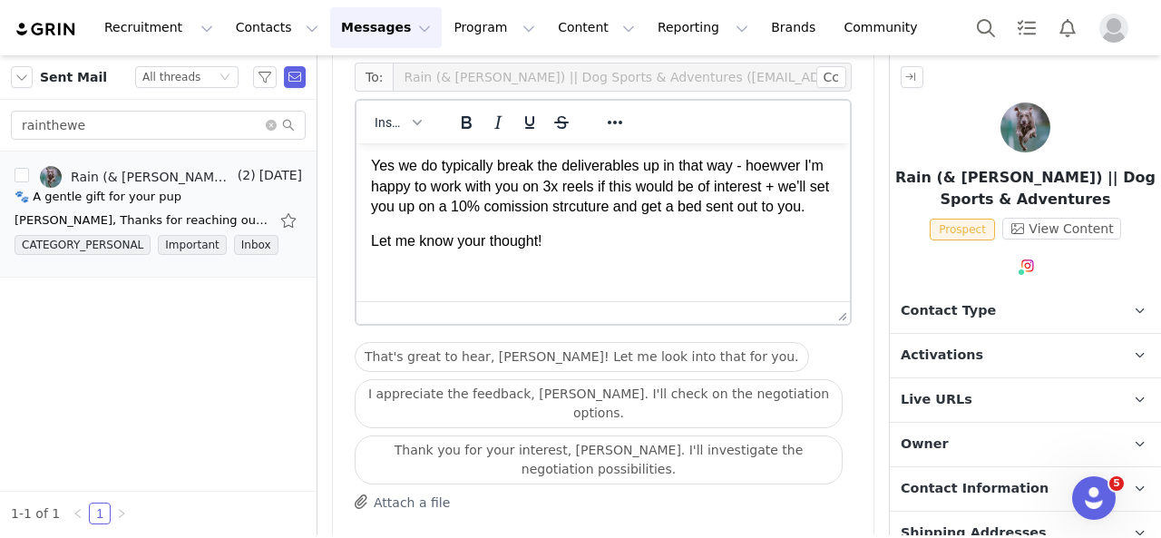
click at [542, 241] on p "Let me know your thought!" at bounding box center [603, 241] width 464 height 20
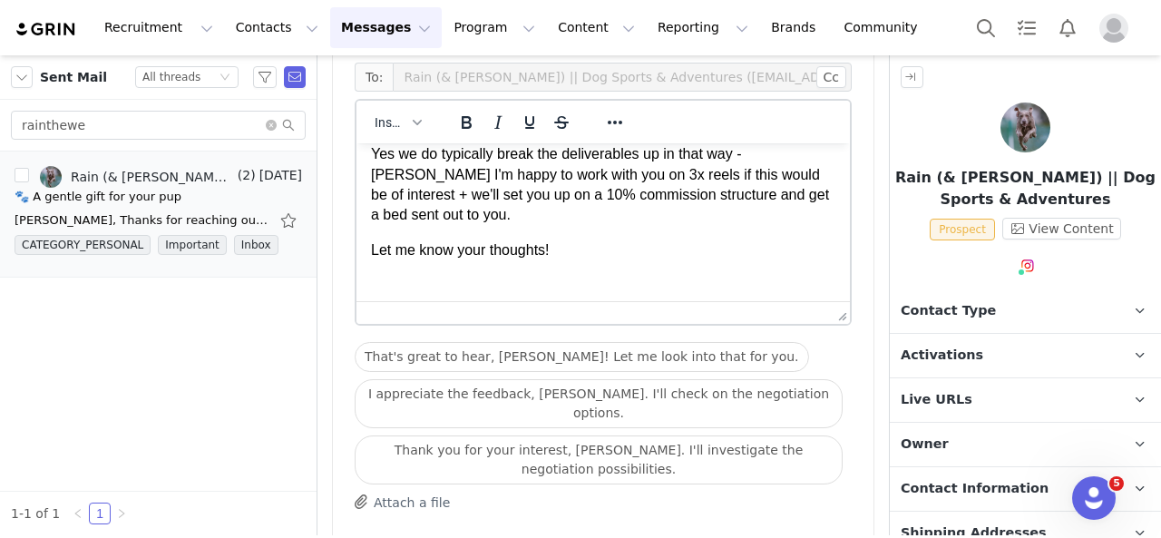
click at [768, 159] on p "Yes we do typically break the deliverables up in that way - [PERSON_NAME] I'm h…" at bounding box center [603, 185] width 464 height 82
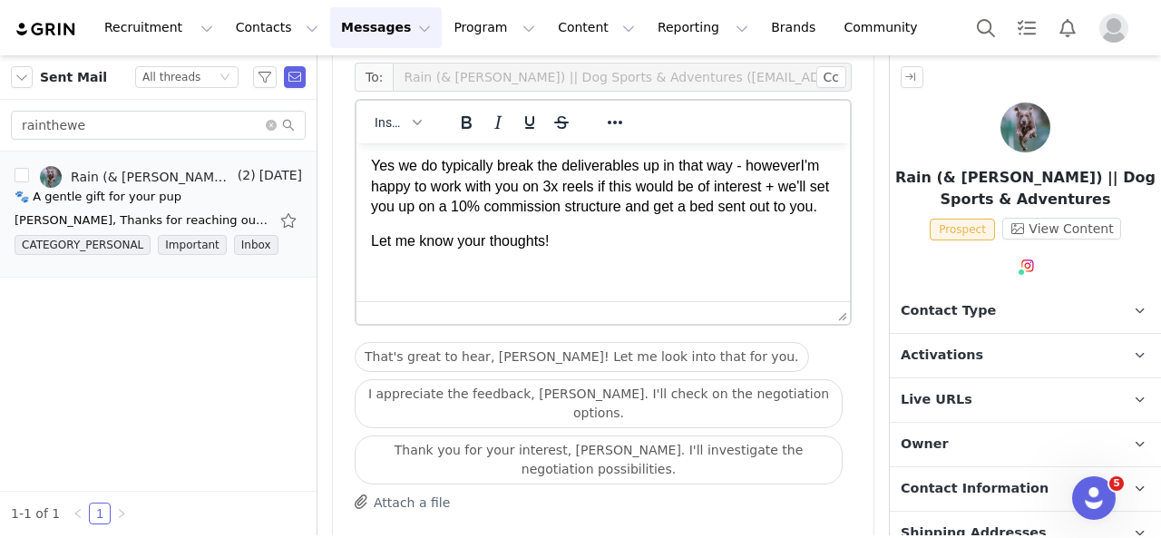
click at [476, 278] on p "Rich Text Area. Press ALT-0 for help." at bounding box center [603, 277] width 464 height 20
click at [396, 115] on span "Insert" at bounding box center [391, 122] width 32 height 15
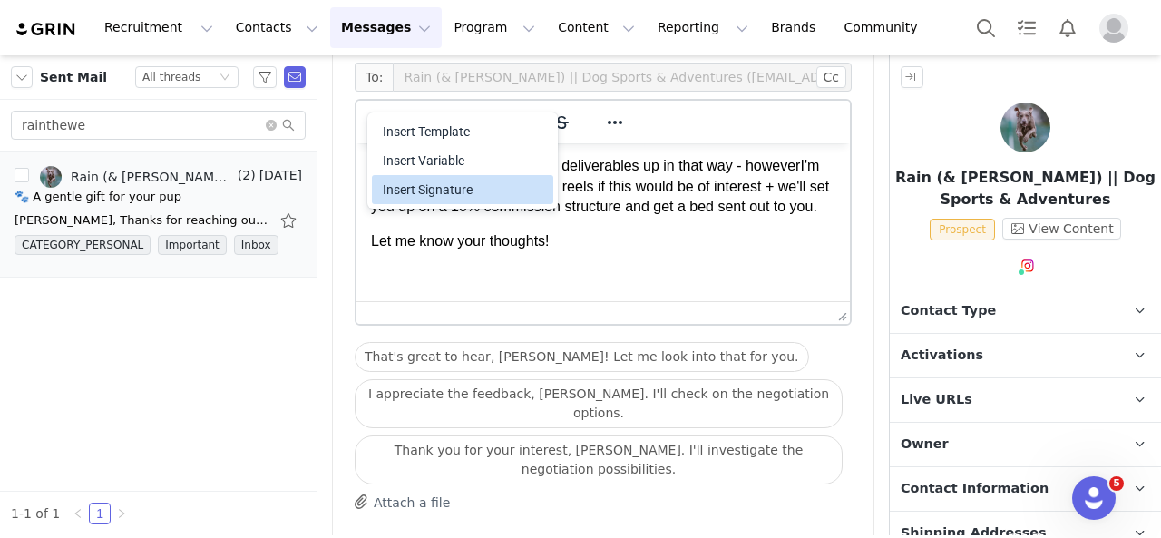
click at [427, 183] on div "Insert Signature" at bounding box center [464, 190] width 163 height 22
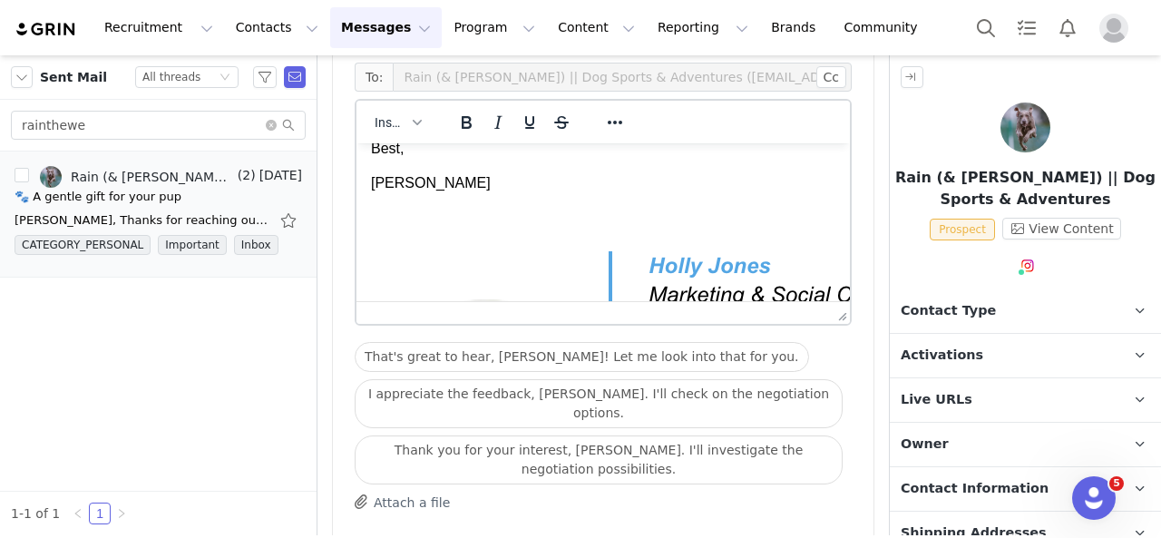
scroll to position [193, 0]
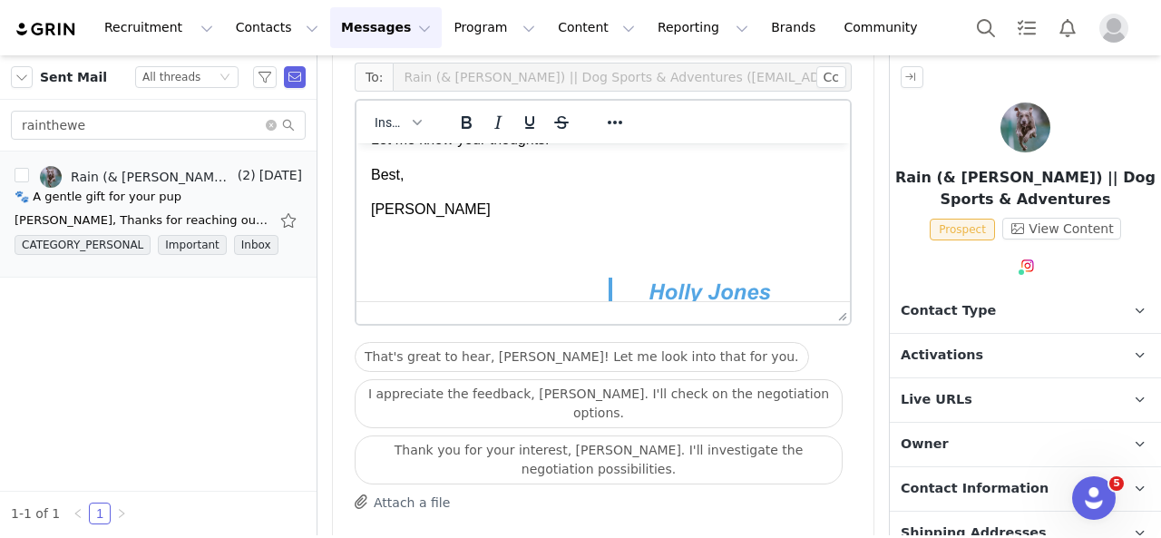
click at [434, 220] on p "[PERSON_NAME]" at bounding box center [603, 210] width 464 height 20
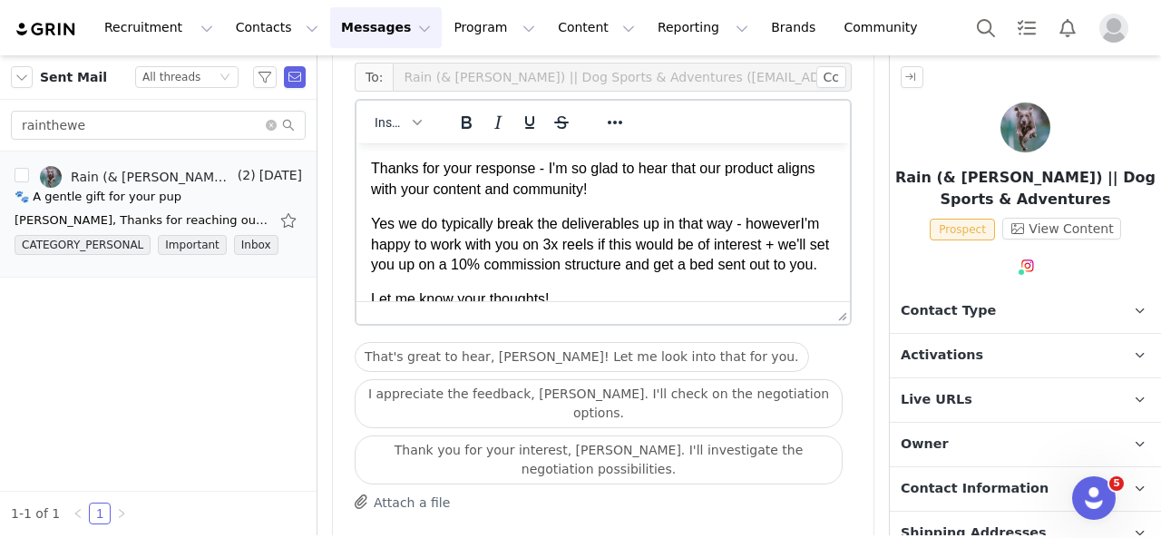
scroll to position [0, 0]
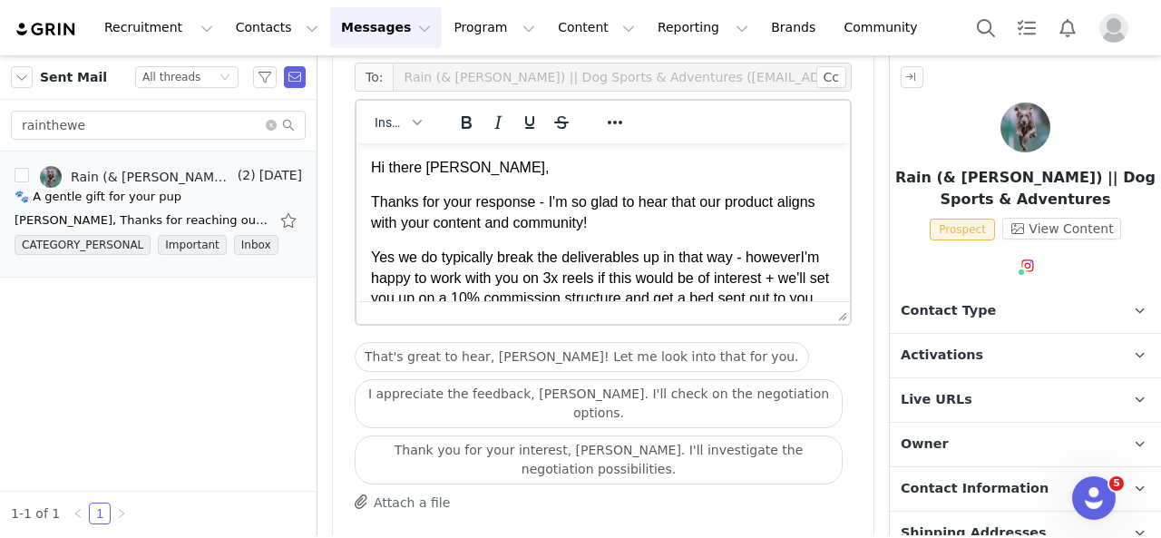
click at [407, 225] on p "Thanks for your response - I'm so glad to hear that our product aligns with you…" at bounding box center [603, 212] width 464 height 41
click at [371, 225] on p "Thanks for your response - I'm so glad to hear that our product align with your…" at bounding box center [603, 212] width 464 height 41
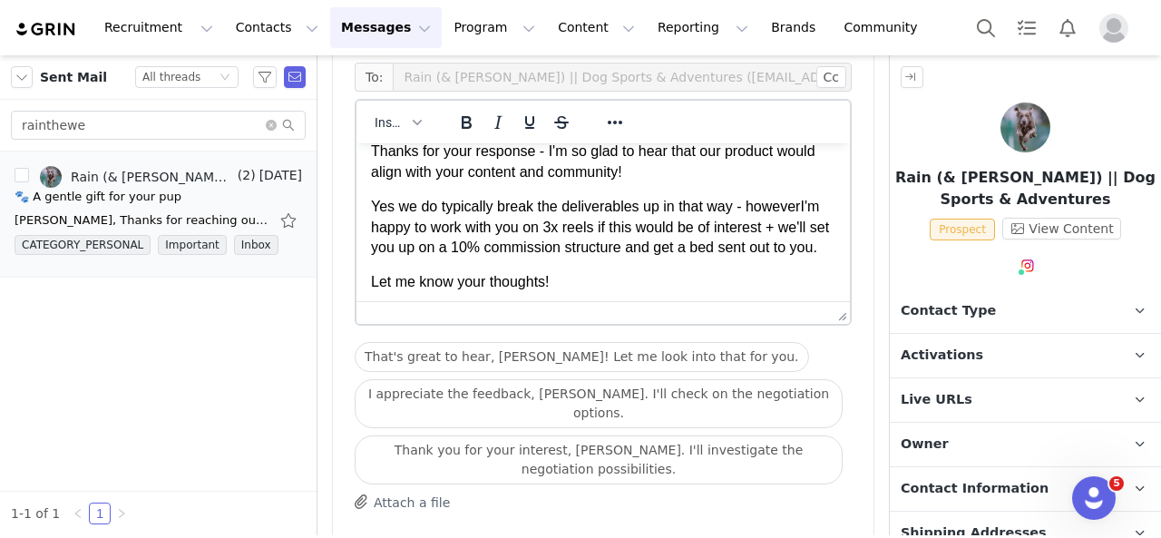
scroll to position [91, 0]
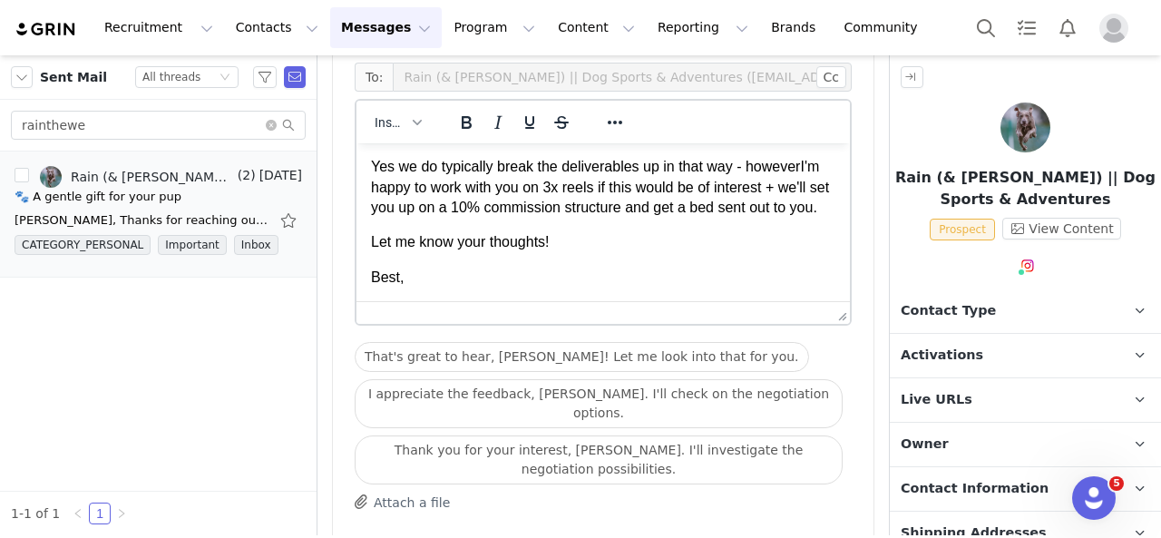
click at [427, 187] on p "Yes we do typically break the deliverables up in that way - howeverI'm happy to…" at bounding box center [603, 187] width 464 height 61
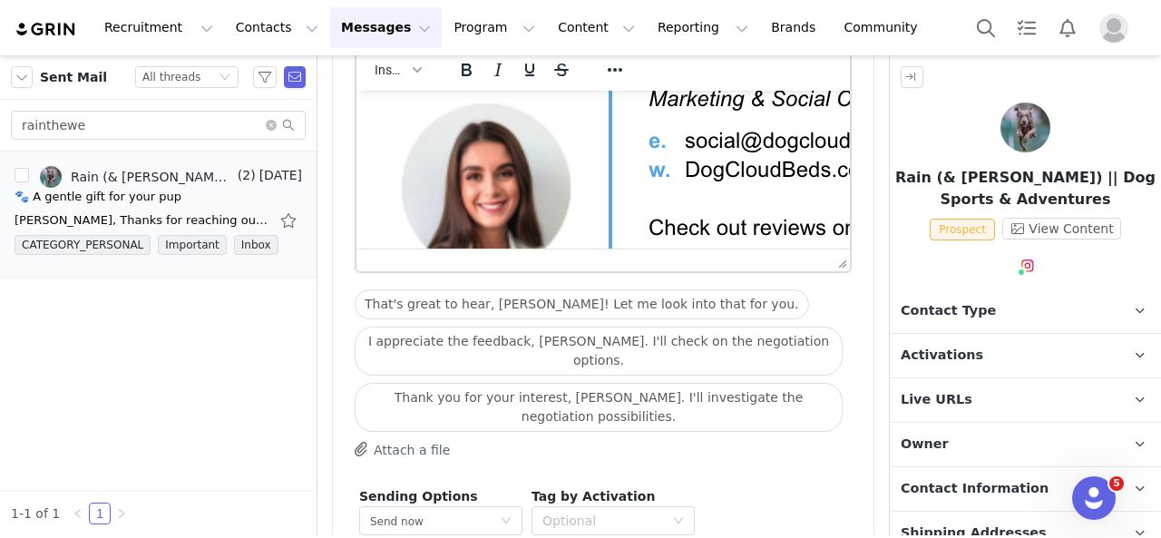
scroll to position [1821, 0]
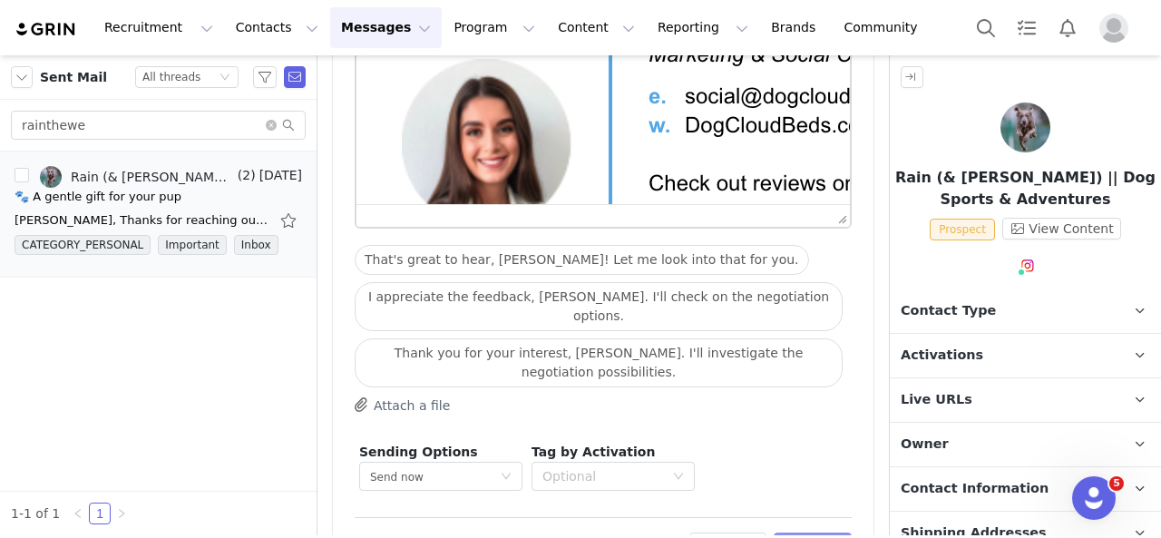
click at [797, 533] on button "Preview" at bounding box center [813, 547] width 79 height 29
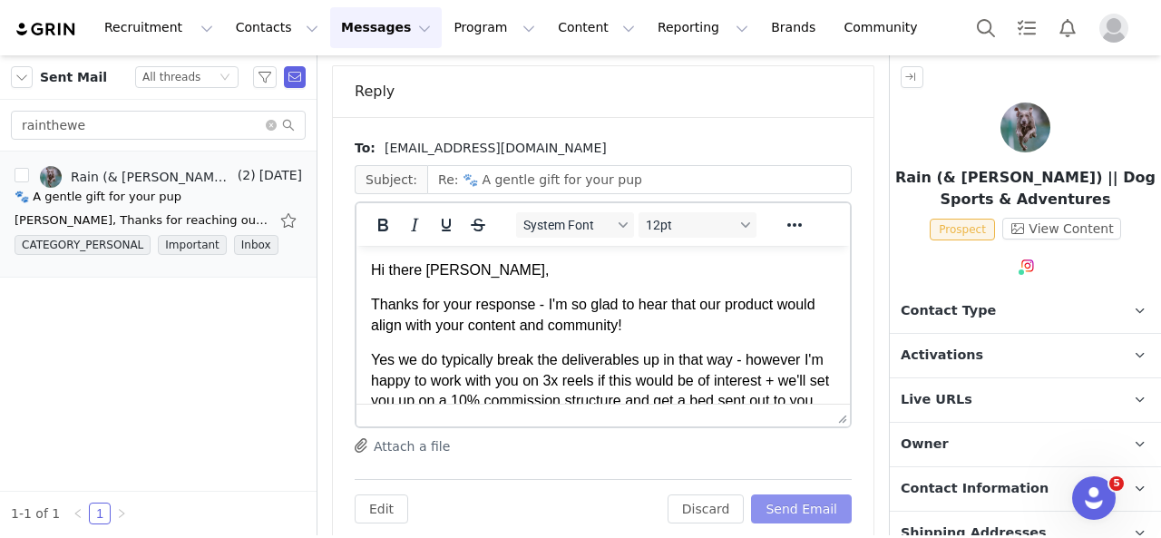
scroll to position [1649, 0]
click at [780, 493] on button "Send Email" at bounding box center [801, 507] width 101 height 29
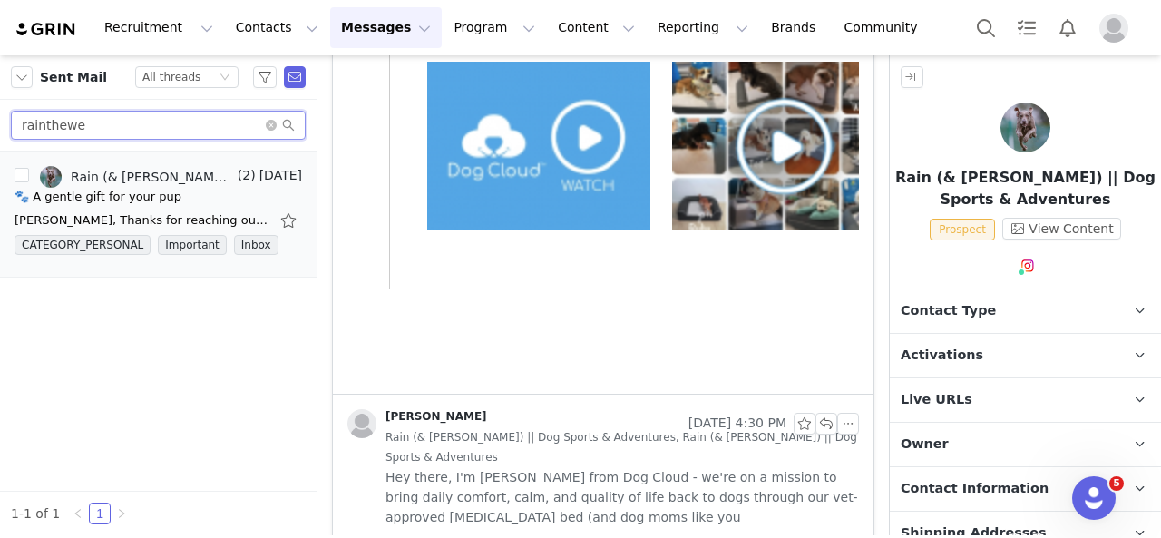
click at [261, 125] on input "rainthewe" at bounding box center [158, 125] width 295 height 29
drag, startPoint x: 272, startPoint y: 123, endPoint x: 248, endPoint y: 122, distance: 24.5
click at [273, 123] on icon "icon: close-circle" at bounding box center [271, 125] width 11 height 11
click at [196, 121] on input "text" at bounding box center [158, 125] width 295 height 29
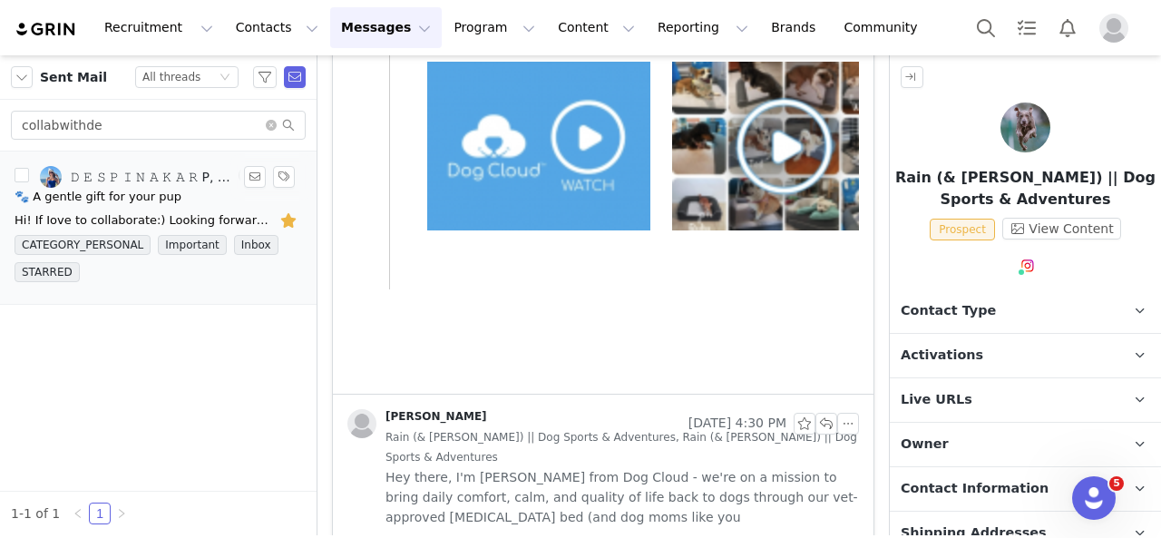
click at [165, 199] on div "🐾 A gentle gift for your pup" at bounding box center [98, 197] width 167 height 18
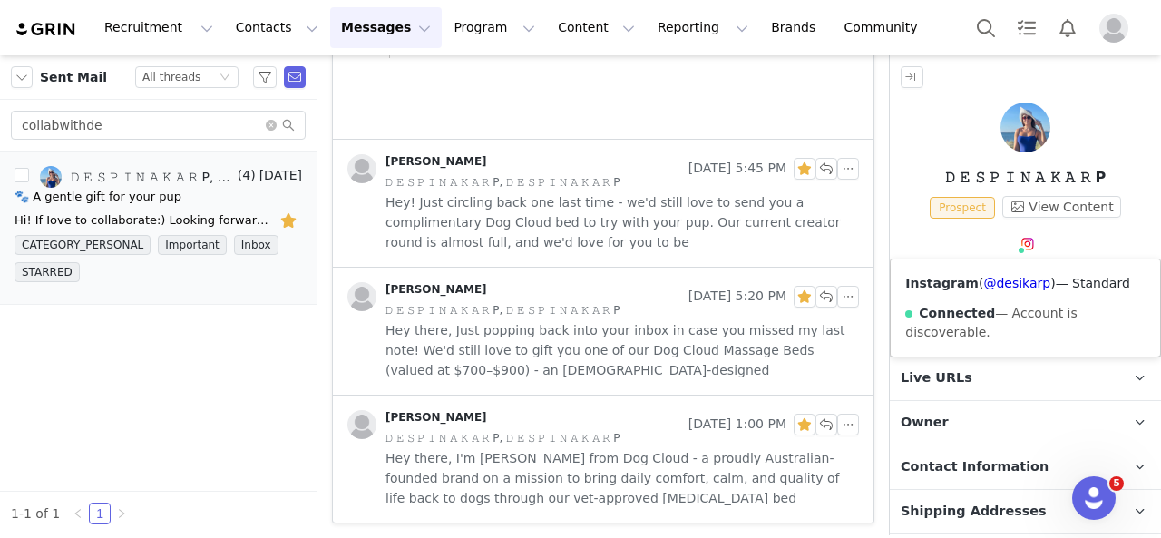
scroll to position [0, 0]
click at [1019, 279] on link "@desikarp" at bounding box center [1016, 283] width 67 height 15
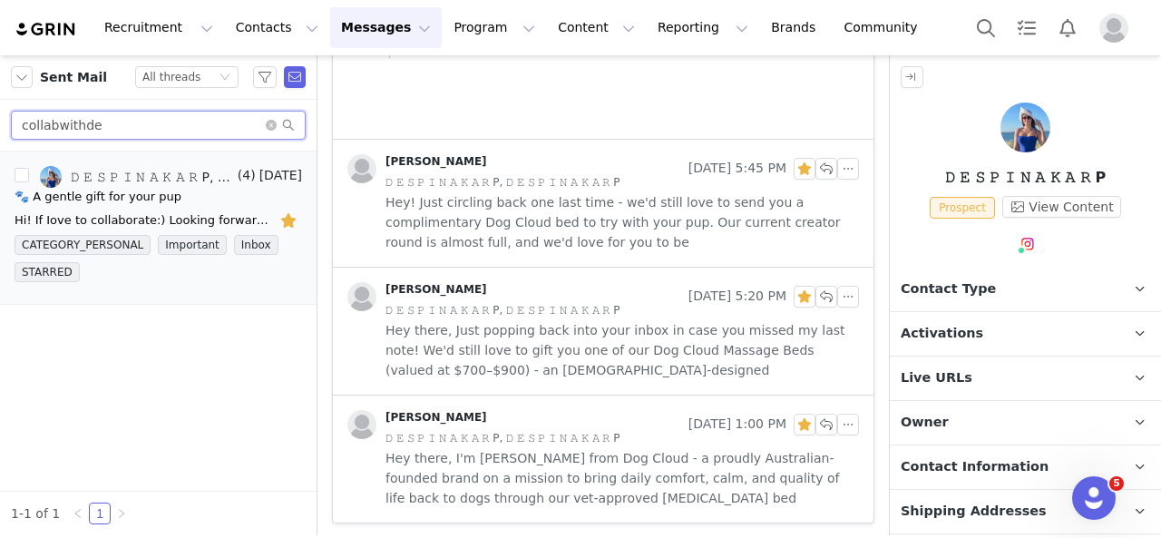
click at [148, 120] on input "collabwithde" at bounding box center [158, 125] width 295 height 29
click at [147, 120] on input "collabwithde" at bounding box center [158, 125] width 295 height 29
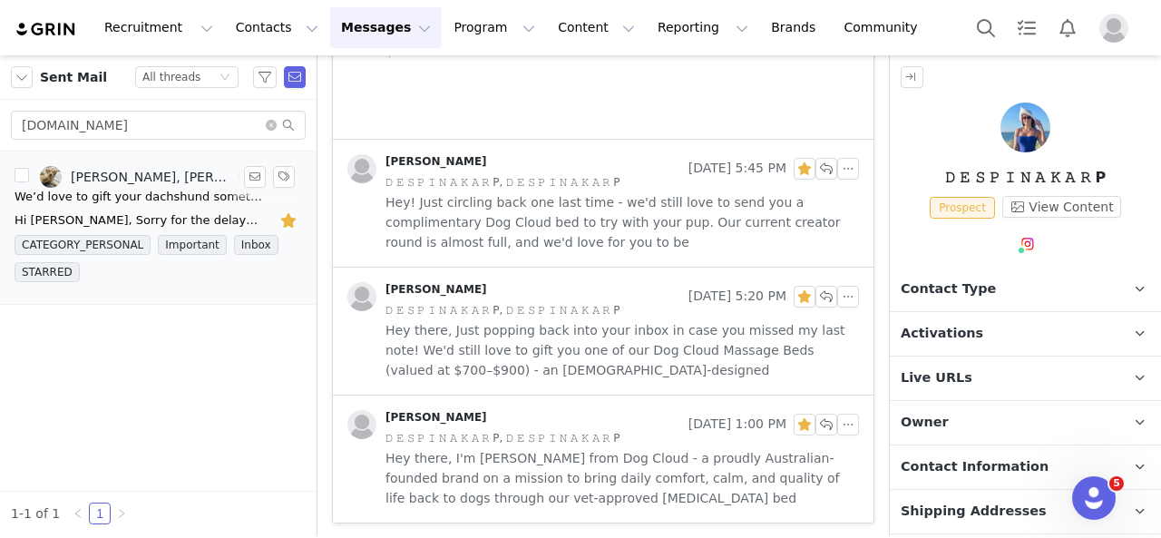
click at [211, 201] on div "We’d love to gift your dachshund something special 🧡" at bounding box center [142, 197] width 254 height 18
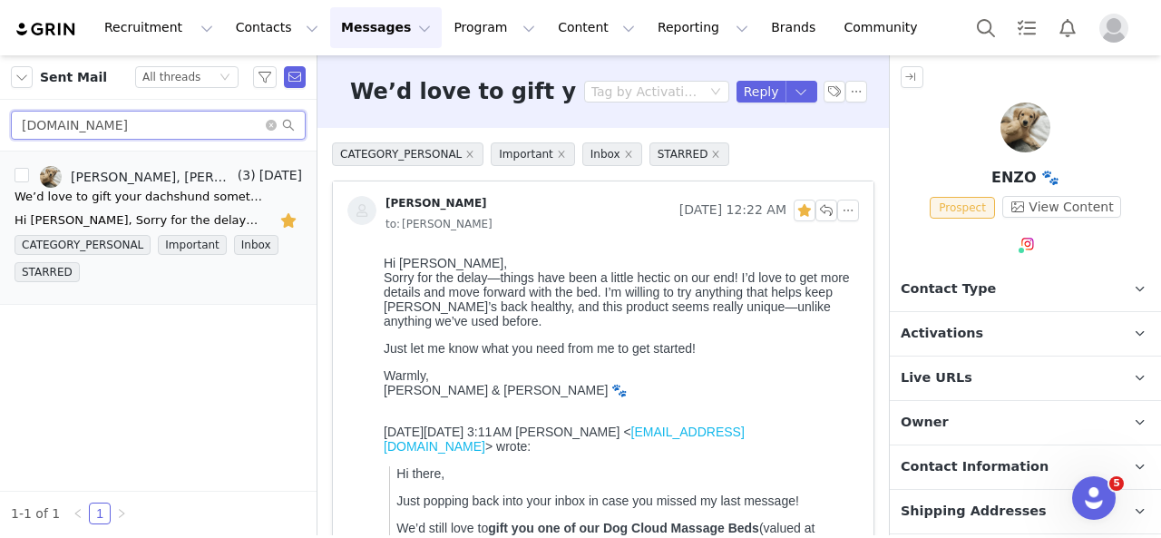
click at [120, 138] on input "[DOMAIN_NAME]" at bounding box center [158, 125] width 295 height 29
click at [120, 137] on input "[DOMAIN_NAME]" at bounding box center [158, 125] width 295 height 29
type input "paiget"
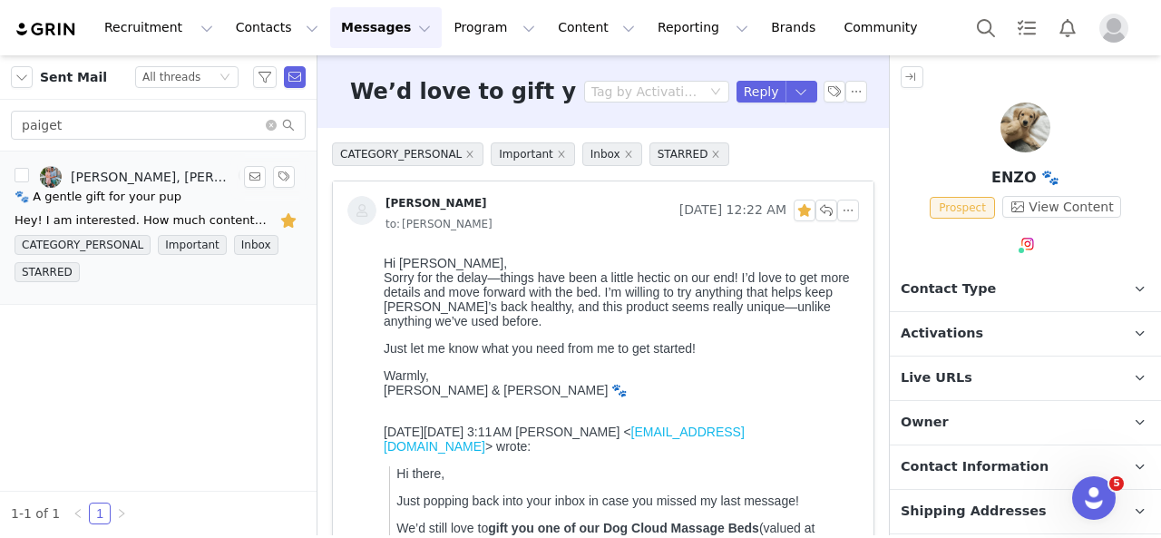
click at [198, 204] on div "🐾 A gentle gift for your pup" at bounding box center [159, 197] width 288 height 18
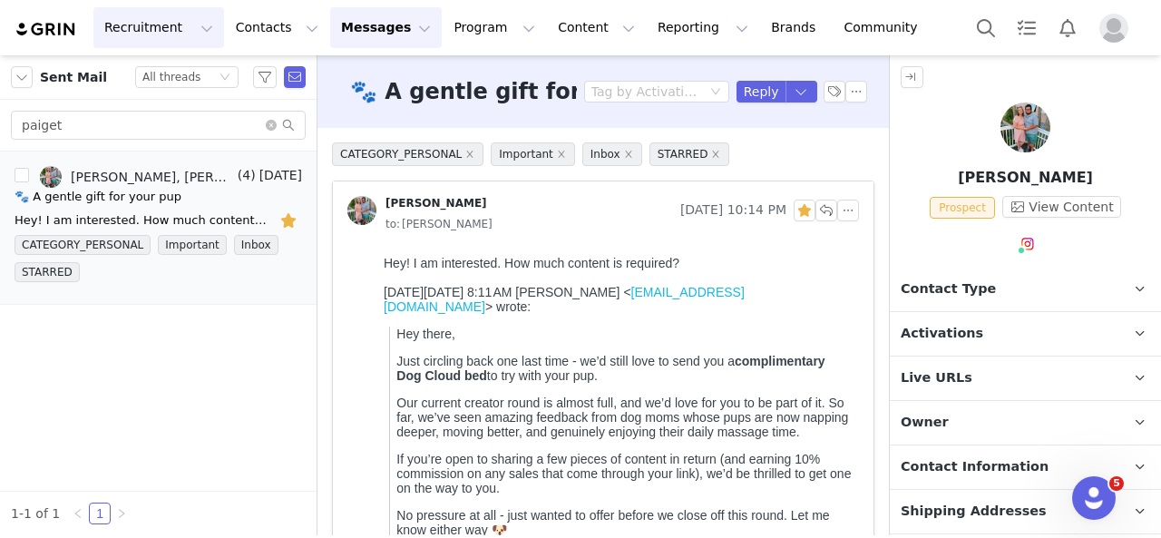
click at [156, 32] on button "Recruitment Recruitment" at bounding box center [158, 27] width 131 height 41
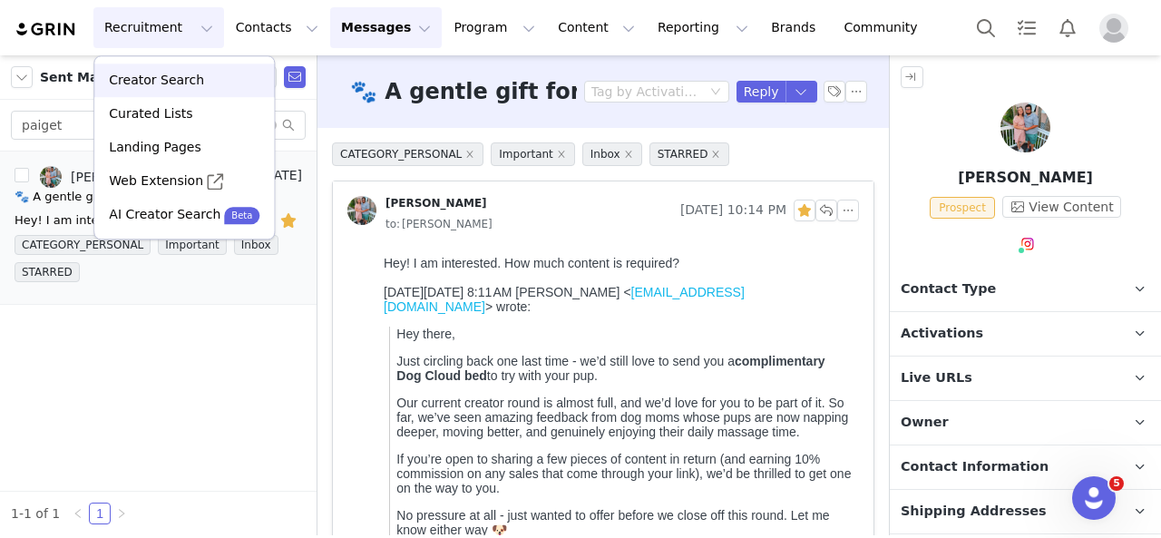
click at [167, 82] on p "Creator Search" at bounding box center [156, 80] width 95 height 19
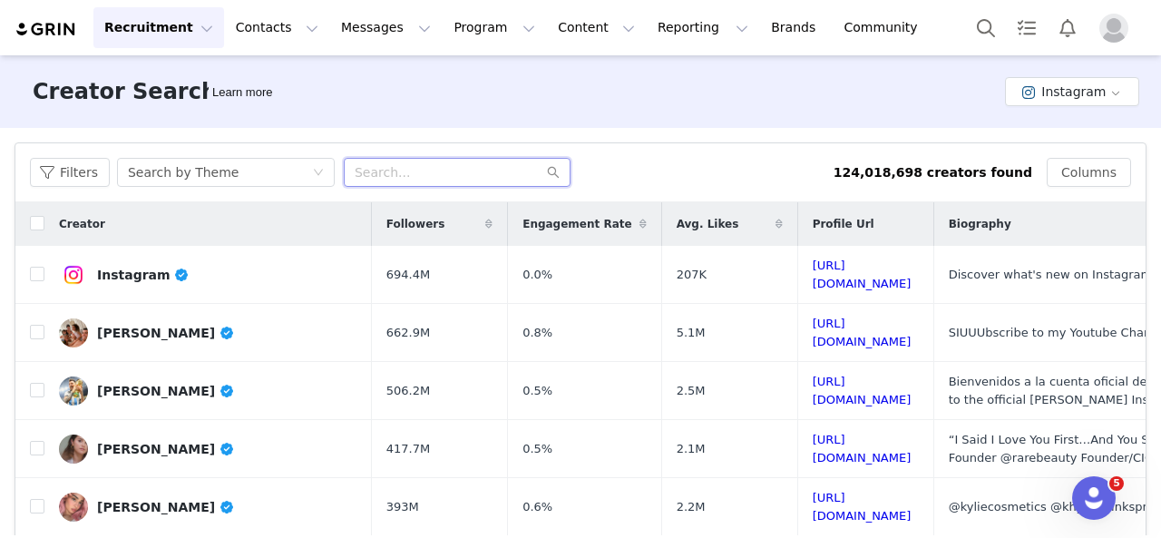
click at [401, 166] on input "text" at bounding box center [457, 172] width 227 height 29
drag, startPoint x: 75, startPoint y: 173, endPoint x: 128, endPoint y: 191, distance: 55.7
click at [74, 173] on button "Filters" at bounding box center [70, 172] width 80 height 29
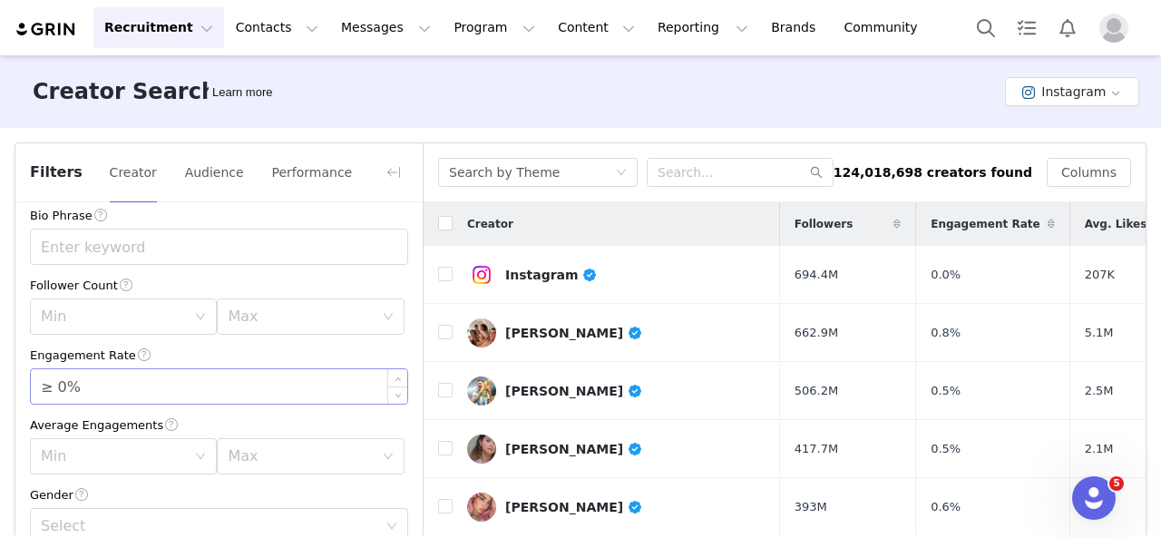
scroll to position [91, 0]
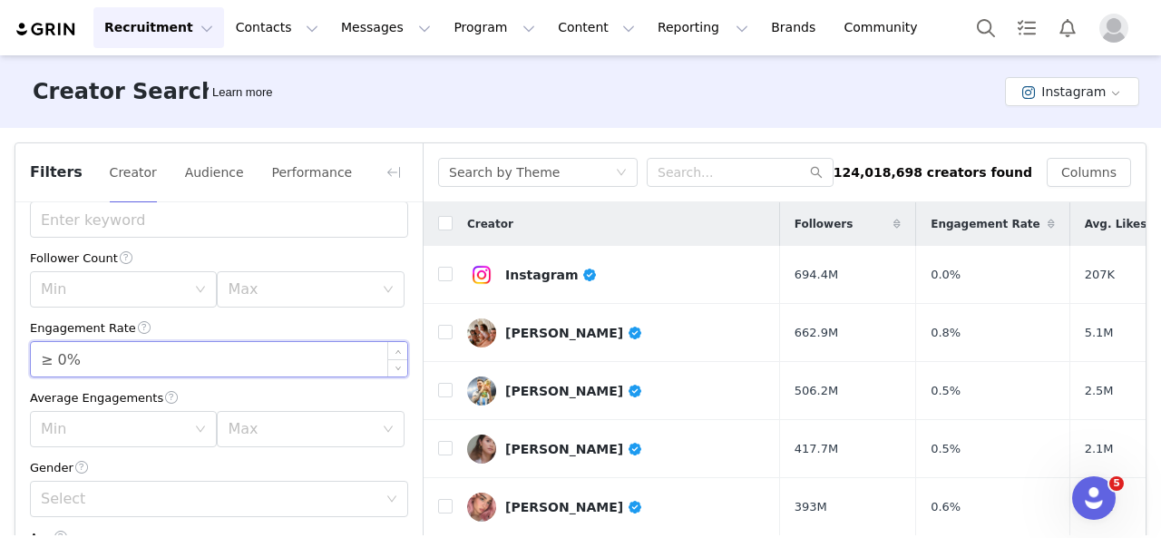
click at [54, 357] on input "≥ 0%" at bounding box center [219, 359] width 376 height 34
click at [137, 285] on div "Min" at bounding box center [113, 289] width 145 height 18
type input "≥ 1%"
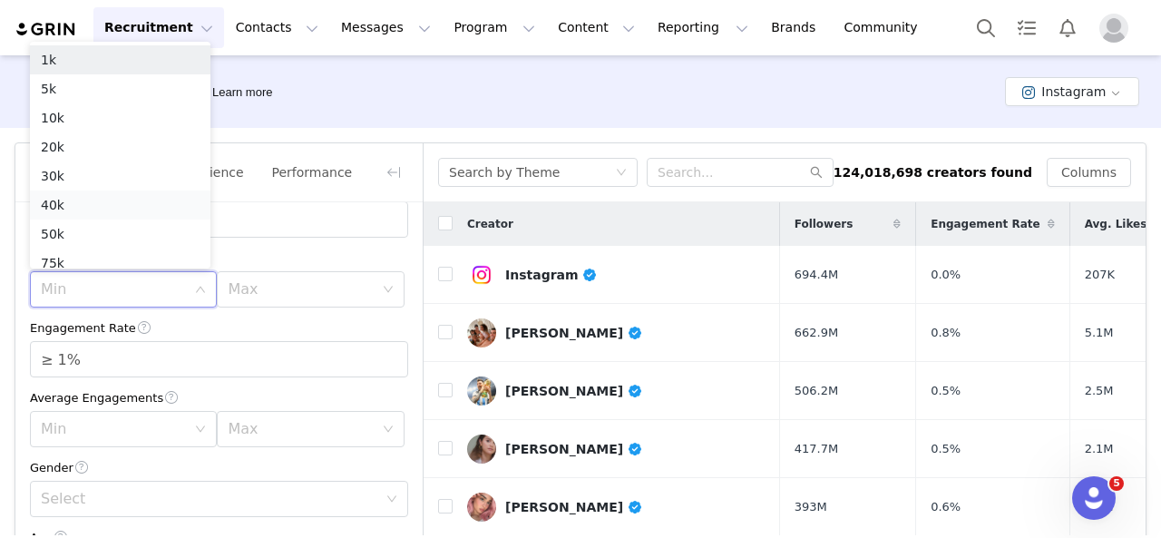
scroll to position [9, 0]
click at [136, 137] on li "20k" at bounding box center [120, 137] width 181 height 29
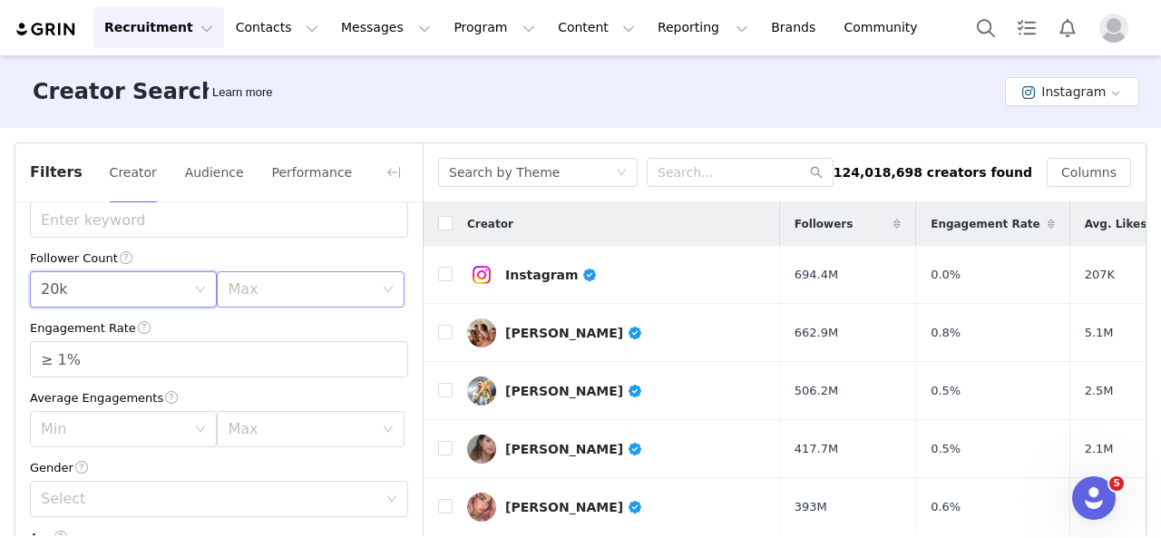
click at [285, 295] on div "Max" at bounding box center [300, 289] width 145 height 18
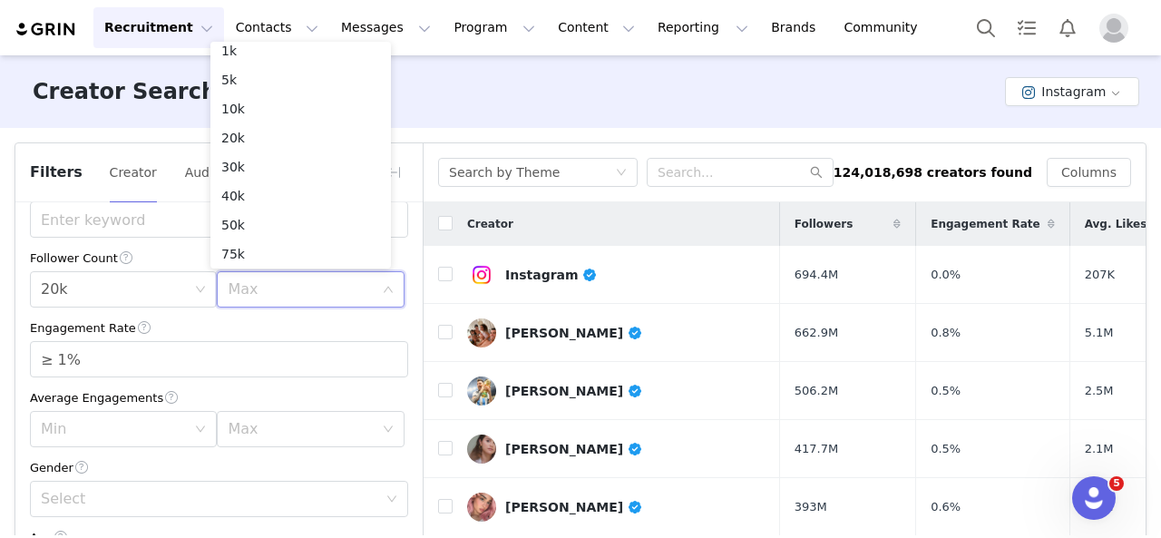
click at [327, 399] on div "Average Engagements" at bounding box center [219, 397] width 378 height 19
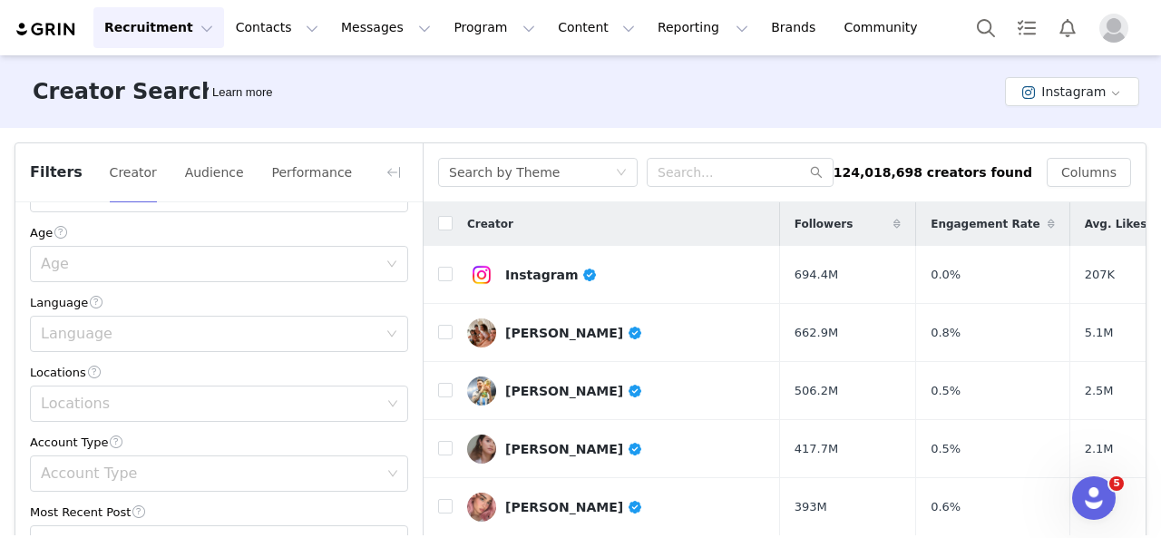
scroll to position [592, 0]
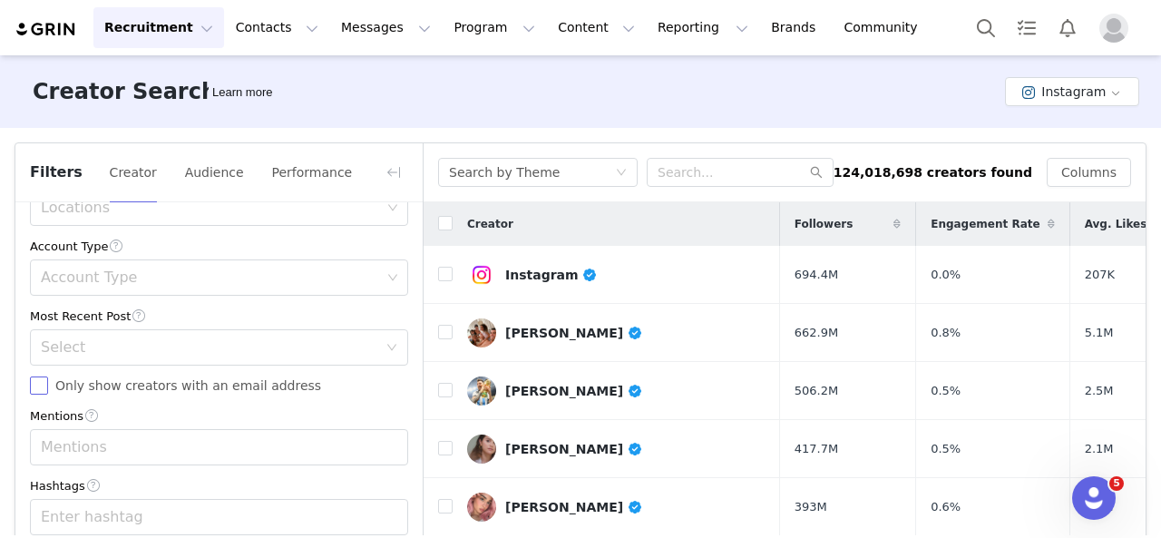
click at [145, 386] on span "Only show creators with an email address" at bounding box center [188, 385] width 280 height 15
click at [48, 386] on input "Only show creators with an email address" at bounding box center [39, 385] width 18 height 18
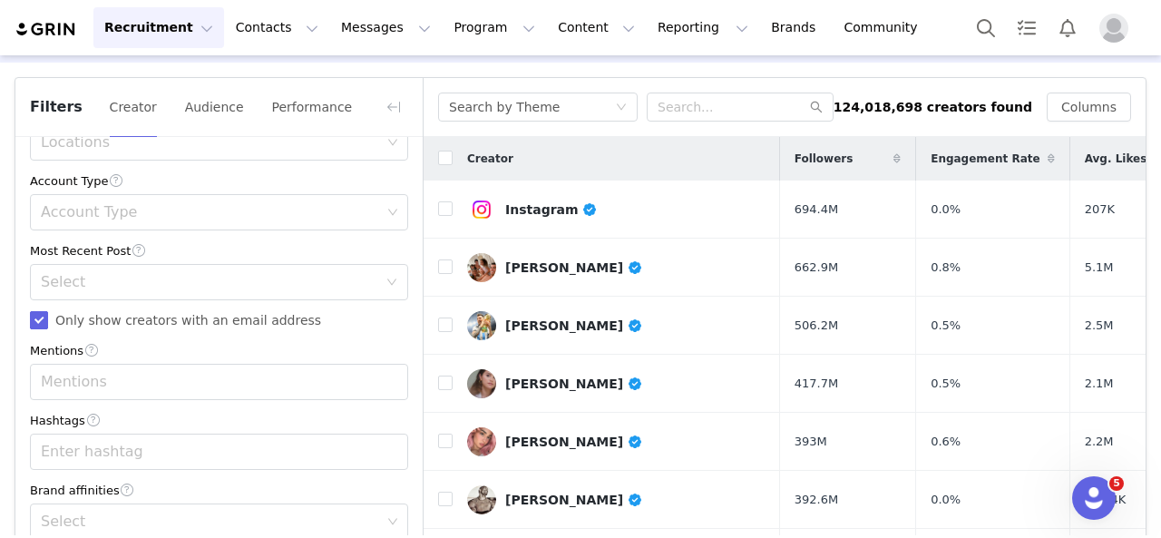
scroll to position [165, 0]
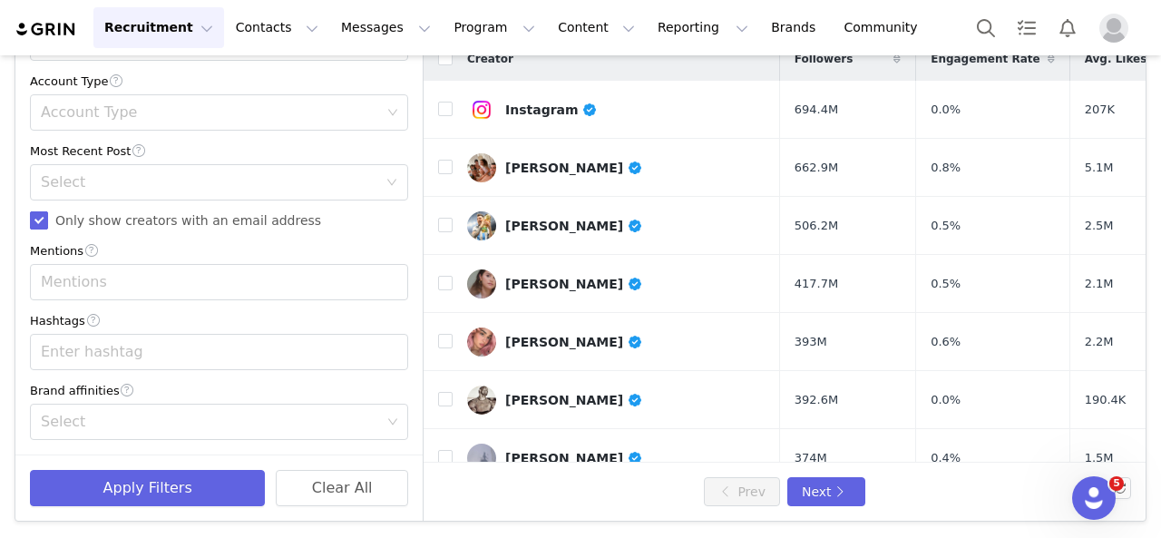
click at [103, 220] on span "Only show creators with an email address" at bounding box center [188, 220] width 280 height 15
click at [48, 220] on input "Only show creators with an email address" at bounding box center [39, 220] width 18 height 18
checkbox input "false"
click at [134, 350] on div "Enter hashtag" at bounding box center [211, 352] width 340 height 18
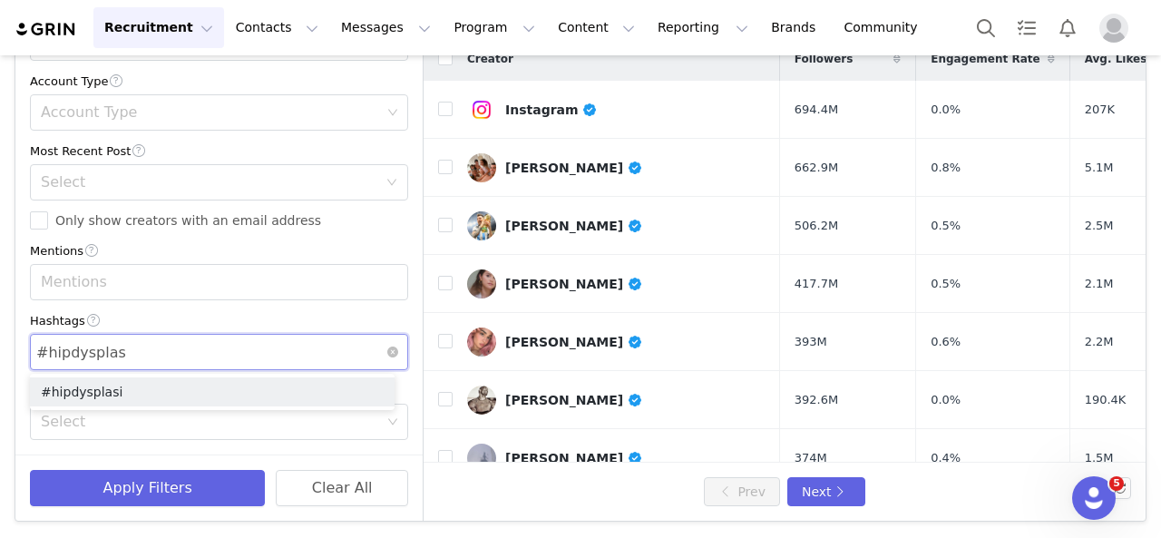
type input "#hipdysplasia"
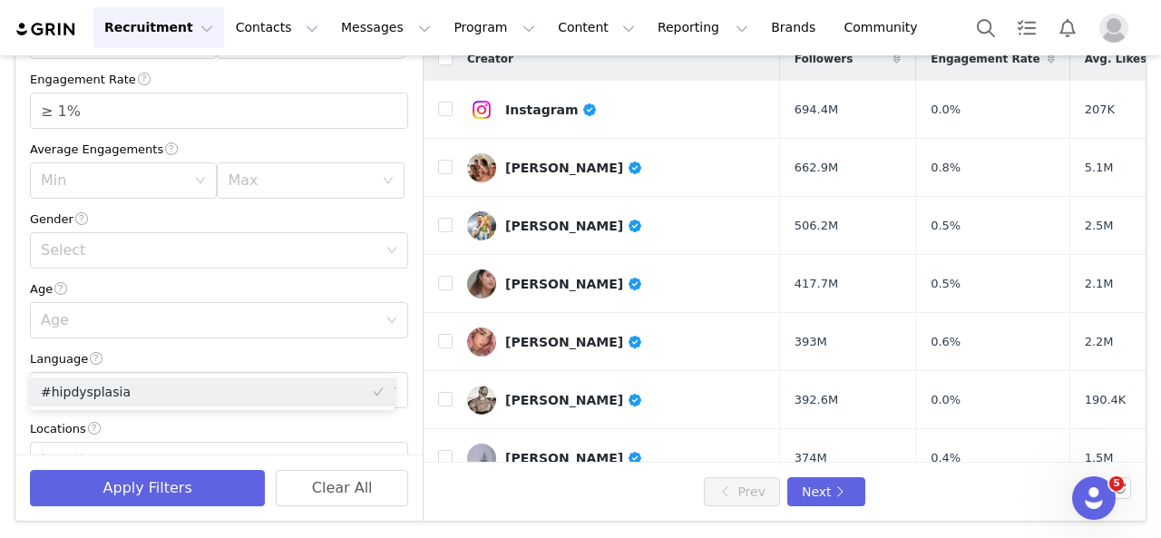
scroll to position [181, 0]
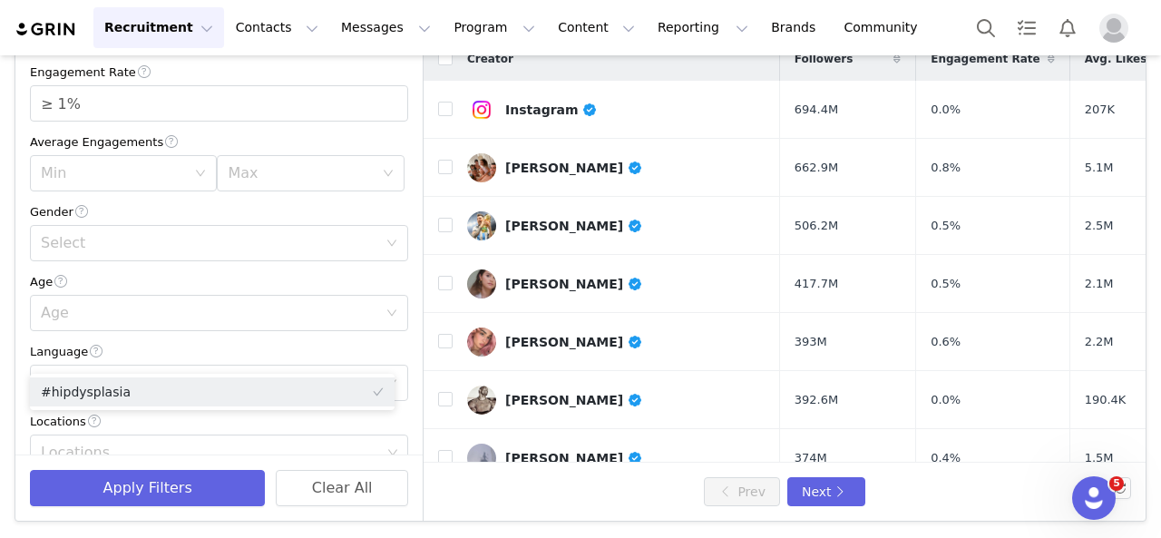
click at [400, 238] on div "Current Creators Hide creators in my CRM Bio Phrase Follower Count Min 20k Max …" at bounding box center [218, 360] width 407 height 1009
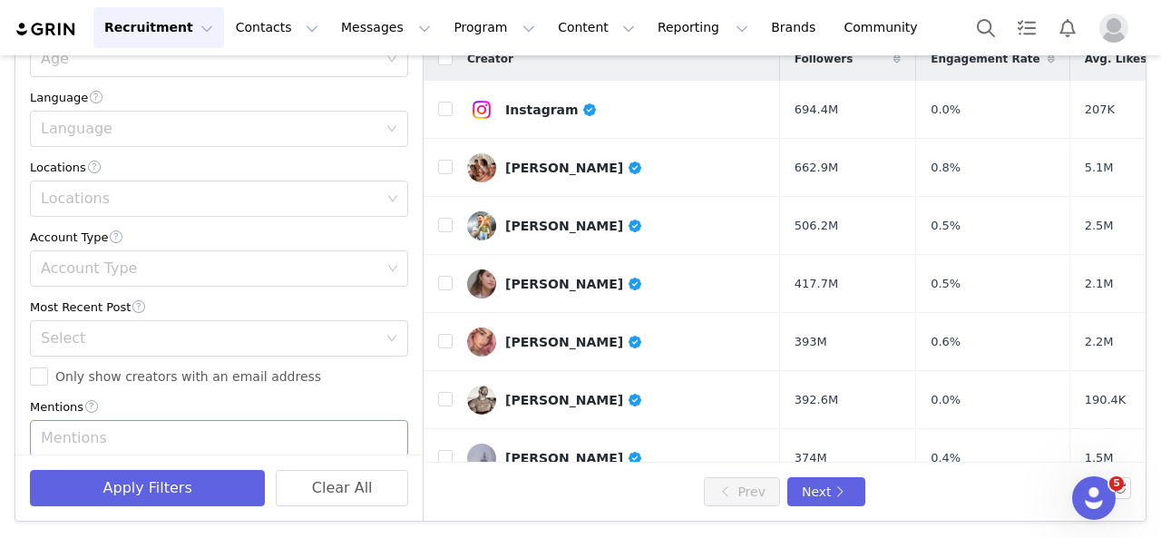
scroll to position [411, 0]
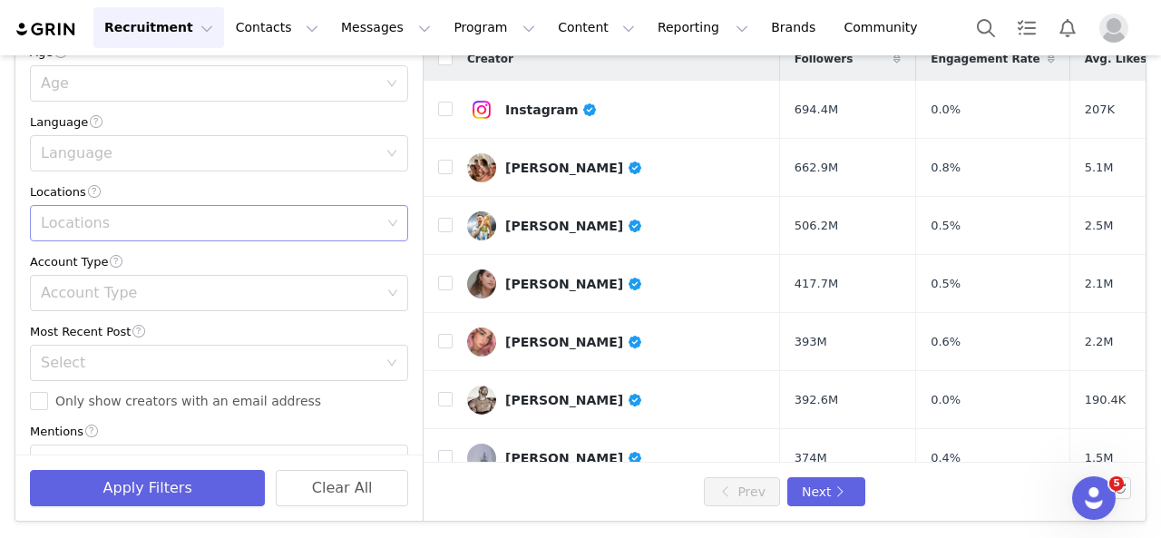
click at [96, 212] on div "Locations" at bounding box center [212, 223] width 354 height 34
type input "unite"
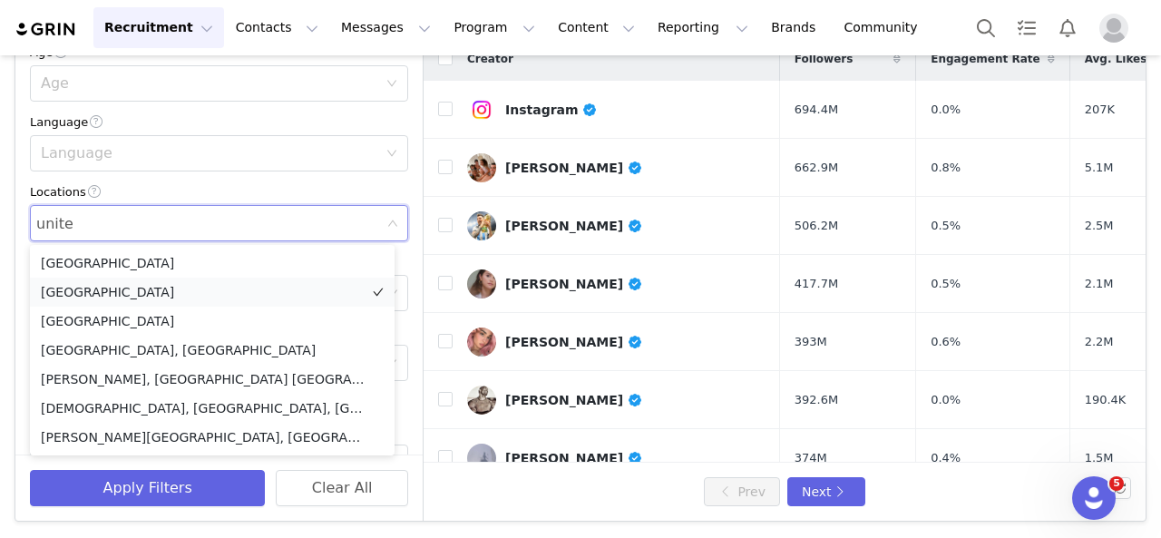
click at [191, 295] on li "[GEOGRAPHIC_DATA]" at bounding box center [212, 292] width 365 height 29
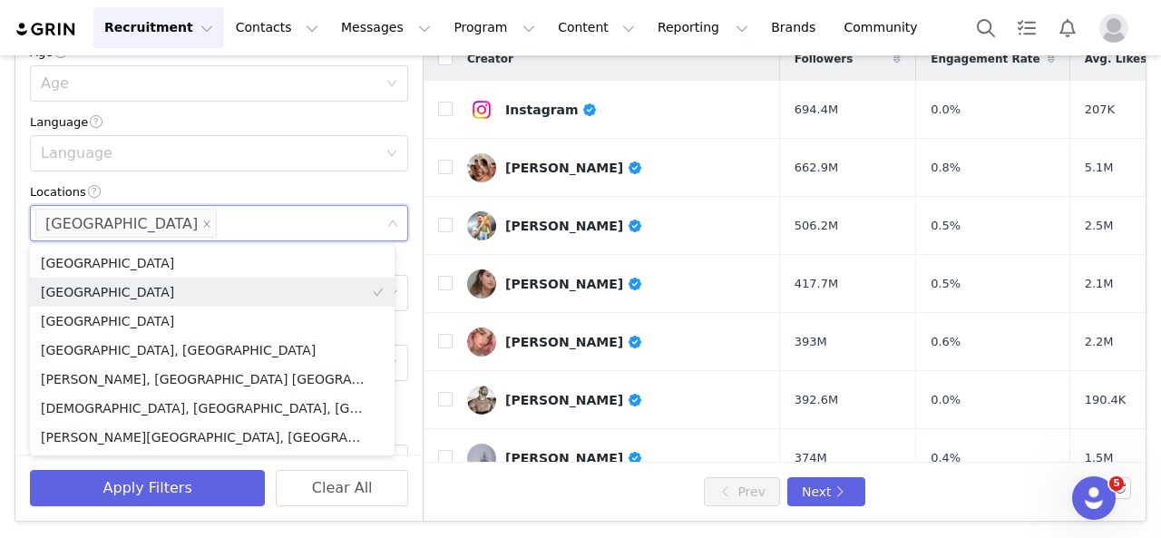
click at [401, 163] on div "Current Creators Hide creators in my CRM Bio Phrase Follower Count Min 20k Max …" at bounding box center [218, 130] width 407 height 1009
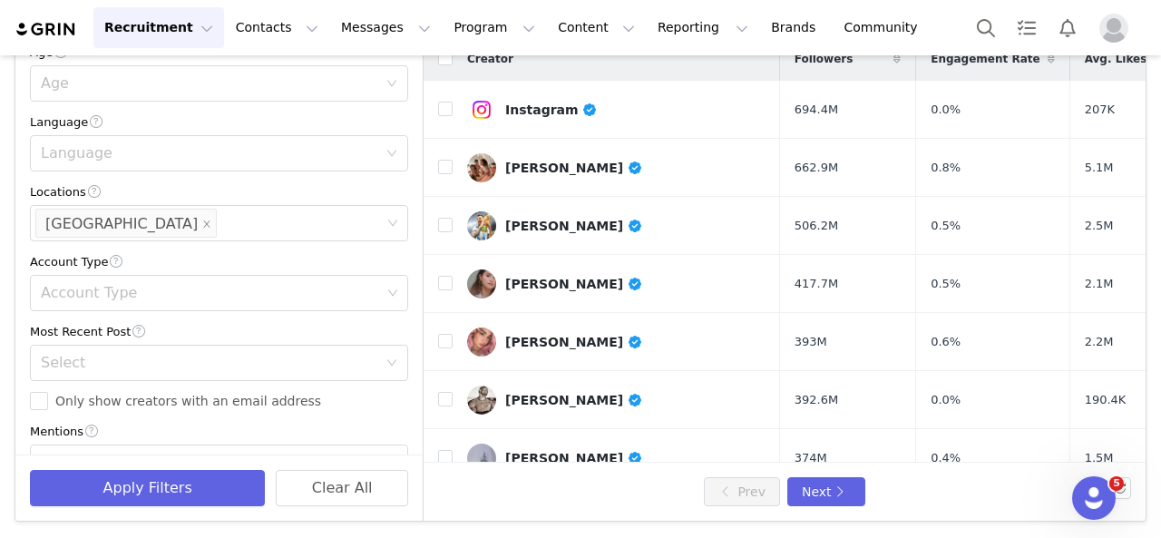
scroll to position [48, 0]
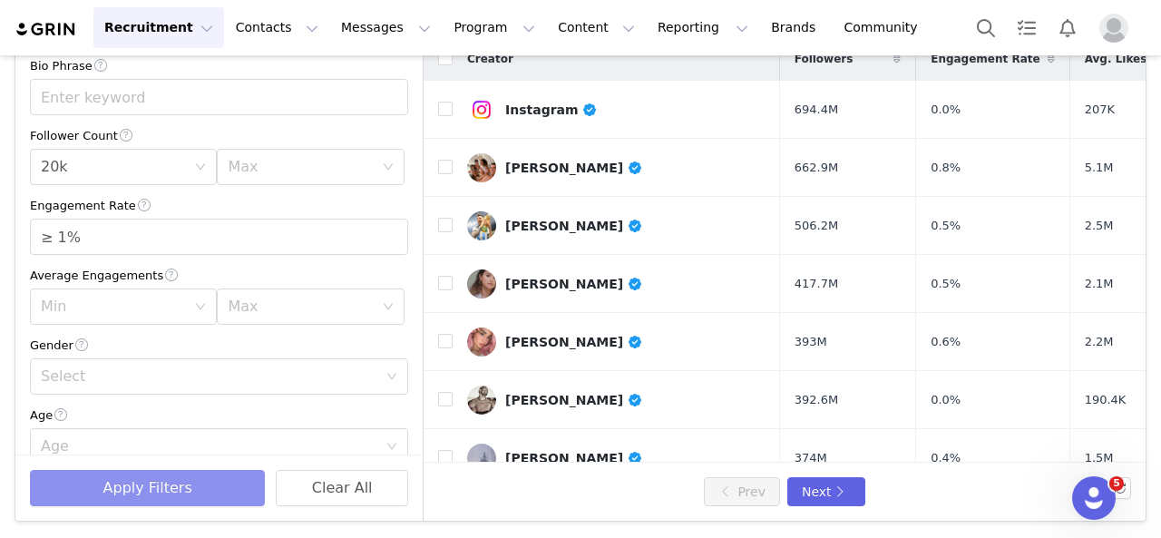
click at [144, 480] on button "Apply Filters" at bounding box center [147, 488] width 235 height 36
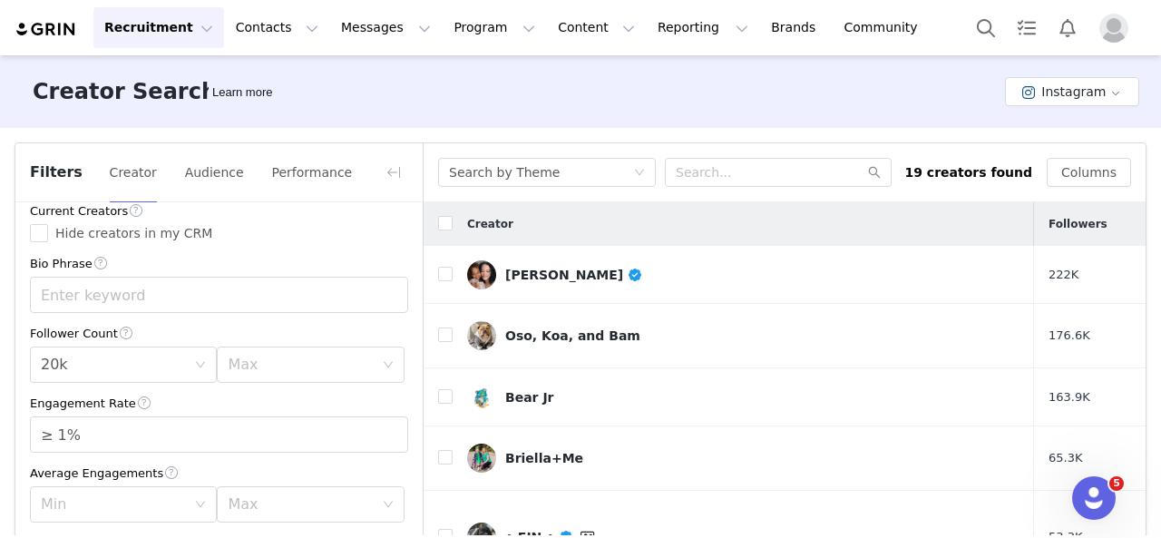
scroll to position [0, 0]
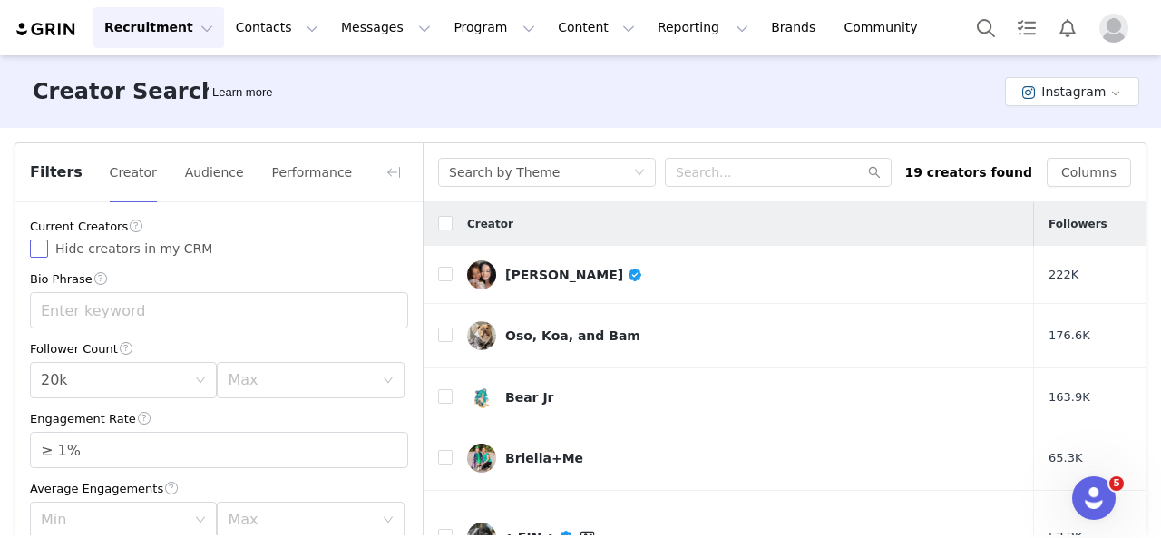
click at [56, 249] on span "Hide creators in my CRM" at bounding box center [133, 248] width 171 height 15
click at [48, 249] on input "Hide creators in my CRM" at bounding box center [39, 248] width 18 height 18
checkbox input "true"
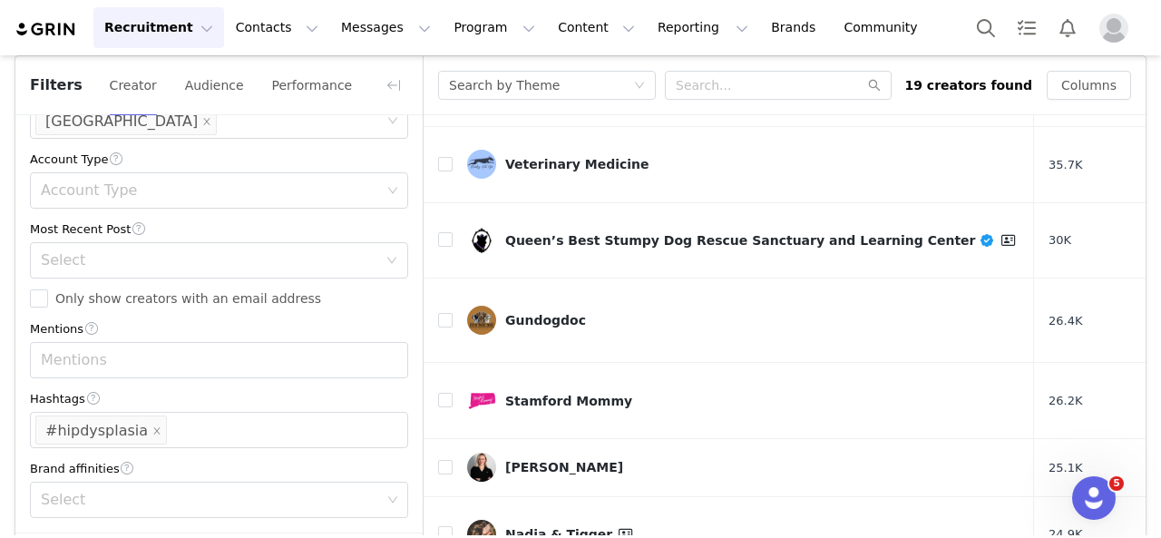
scroll to position [165, 0]
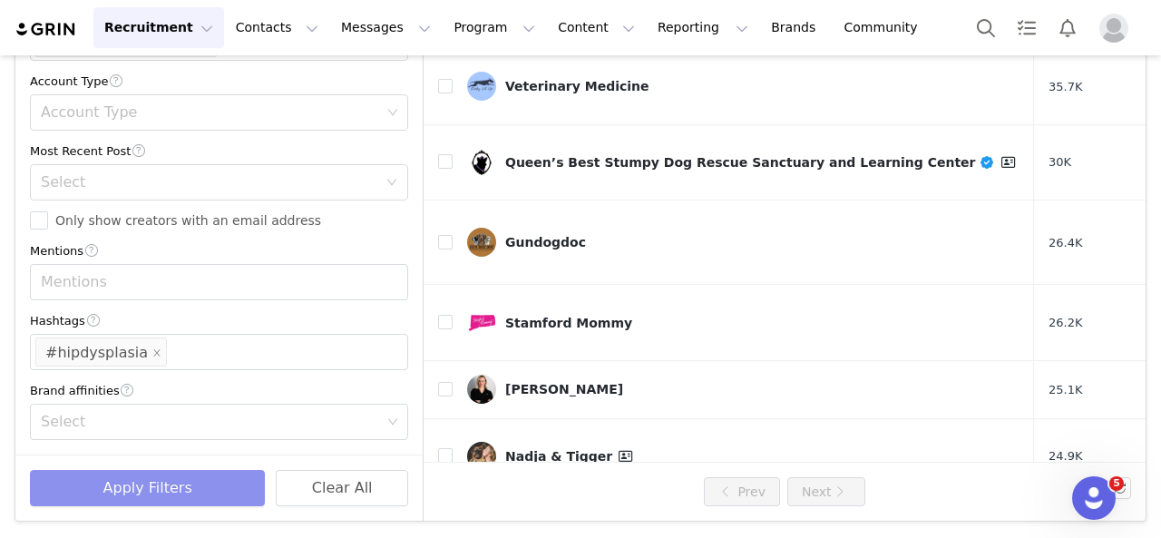
click at [145, 484] on button "Apply Filters" at bounding box center [147, 488] width 235 height 36
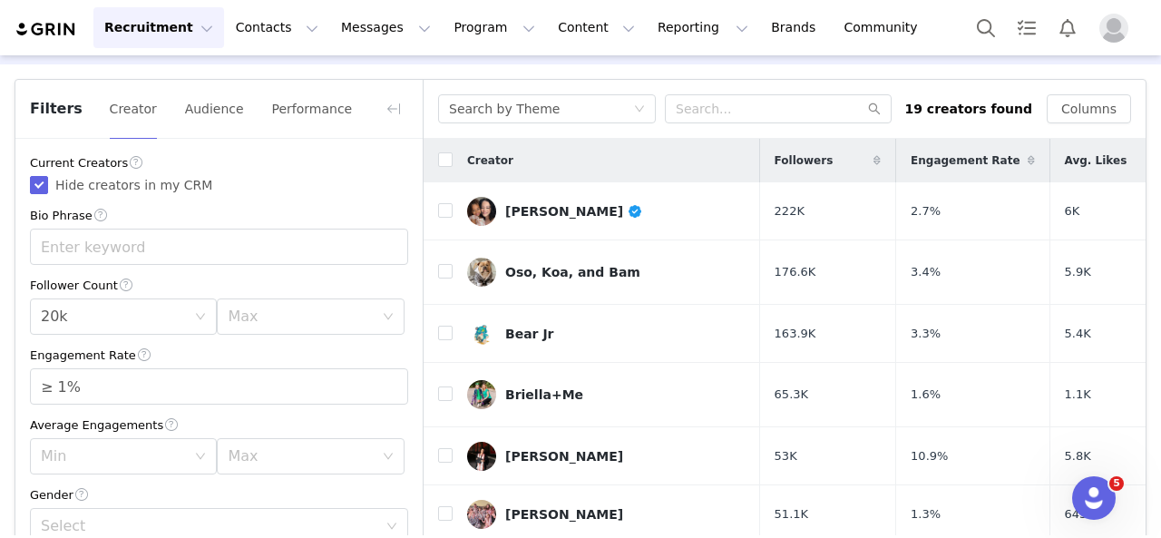
scroll to position [0, 0]
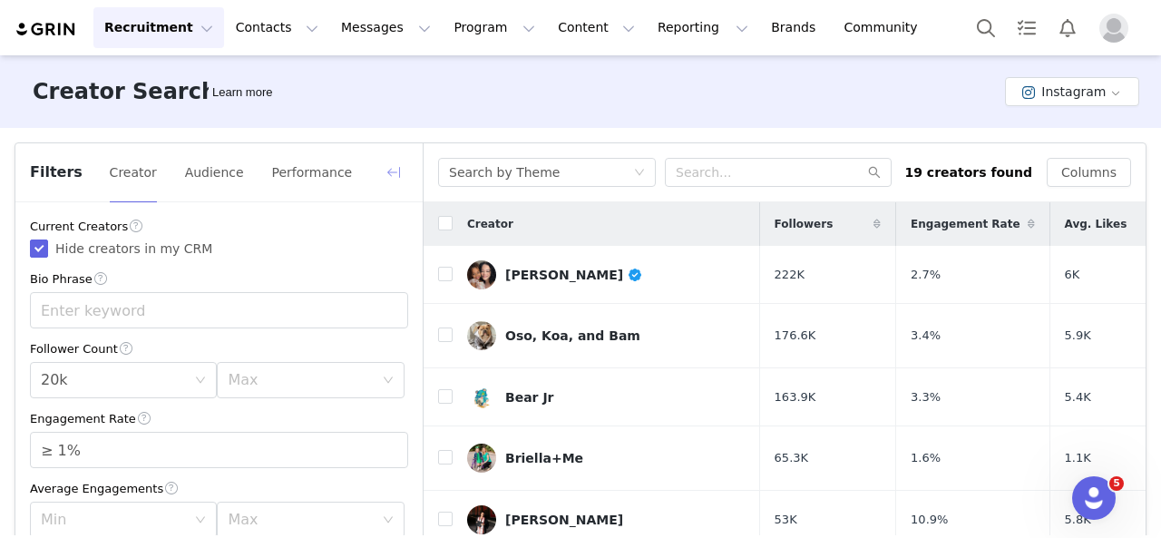
click at [399, 164] on button "button" at bounding box center [393, 172] width 29 height 29
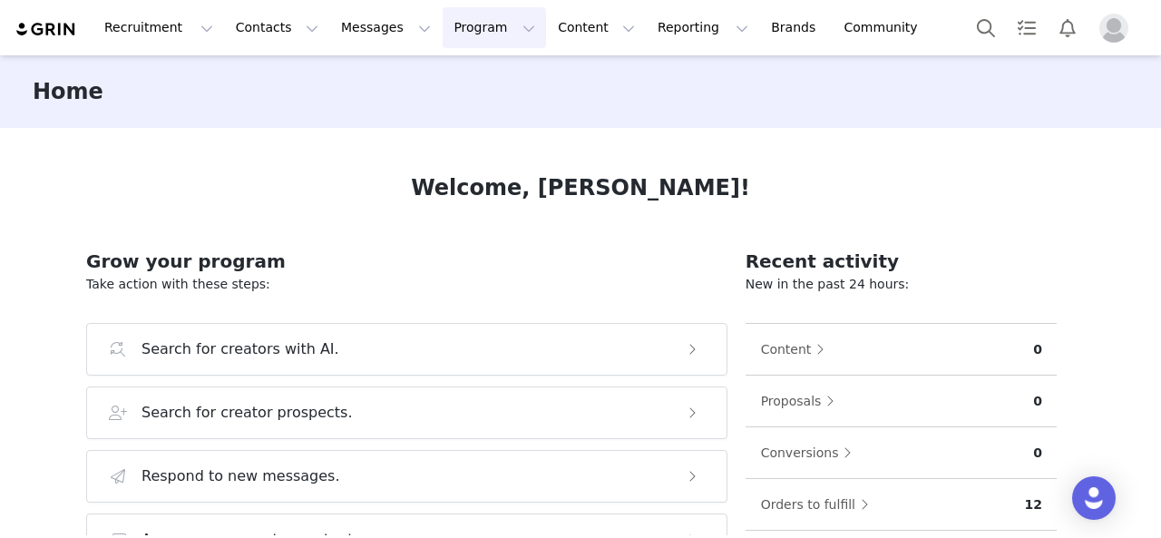
drag, startPoint x: 443, startPoint y: 24, endPoint x: 445, endPoint y: 34, distance: 9.3
click at [443, 24] on button "Program Program" at bounding box center [494, 27] width 103 height 41
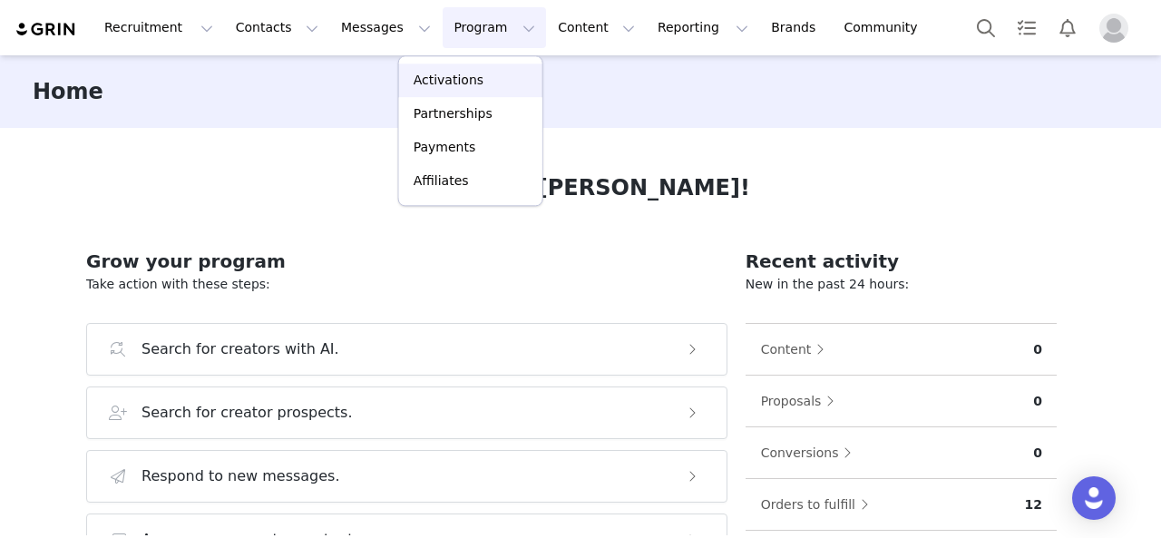
click at [430, 82] on p "Activations" at bounding box center [449, 80] width 70 height 19
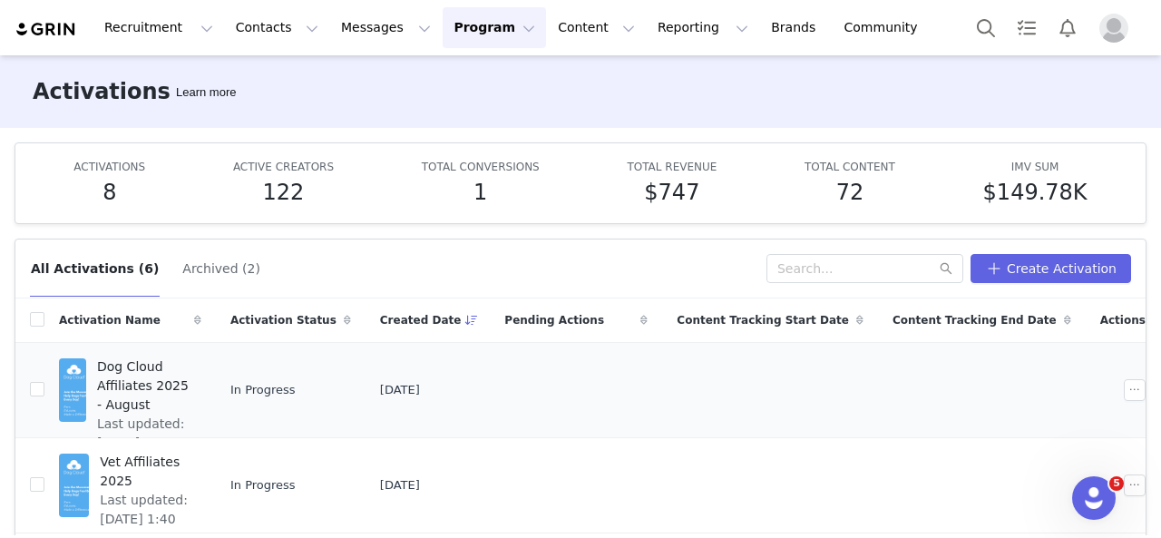
click at [178, 371] on span "Dog Cloud Affiliates 2025 - August" at bounding box center [143, 385] width 93 height 57
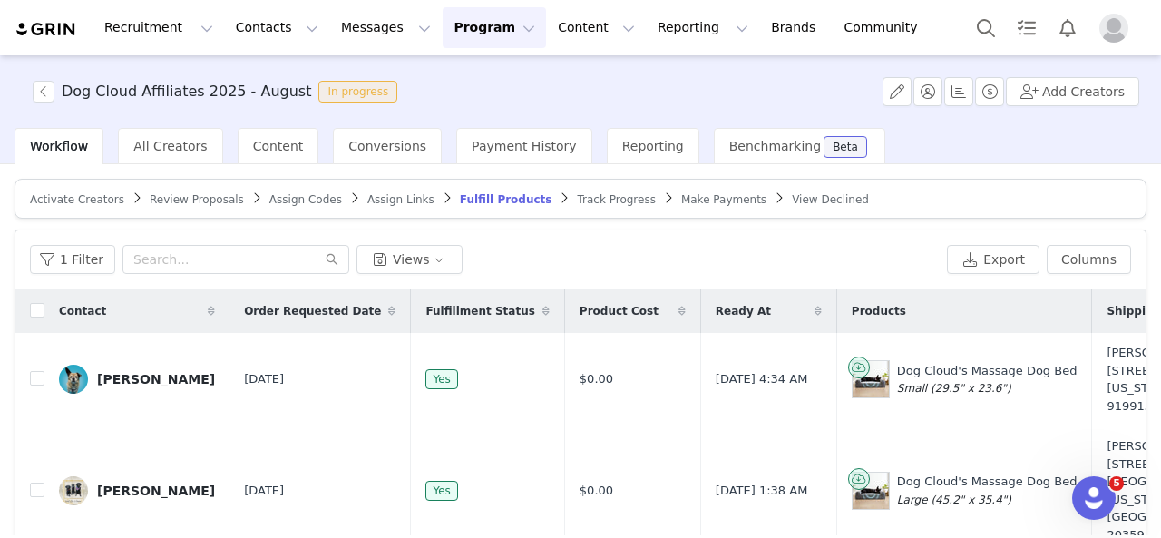
click at [56, 202] on span "Activate Creators" at bounding box center [77, 199] width 94 height 13
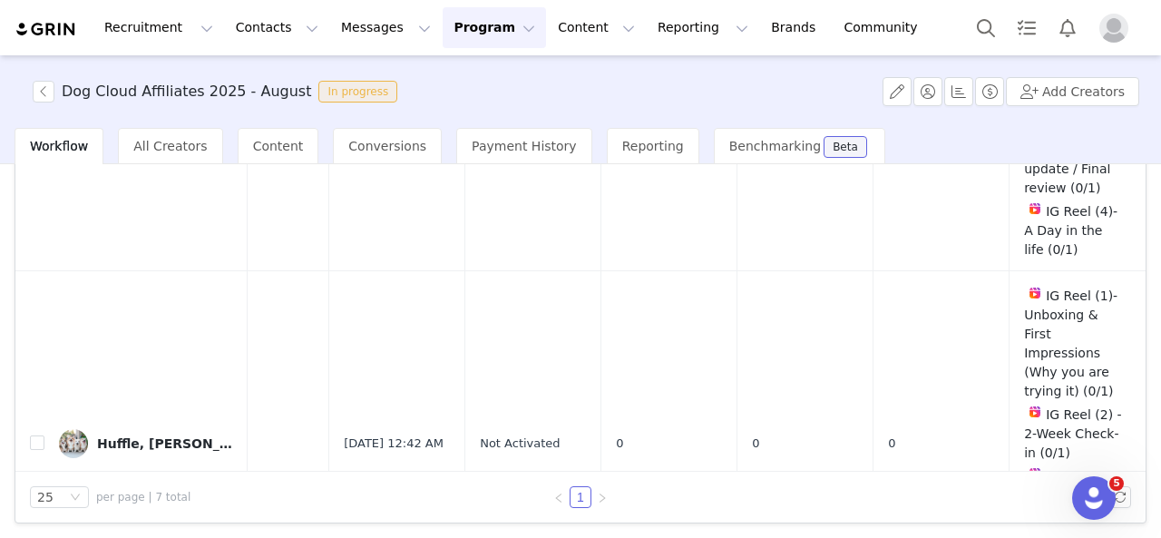
scroll to position [1700, 354]
drag, startPoint x: 34, startPoint y: 297, endPoint x: 809, endPoint y: 211, distance: 779.4
click at [34, 435] on input "checkbox" at bounding box center [37, 442] width 15 height 15
checkbox input "true"
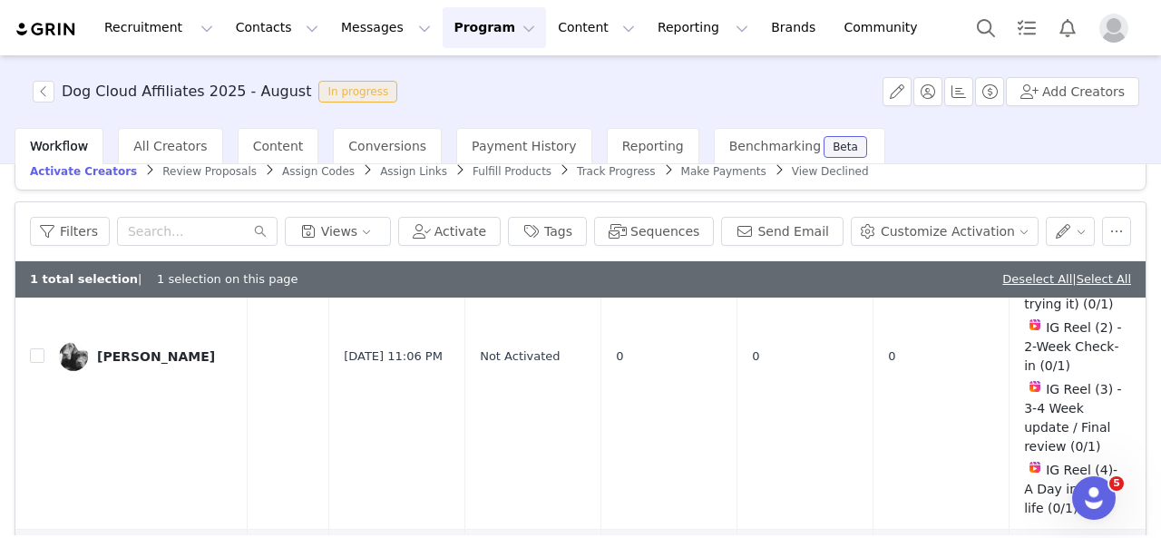
scroll to position [0, 0]
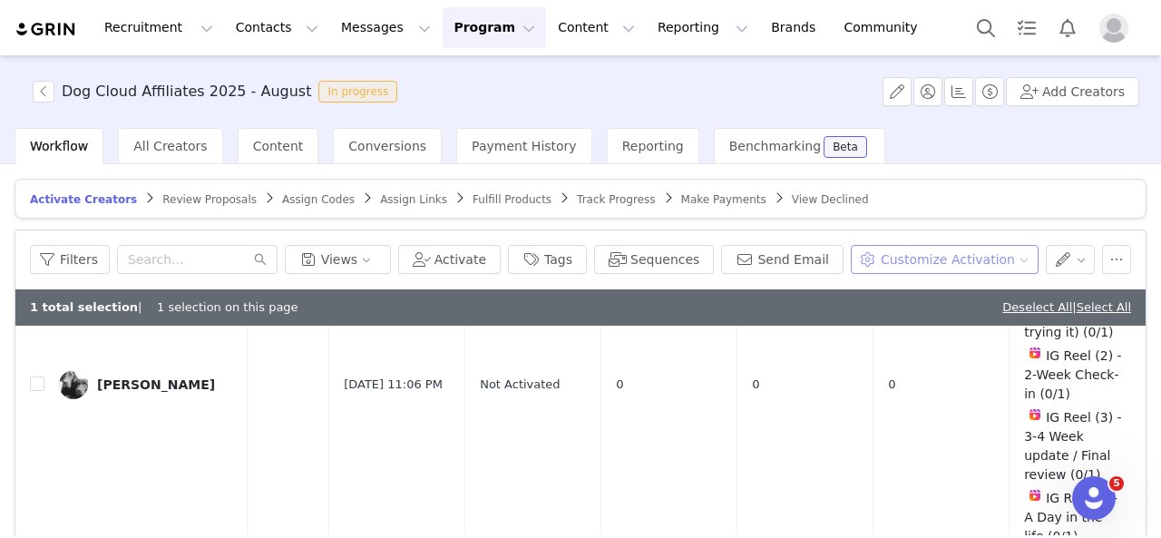
click at [982, 261] on button "Customize Activation" at bounding box center [945, 259] width 188 height 29
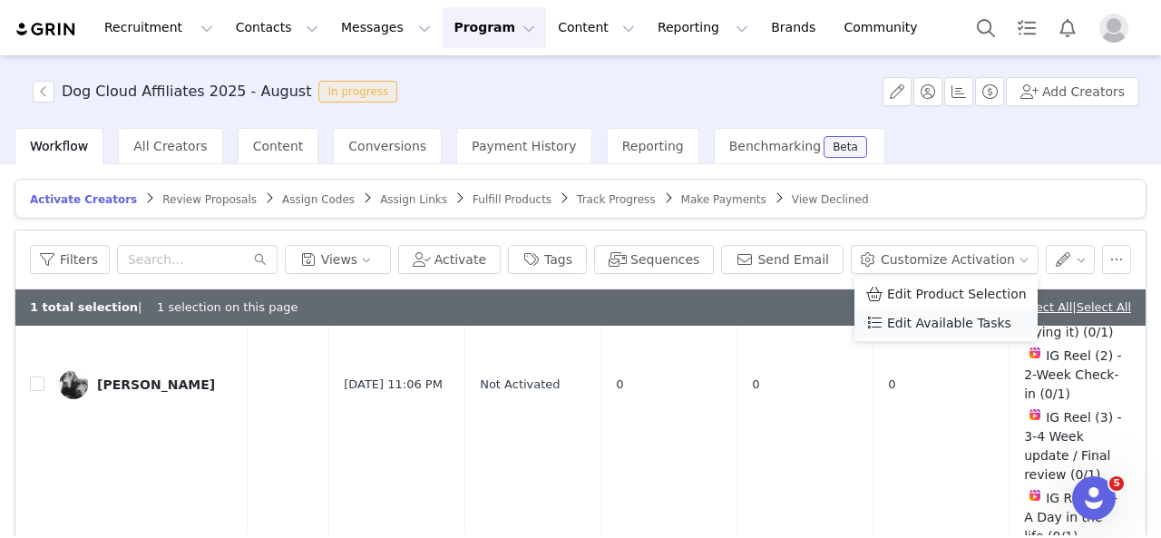
click at [958, 318] on span "Edit Available Tasks" at bounding box center [949, 323] width 124 height 20
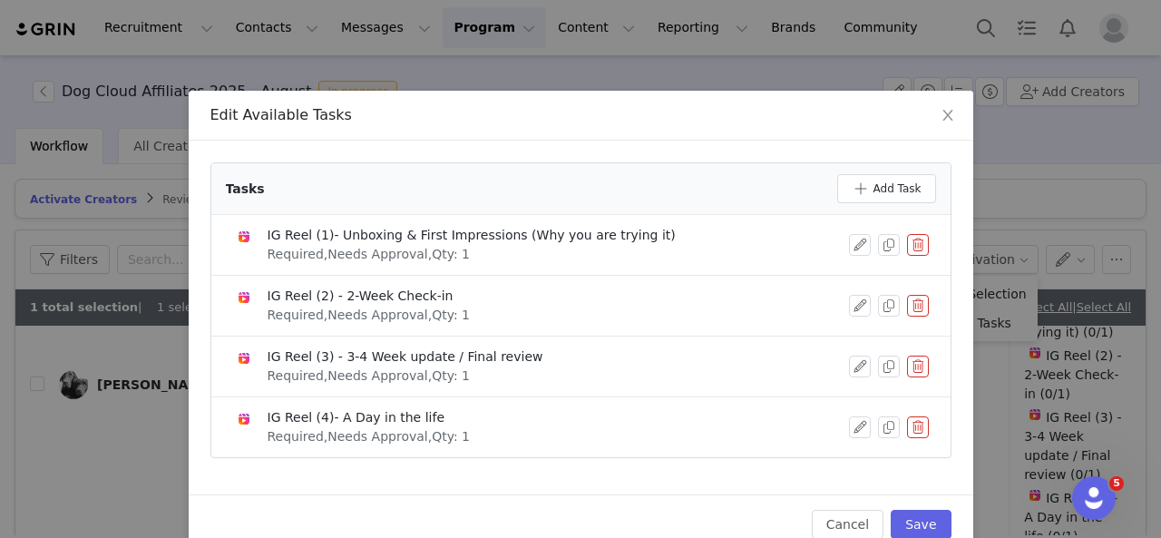
click at [910, 426] on button "button" at bounding box center [918, 427] width 22 height 22
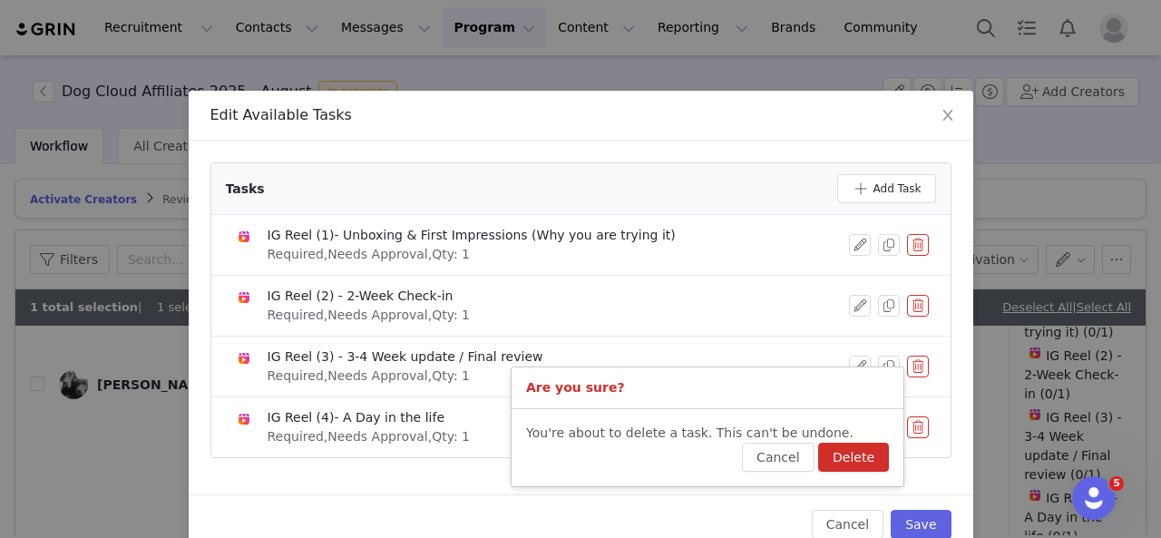
click at [825, 459] on button "Delete" at bounding box center [853, 457] width 71 height 29
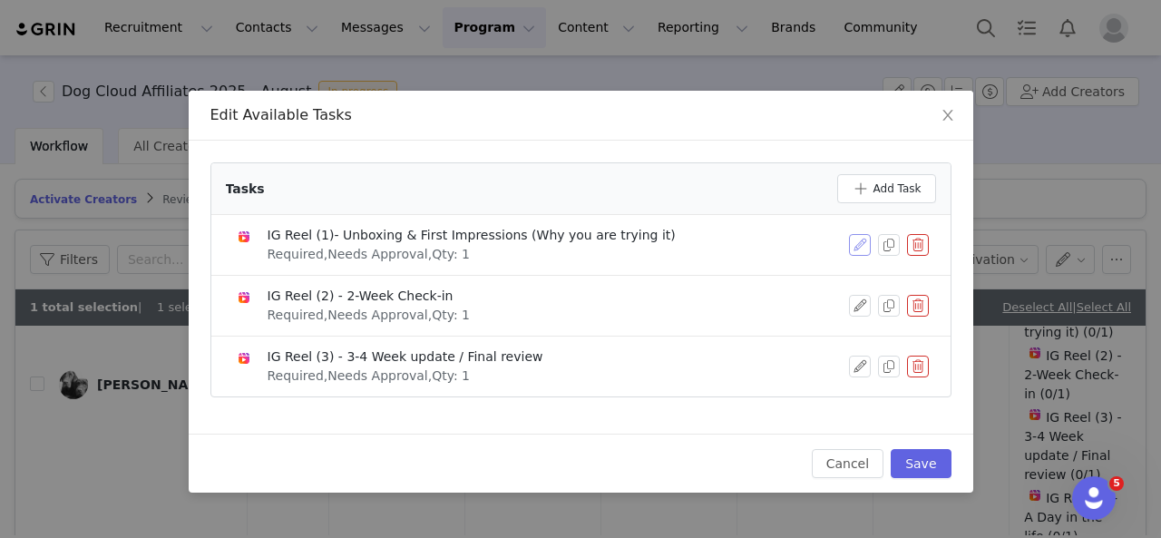
click at [865, 241] on button "button" at bounding box center [860, 245] width 22 height 22
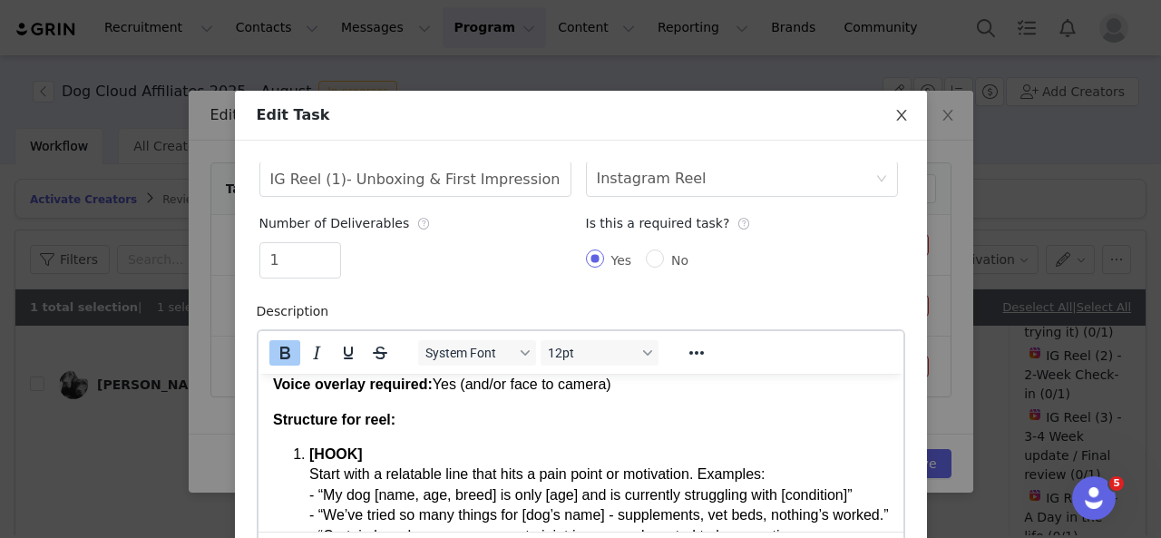
click at [885, 122] on span "Close" at bounding box center [901, 116] width 51 height 51
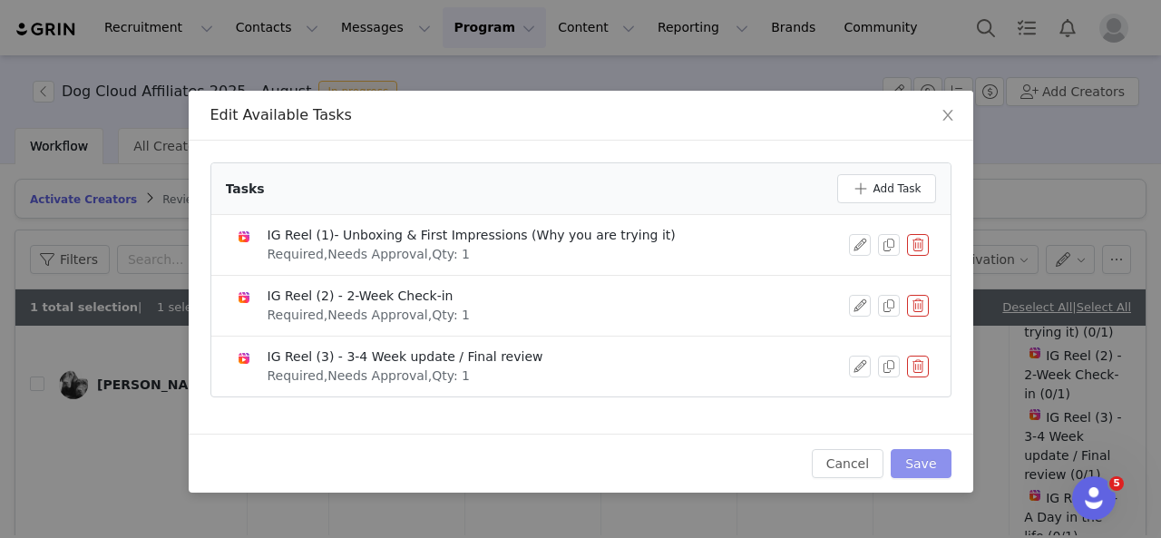
click at [942, 449] on button "Save" at bounding box center [921, 463] width 60 height 29
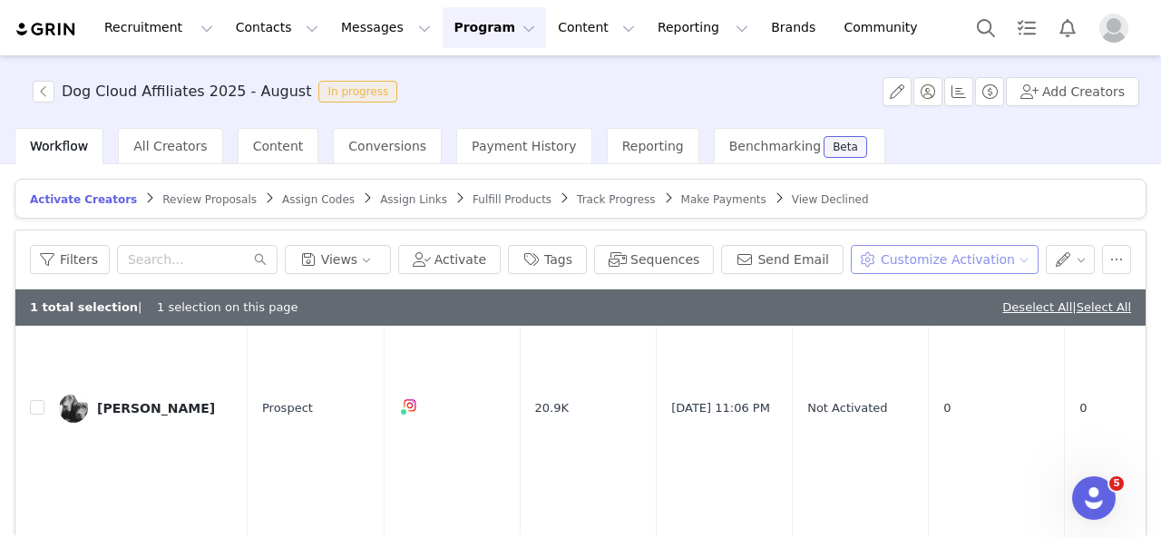
click at [996, 268] on button "Customize Activation" at bounding box center [945, 259] width 188 height 29
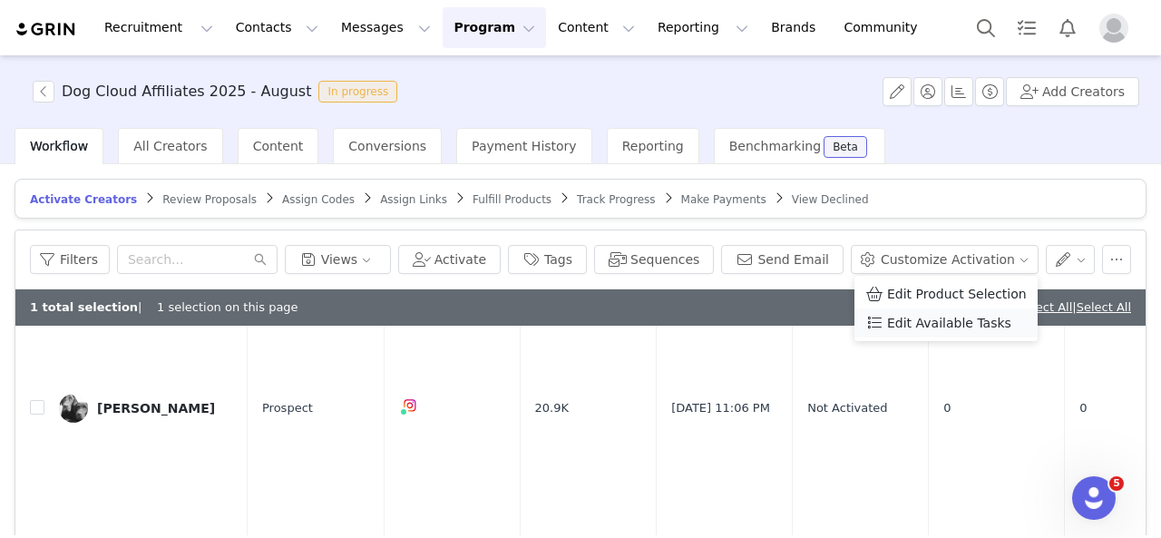
click at [956, 324] on span "Edit Available Tasks" at bounding box center [949, 323] width 124 height 20
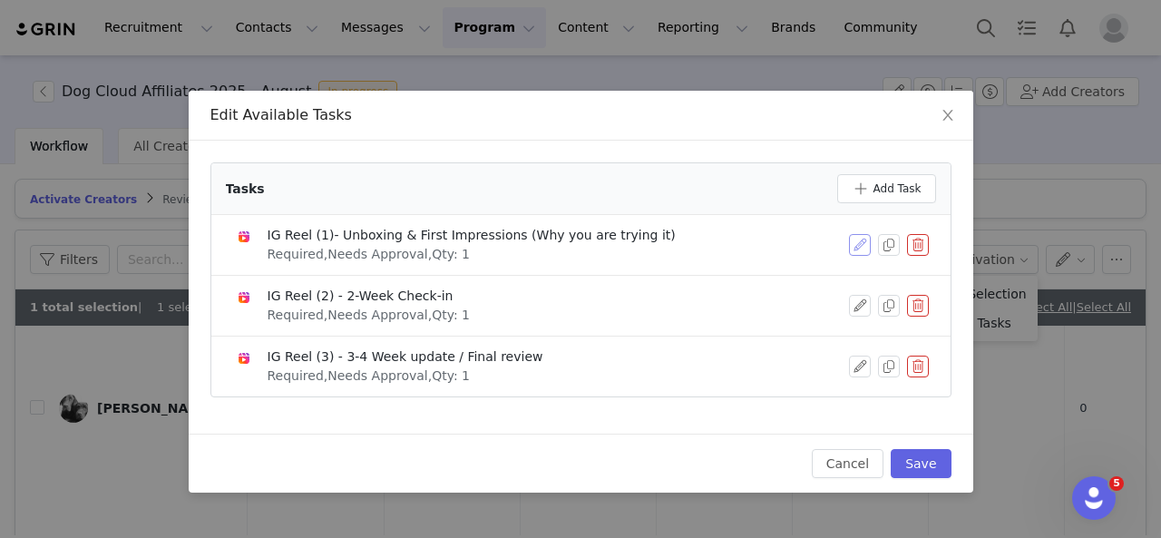
click at [858, 242] on button "button" at bounding box center [860, 245] width 22 height 22
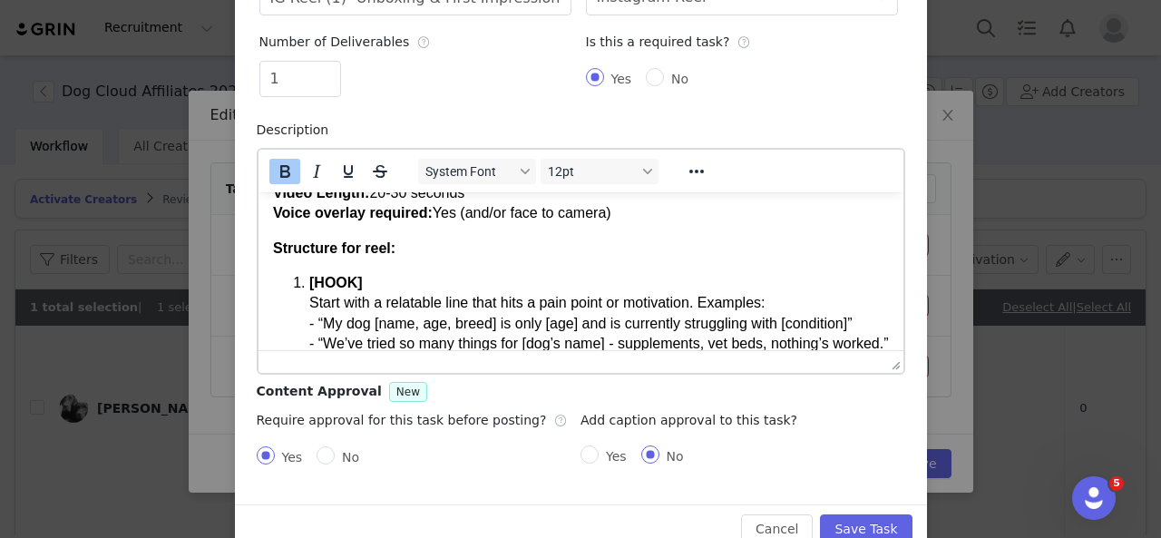
scroll to position [91, 0]
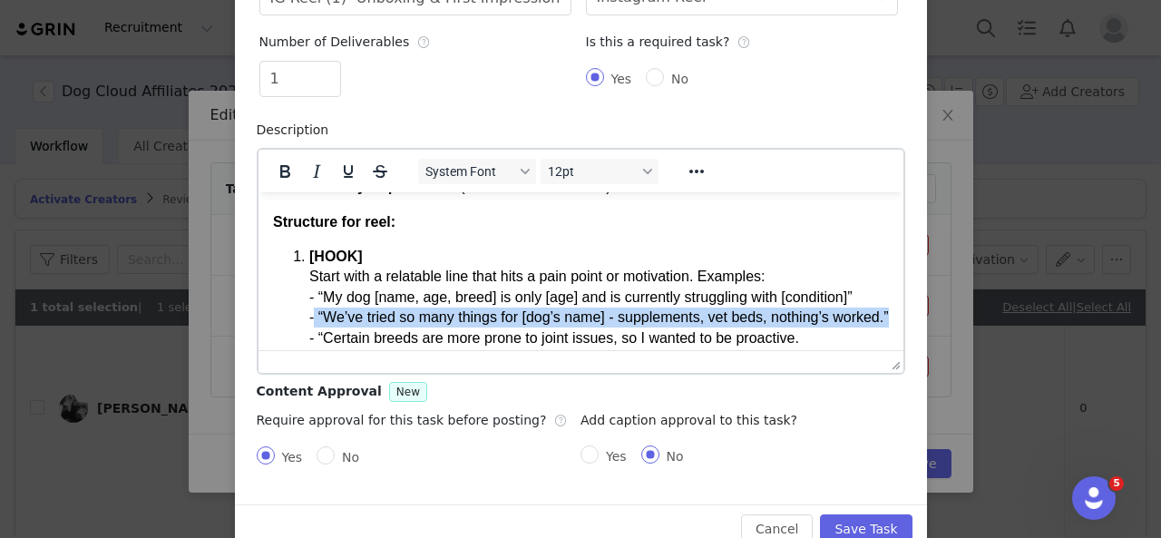
drag, startPoint x: 369, startPoint y: 338, endPoint x: 313, endPoint y: 324, distance: 58.1
click at [313, 324] on p "[HOOK] Start with a relatable line that hits a pain point or motivation. Exampl…" at bounding box center [598, 297] width 580 height 102
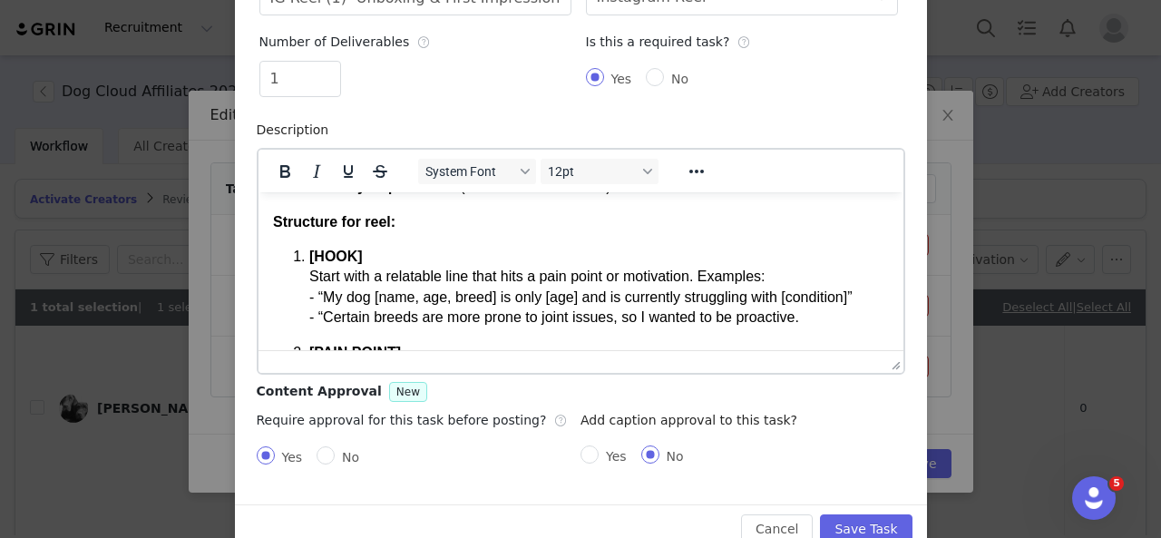
click at [814, 317] on p "[HOOK] Start with a relatable line that hits a pain point or motivation. Exampl…" at bounding box center [598, 287] width 580 height 82
click at [863, 294] on html "Deadline: Within 3 days of receiving The Dog Cloud bed Purpose: Introduce the p…" at bounding box center [580, 504] width 645 height 806
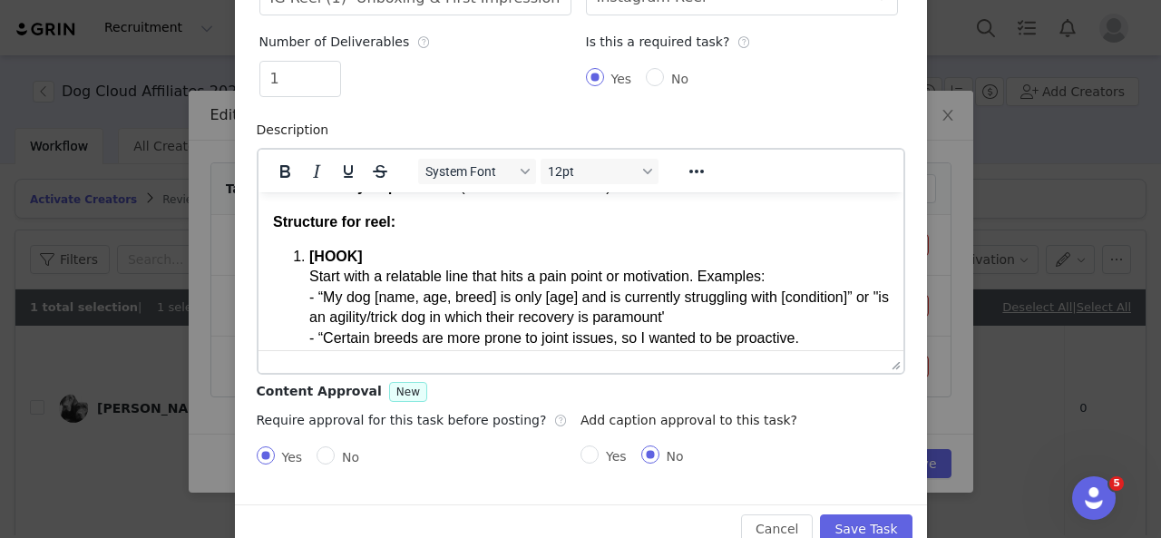
click at [617, 317] on p "[HOOK] Start with a relatable line that hits a pain point or motivation. Exampl…" at bounding box center [598, 297] width 580 height 102
click at [526, 325] on p "[HOOK] Start with a relatable line that hits a pain point or motivation. Exampl…" at bounding box center [598, 297] width 580 height 102
click at [663, 316] on p "[HOOK] Start with a relatable line that hits a pain point or motivation. Exampl…" at bounding box center [598, 297] width 580 height 102
click at [756, 316] on p "[HOOK] Start with a relatable line that hits a pain point or motivation. Exampl…" at bounding box center [598, 297] width 580 height 102
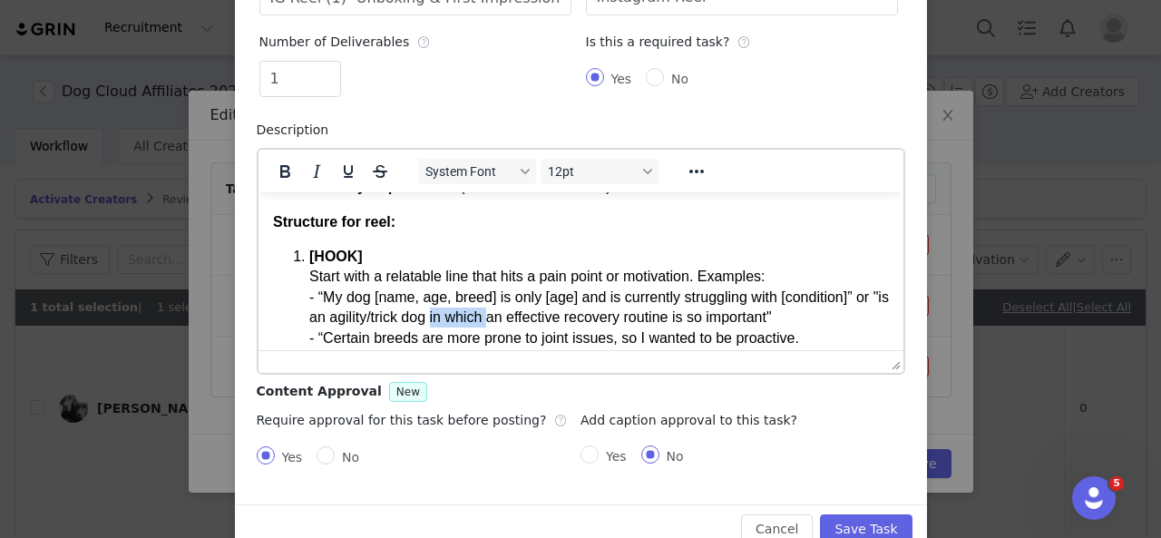
drag, startPoint x: 528, startPoint y: 317, endPoint x: 471, endPoint y: 318, distance: 57.2
click at [471, 318] on p "[HOOK] Start with a relatable line that hits a pain point or motivation. Exampl…" at bounding box center [598, 297] width 580 height 102
click at [620, 316] on p "[HOOK] Start with a relatable line that hits a pain point or motivation. Exampl…" at bounding box center [598, 297] width 580 height 102
drag, startPoint x: 368, startPoint y: 337, endPoint x: 804, endPoint y: 317, distance: 435.9
click at [804, 317] on p "[HOOK] Start with a relatable line that hits a pain point or motivation. Exampl…" at bounding box center [598, 297] width 580 height 102
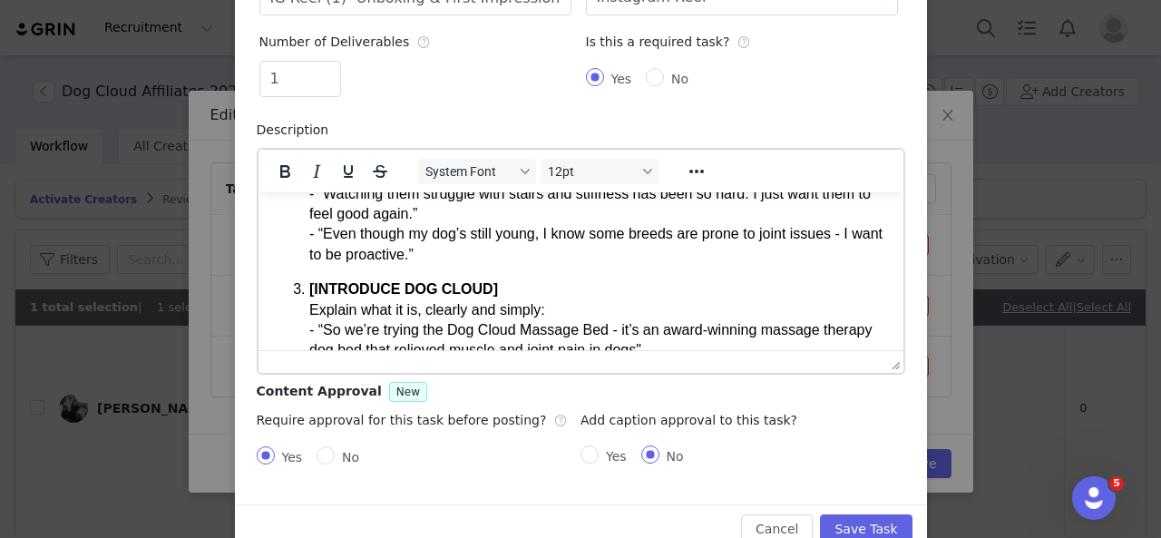
scroll to position [272, 0]
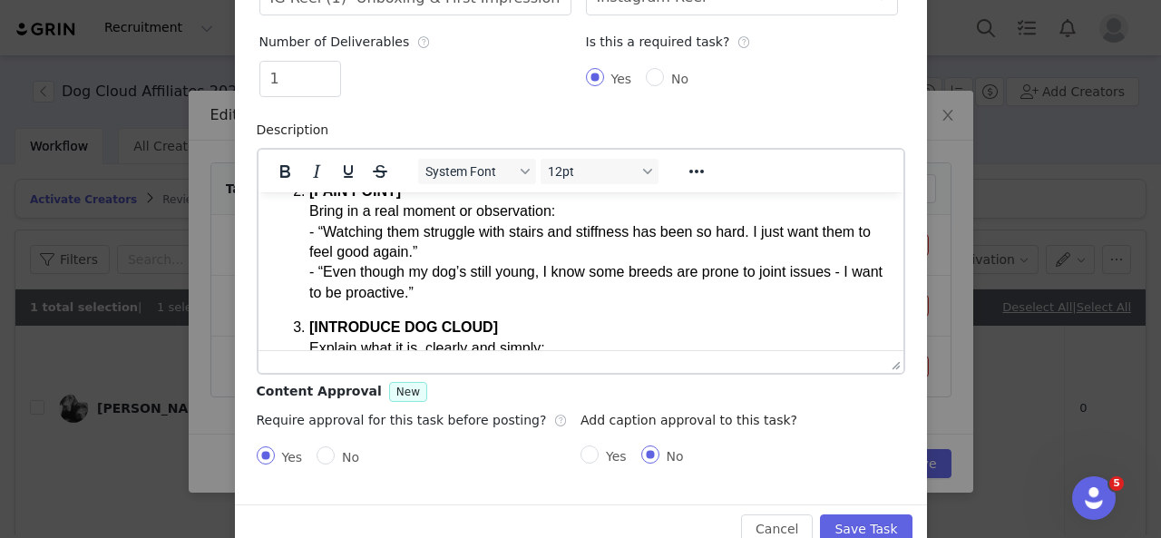
click at [536, 270] on p "[PAIN POINT] Bring in a real moment or observation: - “Watching them struggle w…" at bounding box center [598, 242] width 580 height 122
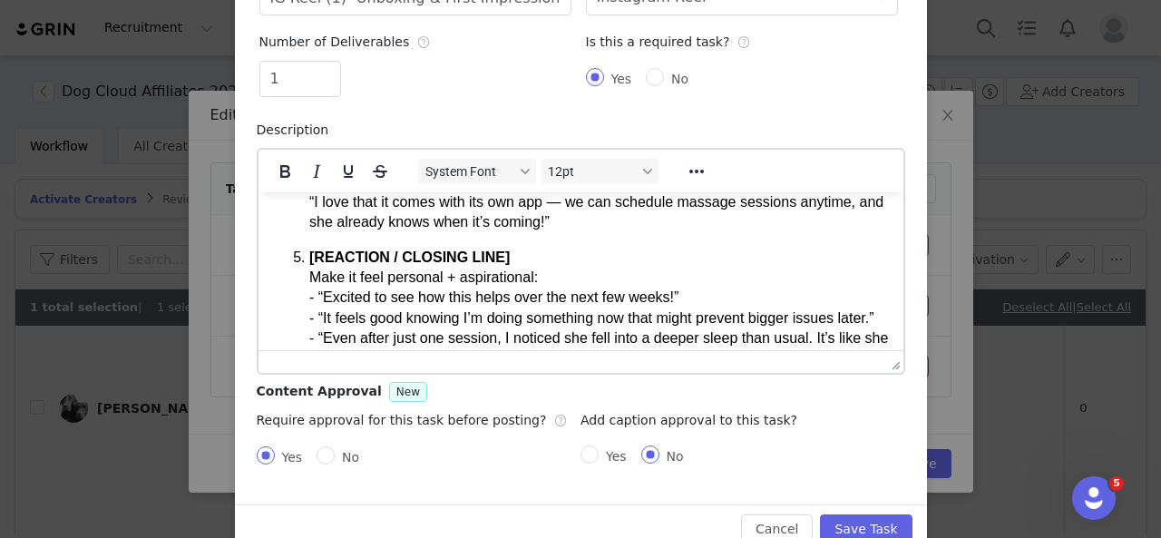
scroll to position [635, 0]
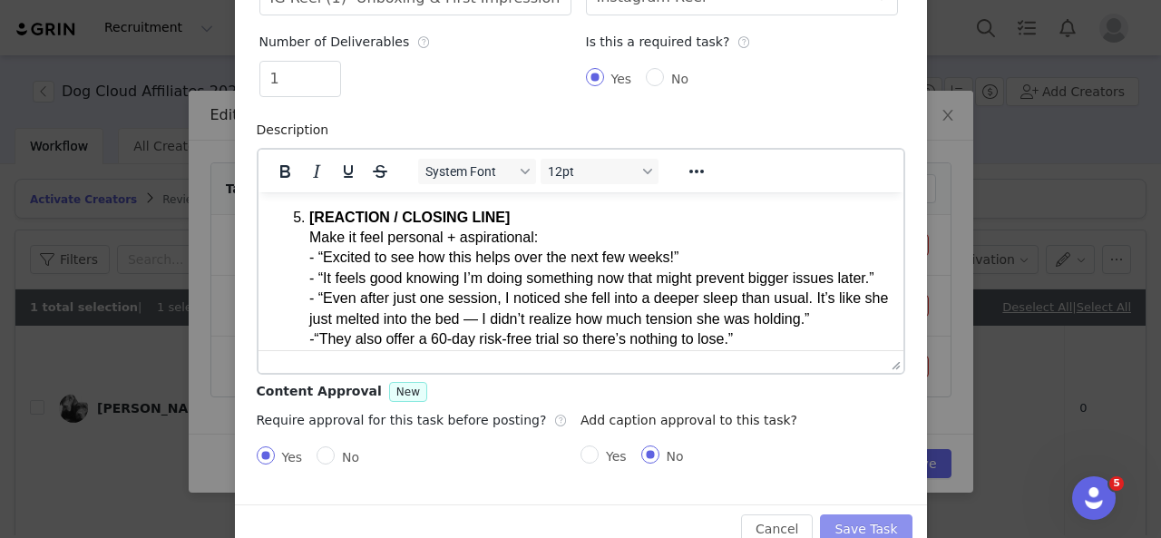
click at [853, 523] on button "Save Task" at bounding box center [866, 528] width 92 height 29
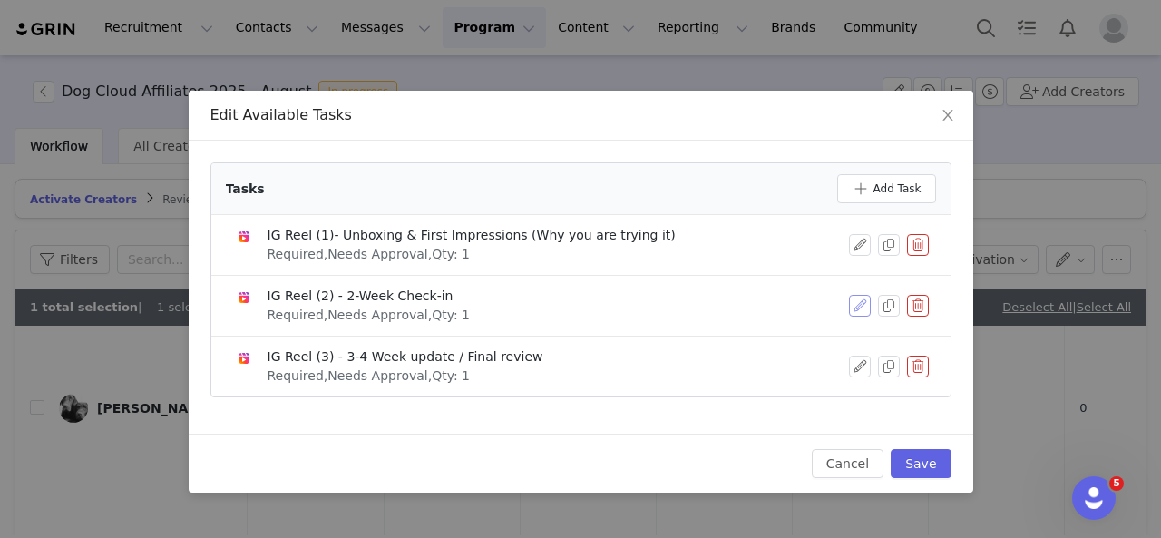
click at [855, 302] on button "button" at bounding box center [860, 306] width 22 height 22
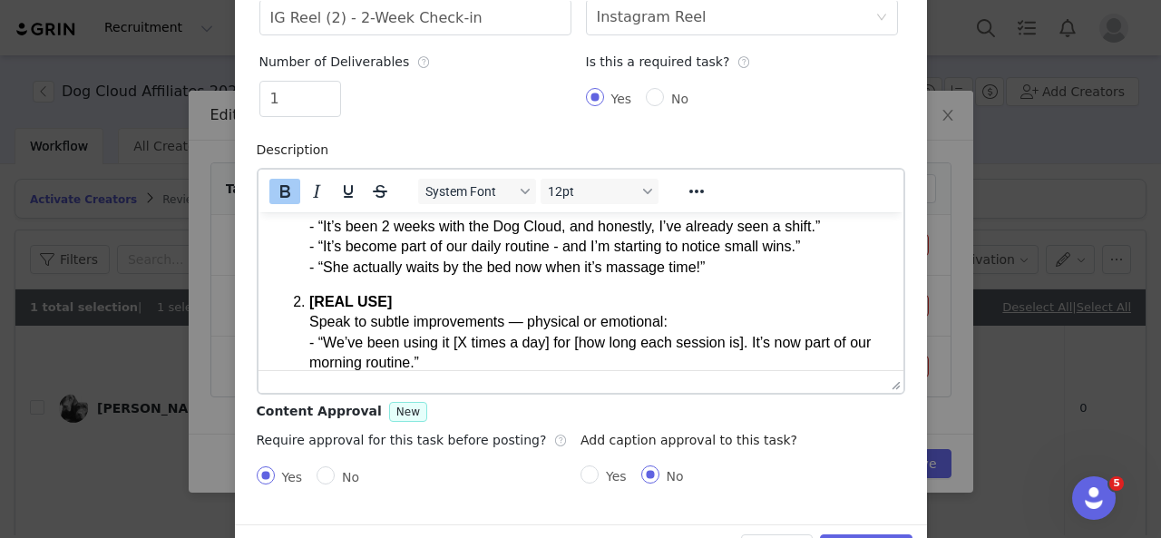
scroll to position [217, 0]
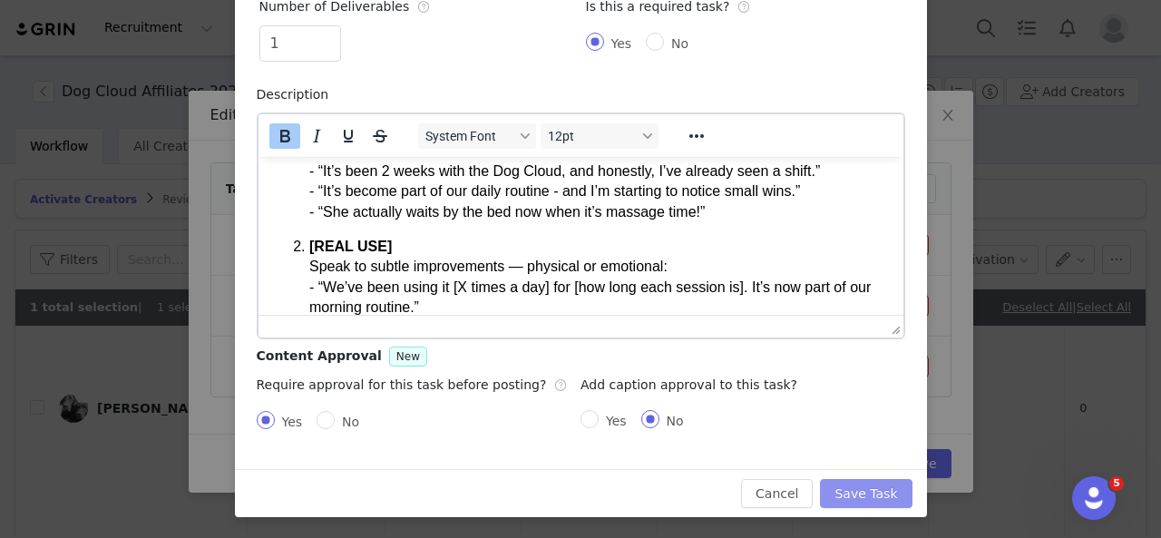
click at [859, 480] on button "Save Task" at bounding box center [866, 493] width 92 height 29
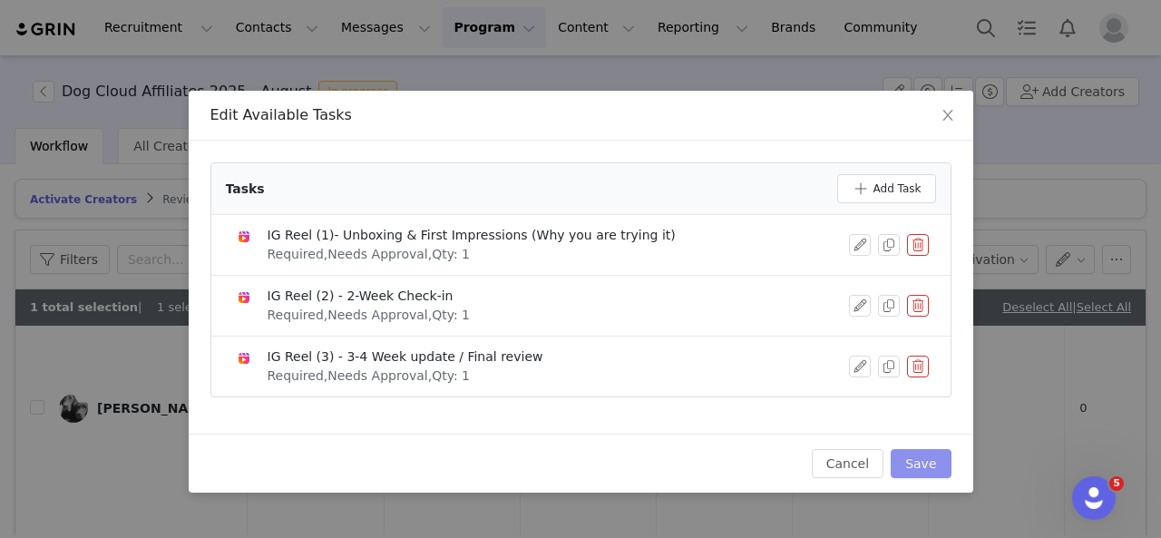
drag, startPoint x: 934, startPoint y: 459, endPoint x: 920, endPoint y: 454, distance: 15.2
click at [935, 459] on button "Save" at bounding box center [921, 463] width 60 height 29
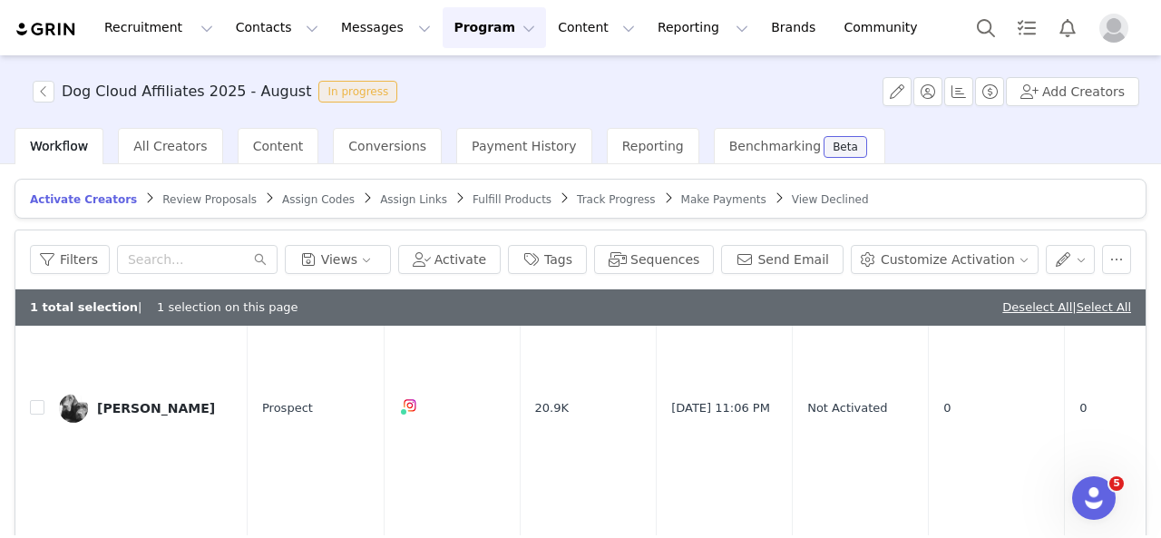
scroll to position [0, 0]
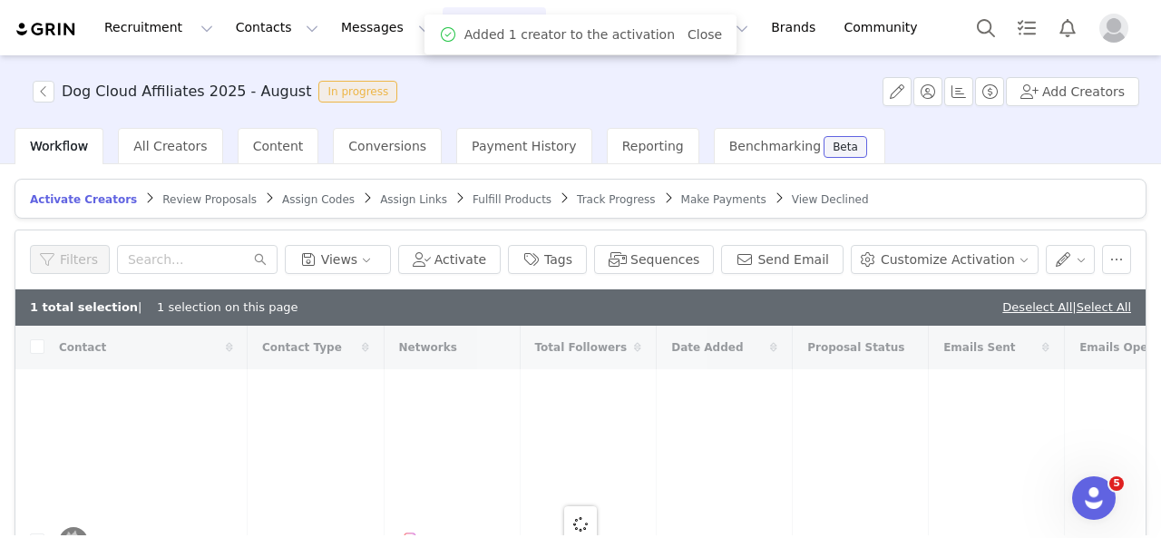
checkbox input "false"
